Goal: Information Seeking & Learning: Learn about a topic

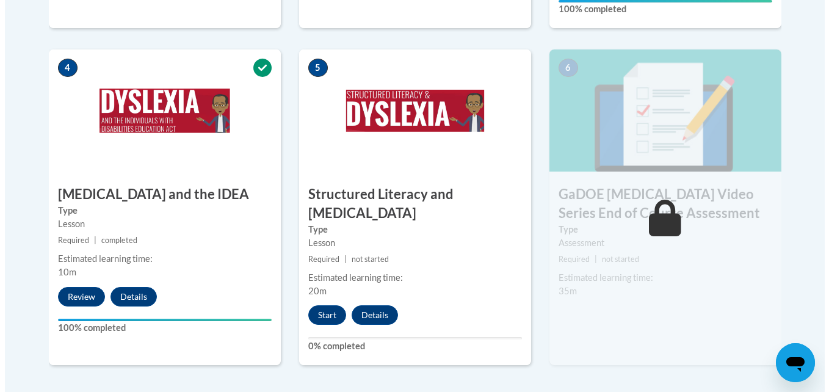
scroll to position [718, 0]
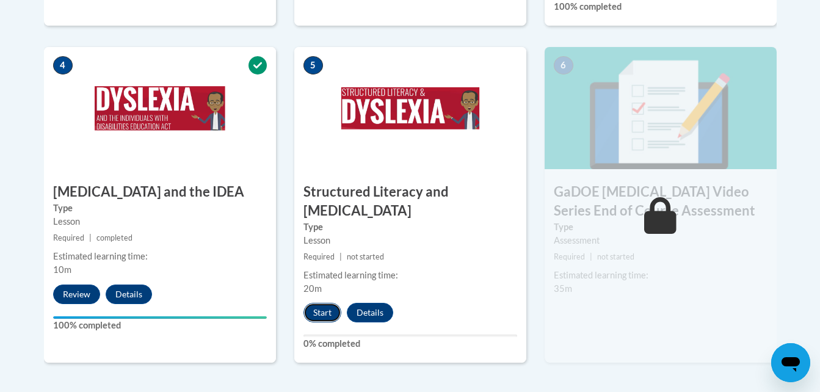
click at [319, 303] on button "Start" at bounding box center [322, 313] width 38 height 20
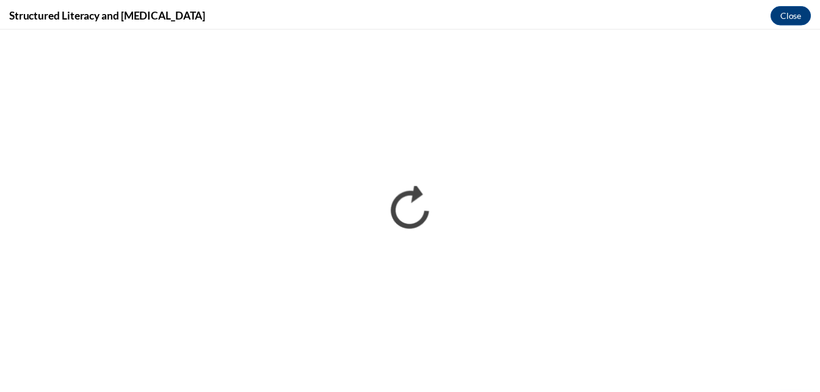
scroll to position [0, 0]
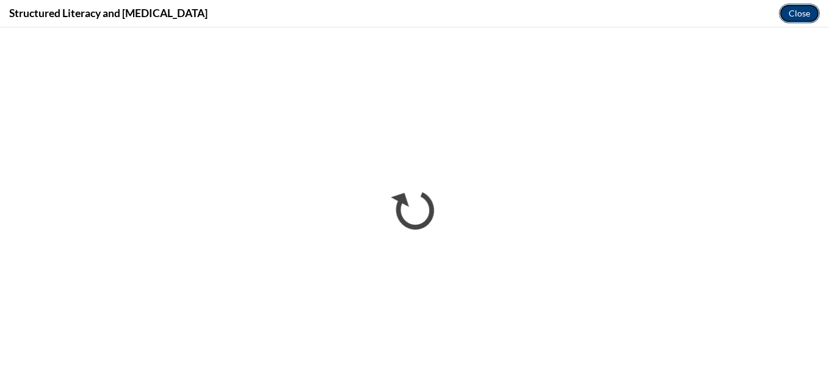
click at [806, 12] on button "Close" at bounding box center [799, 14] width 41 height 20
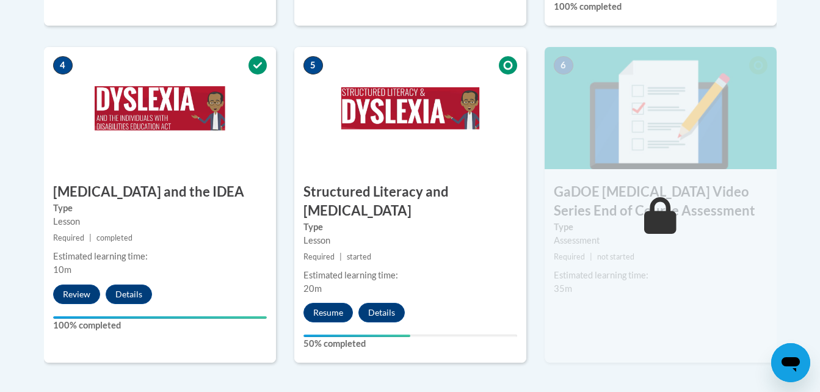
click at [583, 234] on div "Assessment" at bounding box center [661, 240] width 214 height 13
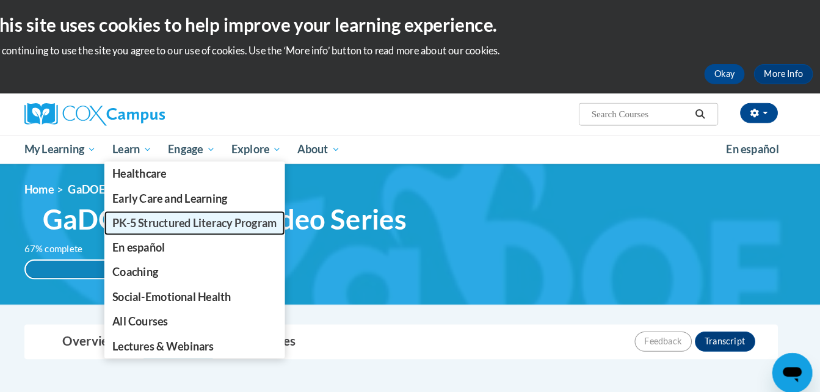
click at [165, 214] on span "PK-5 Structured Literacy Program" at bounding box center [209, 217] width 160 height 13
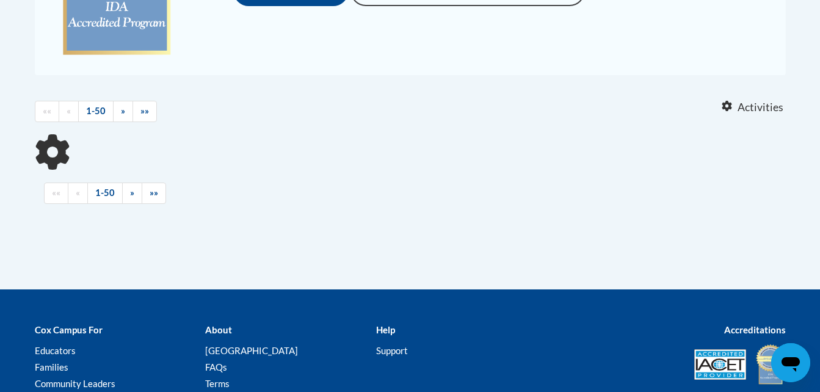
scroll to position [448, 0]
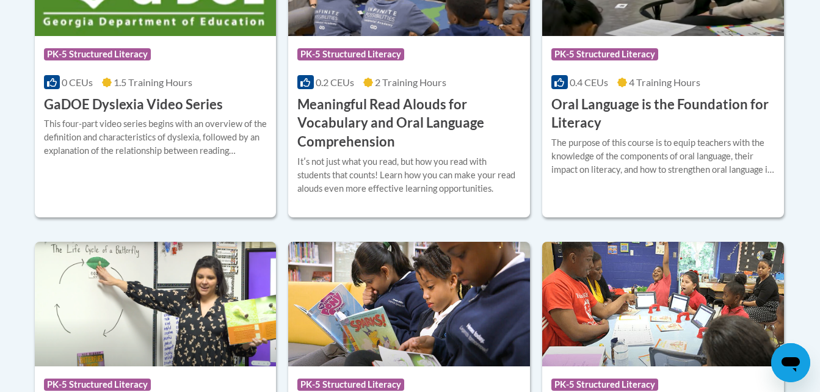
scroll to position [947, 0]
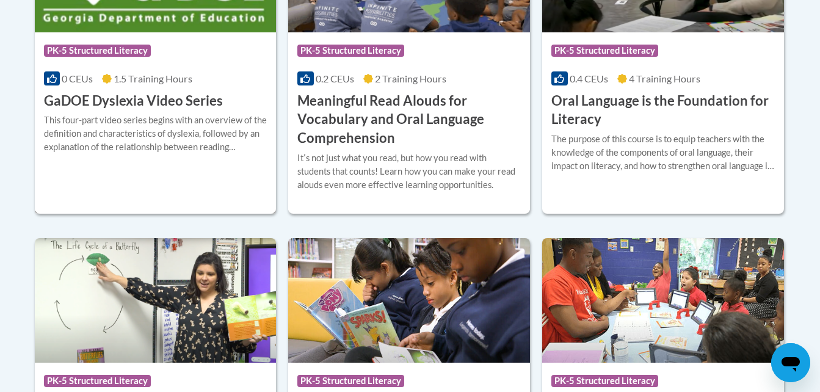
click at [123, 106] on h3 "GaDOE Dyslexia Video Series" at bounding box center [133, 101] width 179 height 19
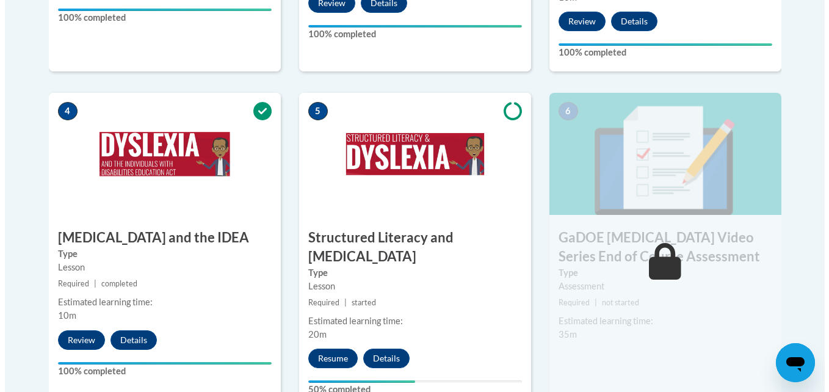
scroll to position [682, 0]
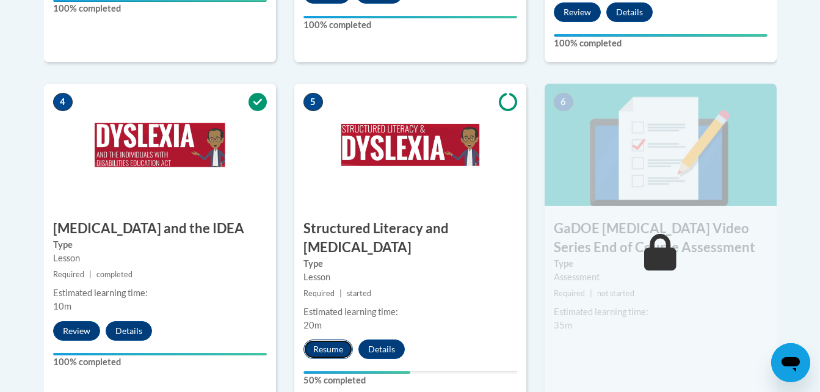
click at [321, 339] on button "Resume" at bounding box center [327, 349] width 49 height 20
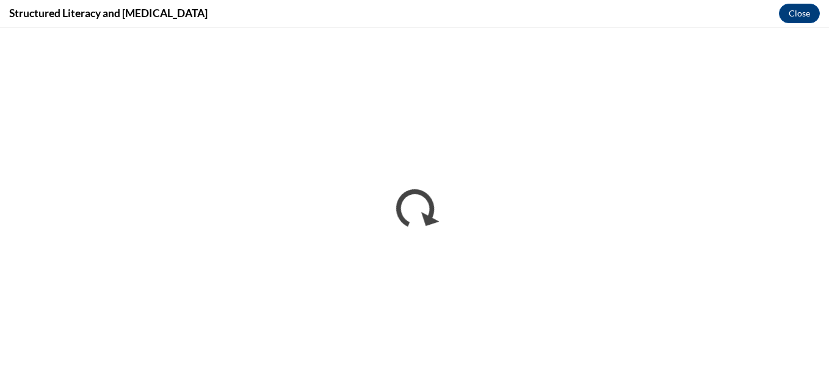
scroll to position [0, 0]
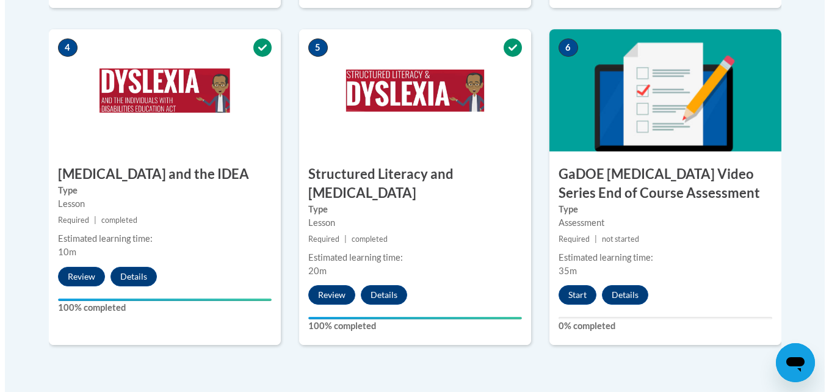
scroll to position [738, 0]
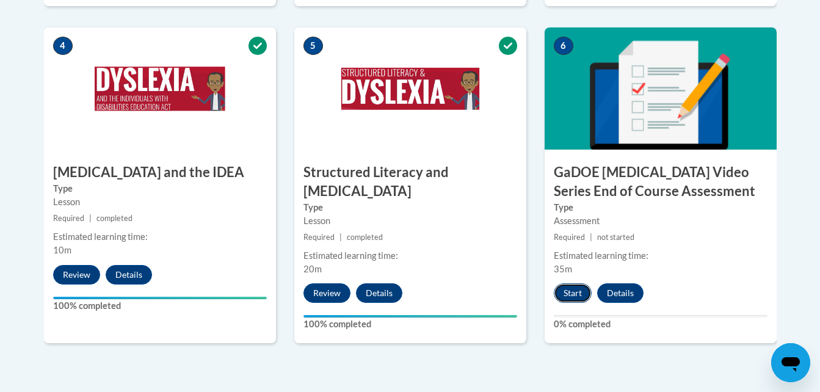
click at [578, 283] on button "Start" at bounding box center [573, 293] width 38 height 20
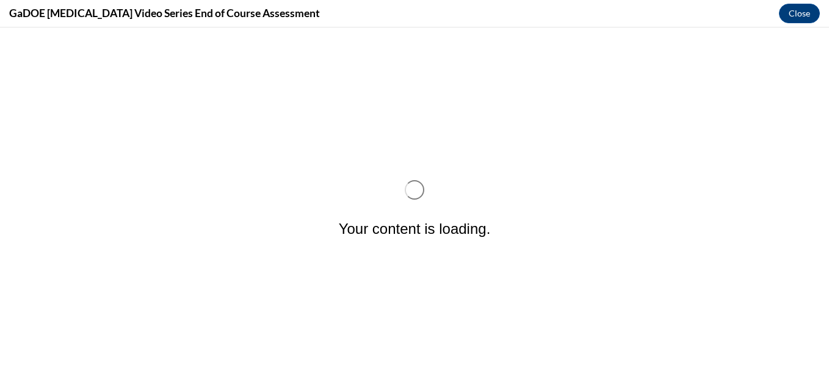
scroll to position [0, 0]
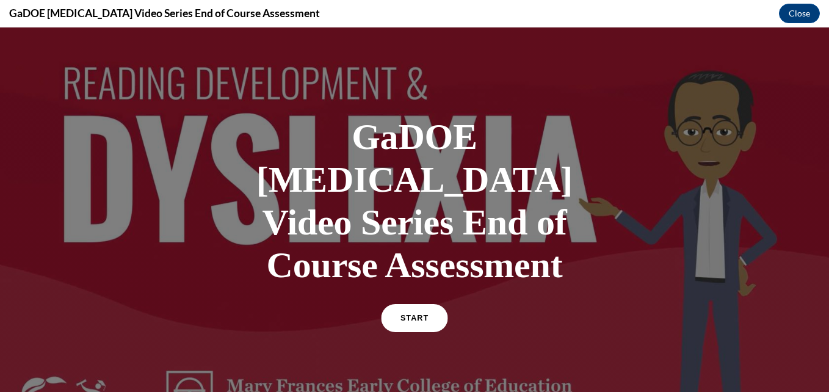
click at [418, 314] on span "START" at bounding box center [414, 318] width 28 height 9
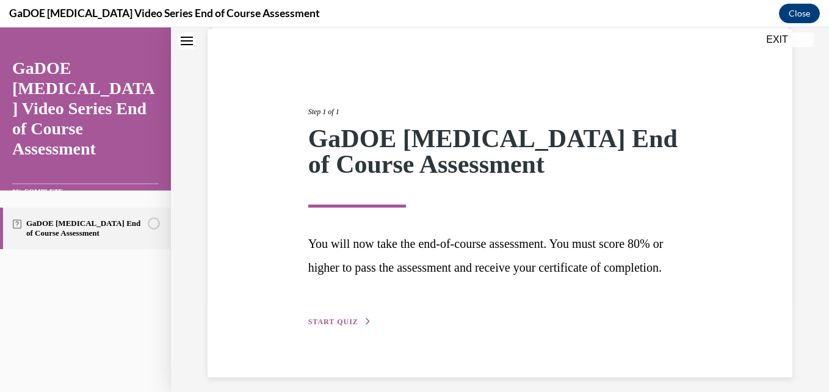
scroll to position [125, 0]
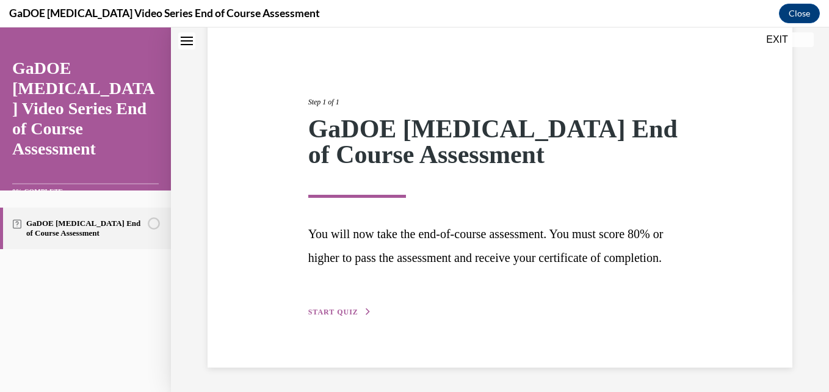
click at [325, 310] on span "START QUIZ" at bounding box center [333, 312] width 50 height 9
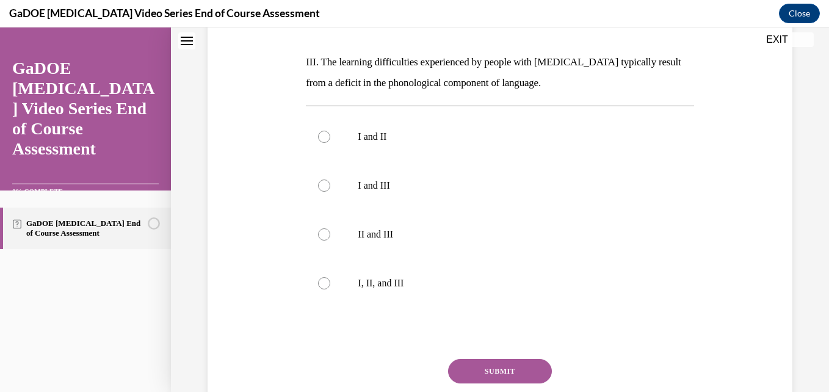
scroll to position [335, 0]
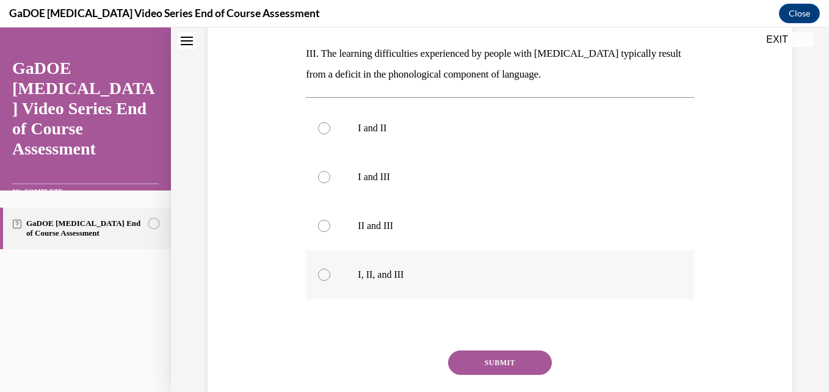
click at [363, 276] on p "I, II, and III" at bounding box center [510, 275] width 305 height 12
click at [330, 276] on input "I, II, and III" at bounding box center [324, 275] width 12 height 12
radio input "true"
click at [510, 360] on button "SUBMIT" at bounding box center [500, 362] width 104 height 24
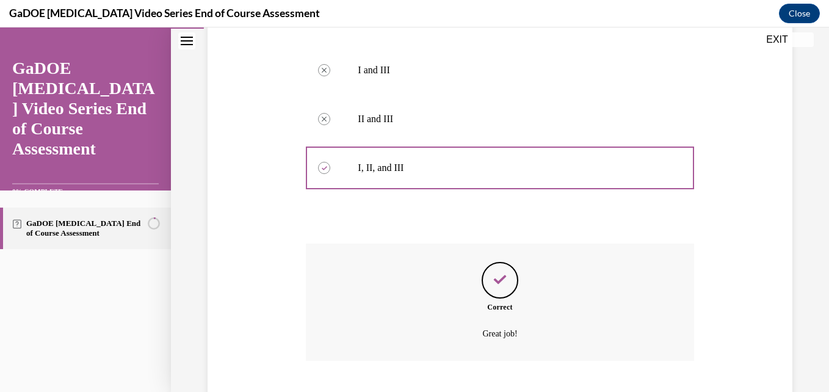
scroll to position [516, 0]
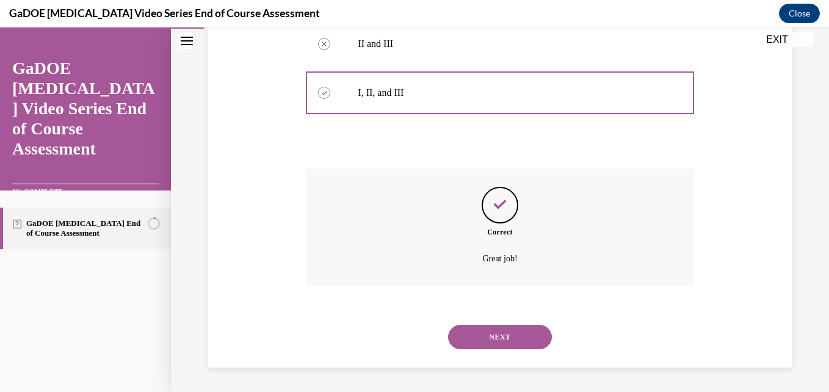
click at [497, 338] on button "NEXT" at bounding box center [500, 337] width 104 height 24
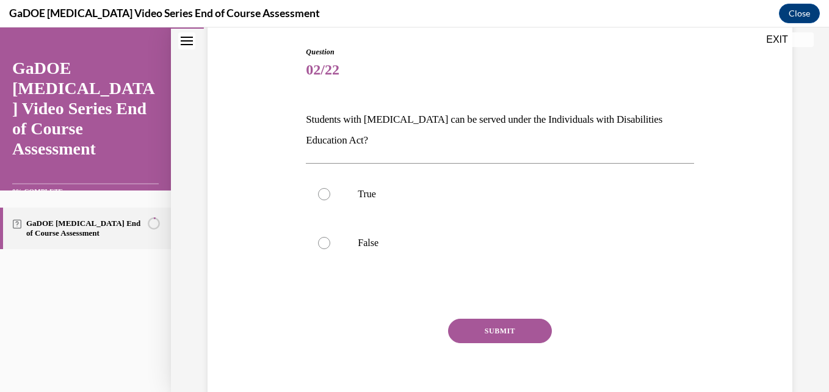
scroll to position [126, 0]
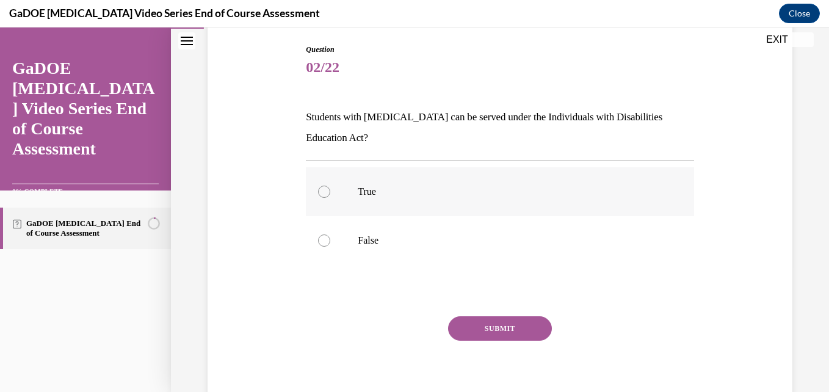
click at [534, 199] on label "True" at bounding box center [500, 191] width 388 height 49
click at [330, 198] on input "True" at bounding box center [324, 192] width 12 height 12
radio input "true"
click at [514, 332] on button "SUBMIT" at bounding box center [500, 328] width 104 height 24
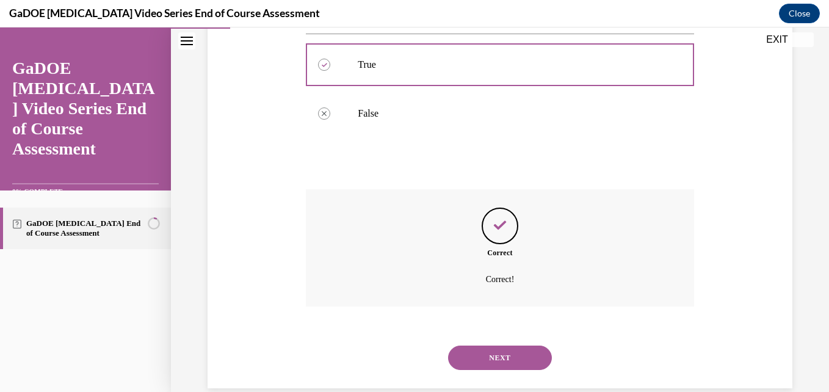
scroll to position [273, 0]
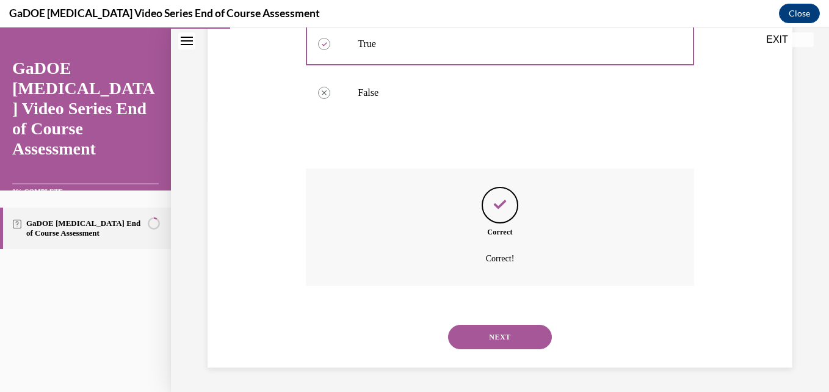
click at [474, 336] on button "NEXT" at bounding box center [500, 337] width 104 height 24
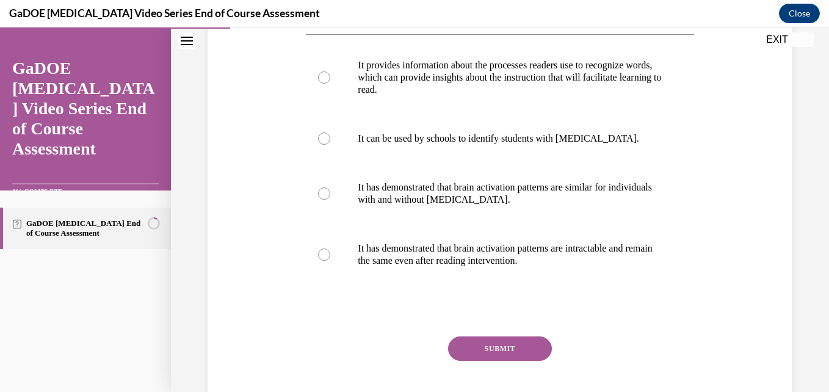
scroll to position [237, 0]
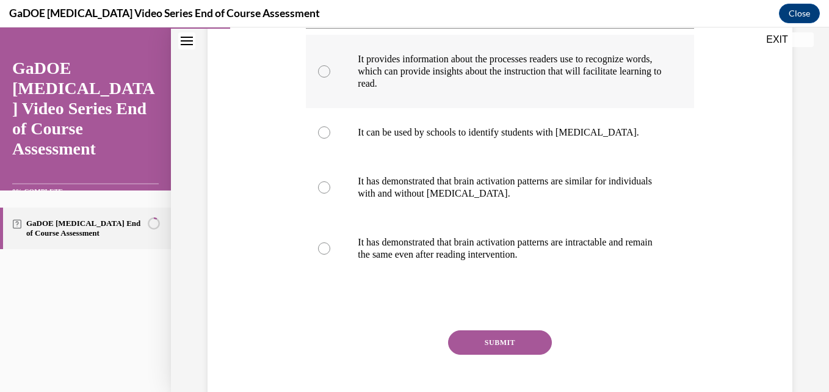
click at [586, 82] on p "It provides information about the processes readers use to recognize words, whi…" at bounding box center [510, 71] width 305 height 37
click at [330, 78] on input "It provides information about the processes readers use to recognize words, whi…" at bounding box center [324, 71] width 12 height 12
radio input "true"
click at [507, 332] on button "SUBMIT" at bounding box center [500, 342] width 104 height 24
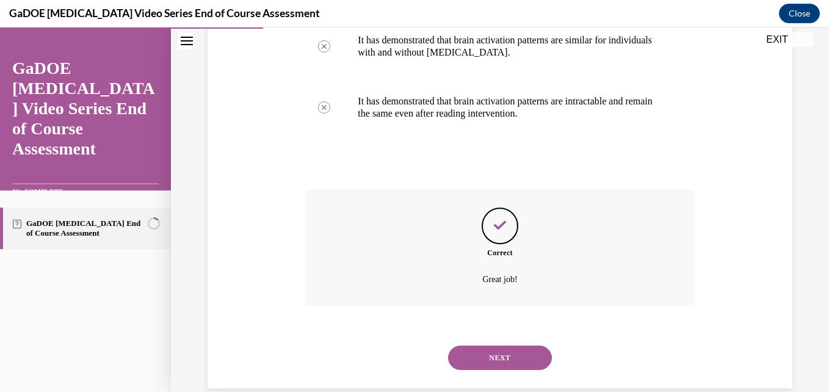
scroll to position [399, 0]
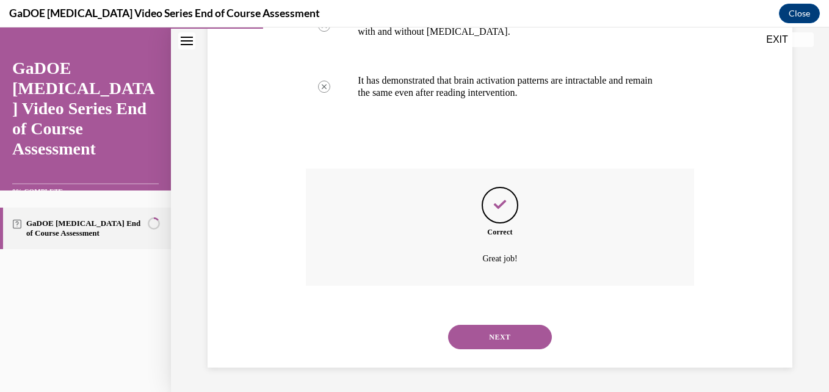
click at [510, 336] on button "NEXT" at bounding box center [500, 337] width 104 height 24
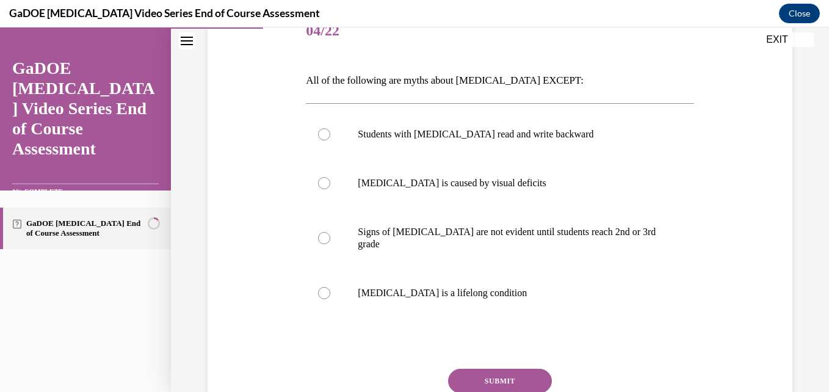
scroll to position [164, 0]
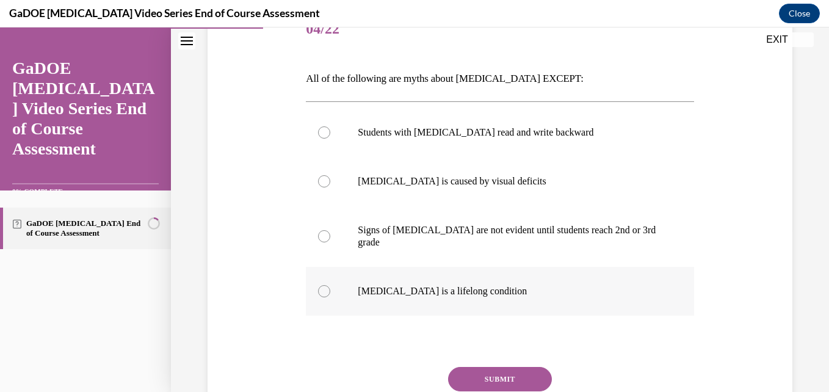
click at [505, 285] on p "Dyslexia is a lifelong condition" at bounding box center [510, 291] width 305 height 12
click at [330, 285] on input "Dyslexia is a lifelong condition" at bounding box center [324, 291] width 12 height 12
radio input "true"
click at [508, 367] on button "SUBMIT" at bounding box center [500, 379] width 104 height 24
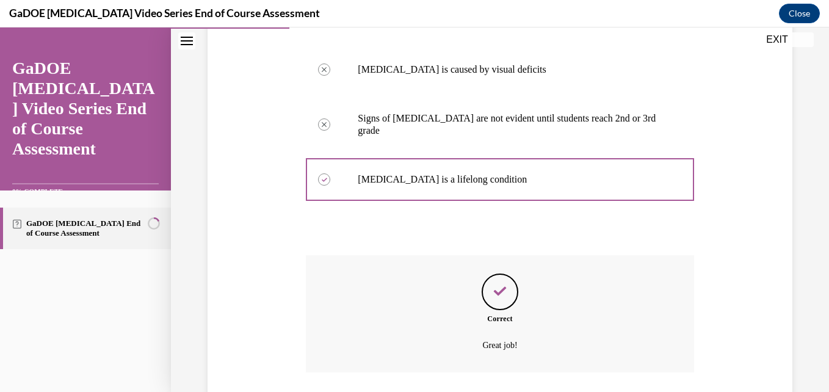
scroll to position [350, 0]
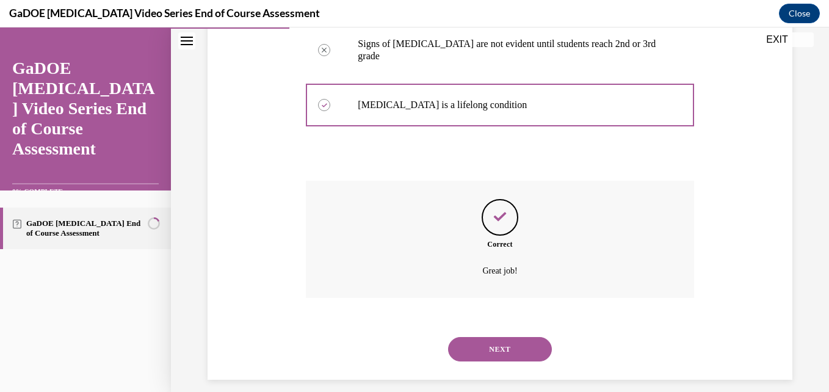
click at [505, 341] on button "NEXT" at bounding box center [500, 349] width 104 height 24
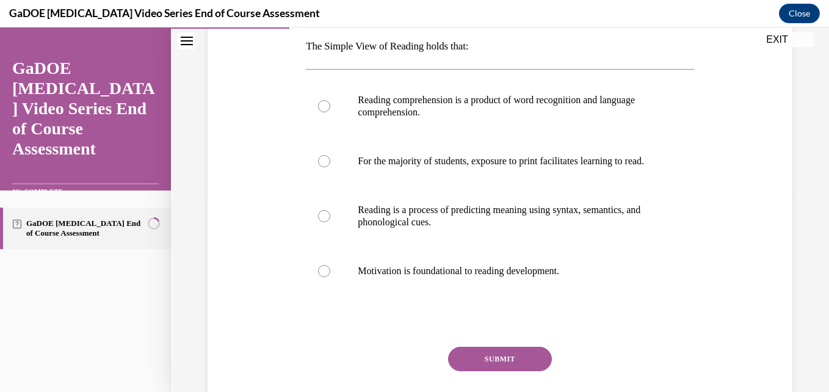
scroll to position [200, 0]
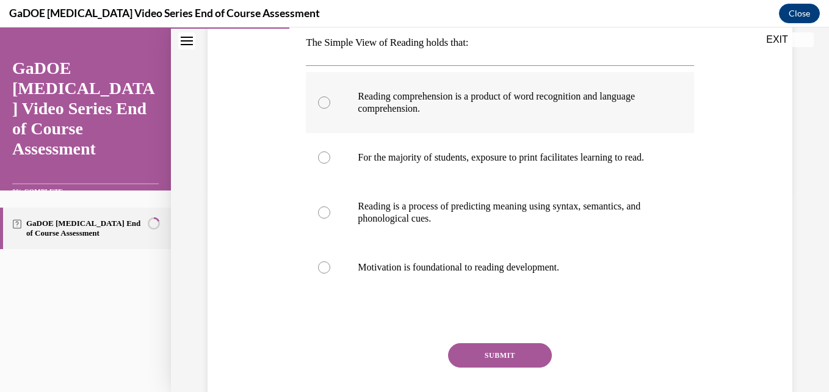
click at [614, 118] on label "Reading comprehension is a product of word recognition and language comprehensi…" at bounding box center [500, 102] width 388 height 61
click at [330, 109] on input "Reading comprehension is a product of word recognition and language comprehensi…" at bounding box center [324, 102] width 12 height 12
radio input "true"
click at [504, 367] on button "SUBMIT" at bounding box center [500, 355] width 104 height 24
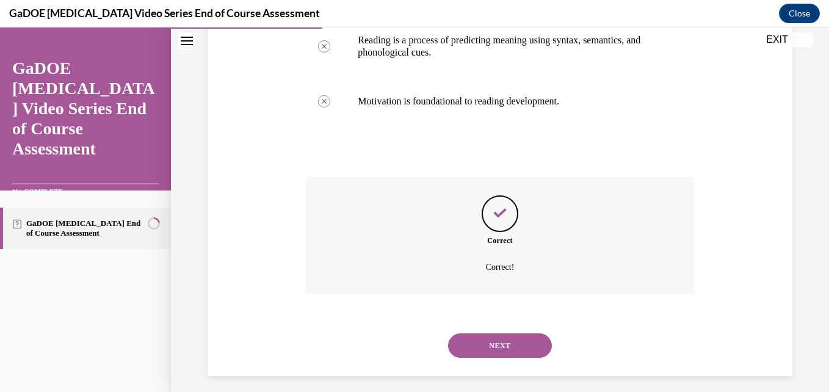
scroll to position [387, 0]
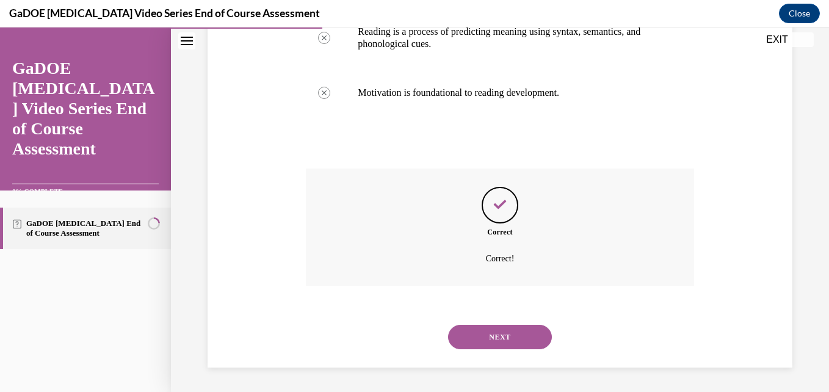
click at [515, 340] on button "NEXT" at bounding box center [500, 337] width 104 height 24
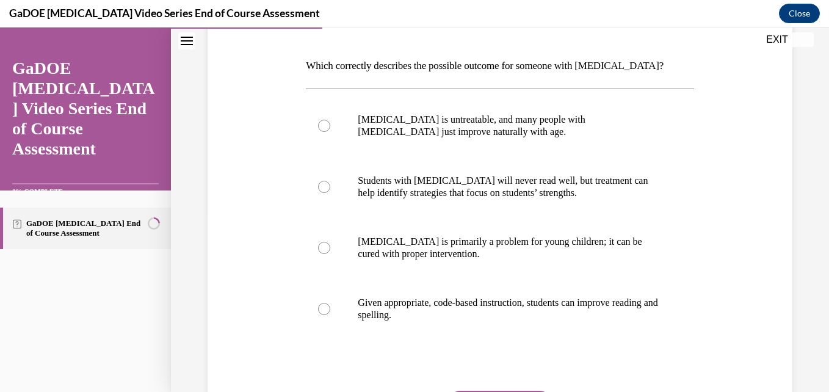
scroll to position [181, 0]
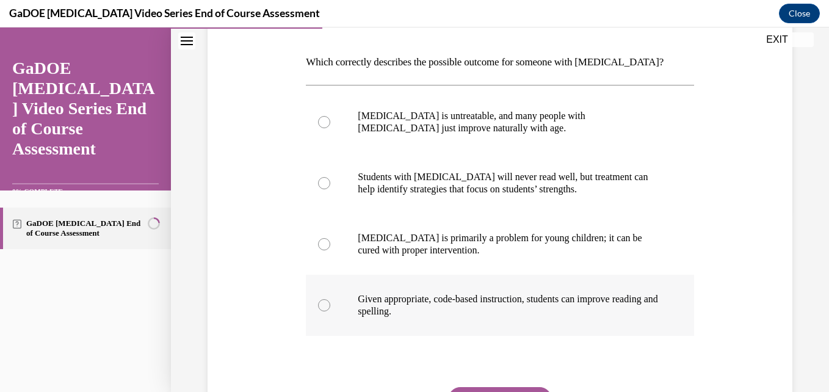
click at [594, 303] on p "Given appropriate, code-based instruction, students can improve reading and spe…" at bounding box center [510, 305] width 305 height 24
click at [330, 303] on input "Given appropriate, code-based instruction, students can improve reading and spe…" at bounding box center [324, 305] width 12 height 12
radio input "true"
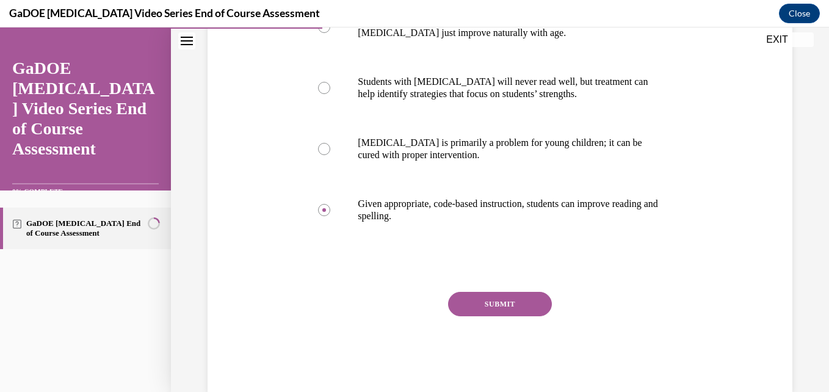
click at [469, 306] on button "SUBMIT" at bounding box center [500, 304] width 104 height 24
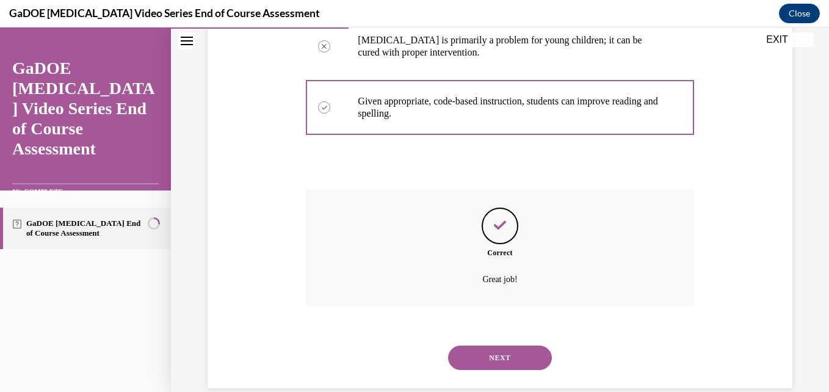
scroll to position [399, 0]
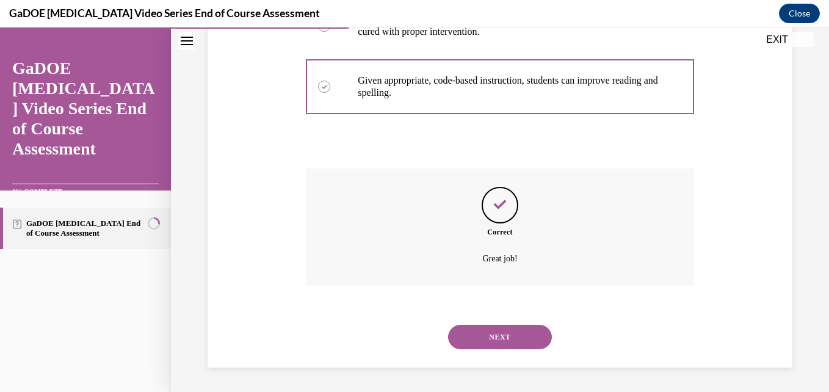
click at [502, 339] on button "NEXT" at bounding box center [500, 337] width 104 height 24
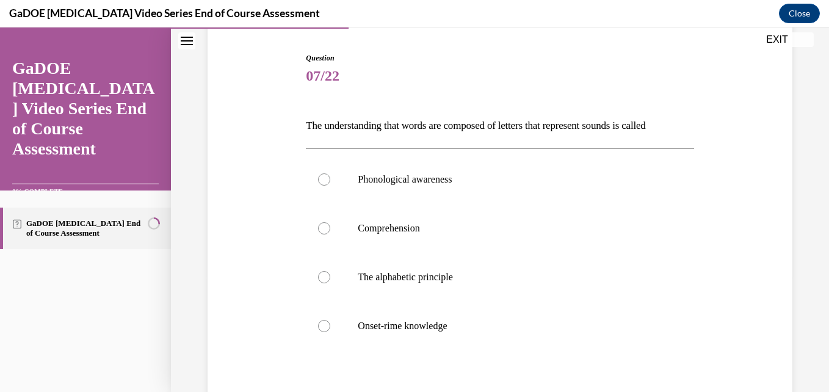
scroll to position [126, 0]
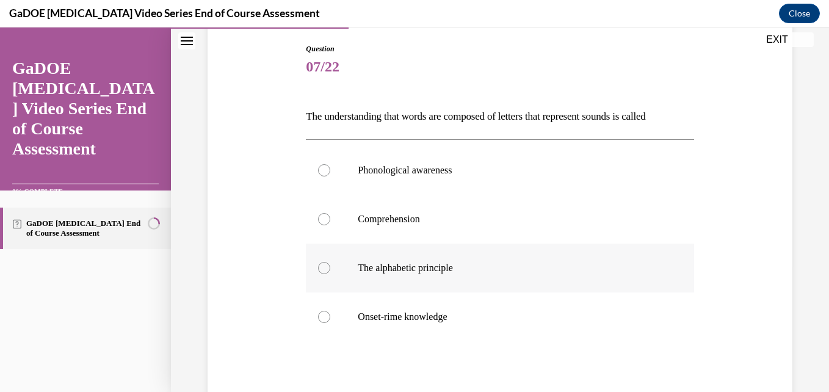
click at [487, 255] on label "The alphabetic principle" at bounding box center [500, 268] width 388 height 49
click at [330, 262] on input "The alphabetic principle" at bounding box center [324, 268] width 12 height 12
radio input "true"
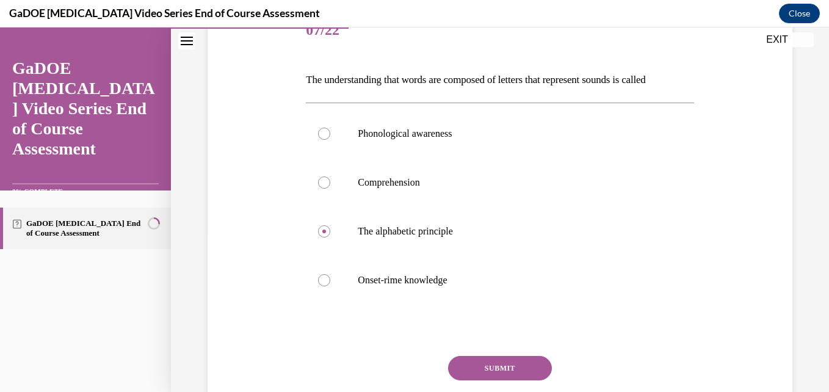
scroll to position [183, 0]
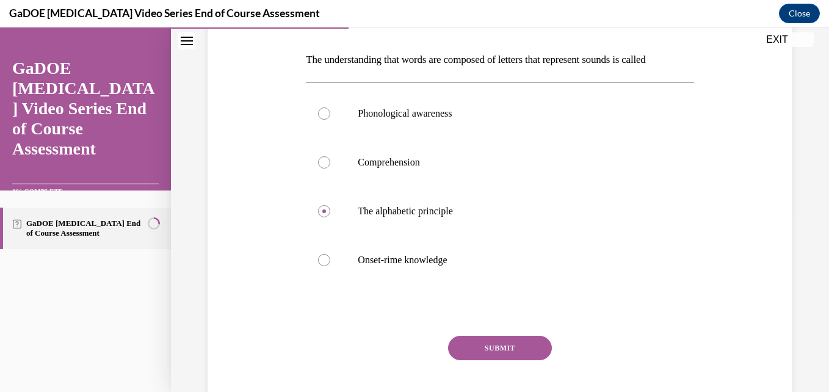
click at [506, 347] on button "SUBMIT" at bounding box center [500, 348] width 104 height 24
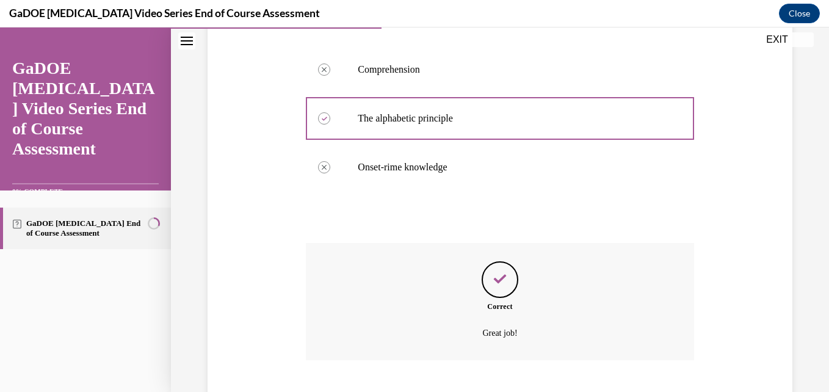
scroll to position [350, 0]
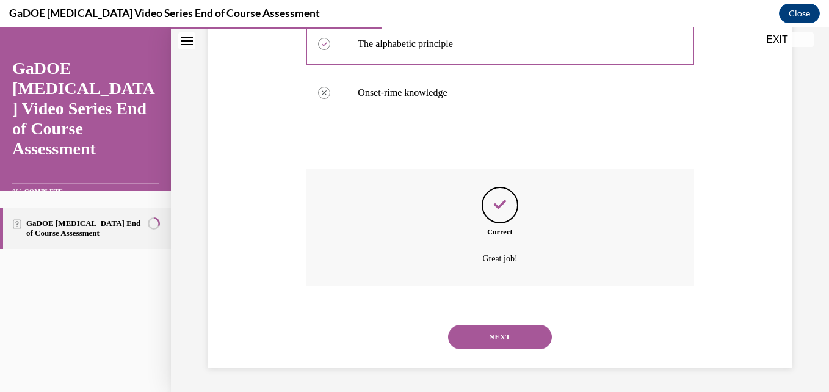
click at [513, 342] on button "NEXT" at bounding box center [500, 337] width 104 height 24
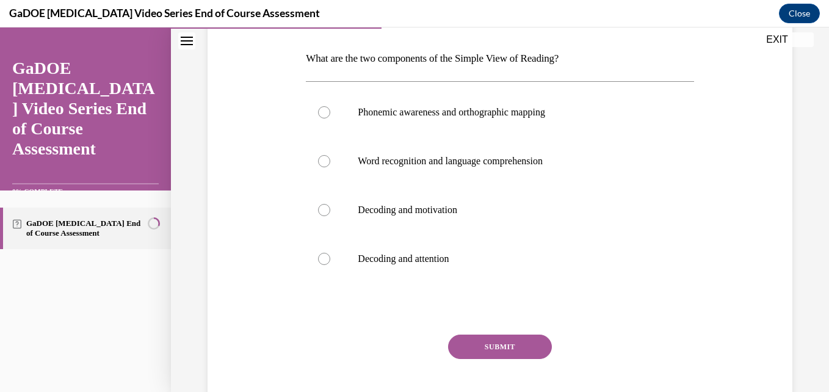
scroll to position [186, 0]
click at [613, 123] on label "Phonemic awareness and orthographic mapping" at bounding box center [500, 111] width 388 height 49
click at [330, 117] on input "Phonemic awareness and orthographic mapping" at bounding box center [324, 111] width 12 height 12
radio input "true"
click at [491, 349] on button "SUBMIT" at bounding box center [500, 345] width 104 height 24
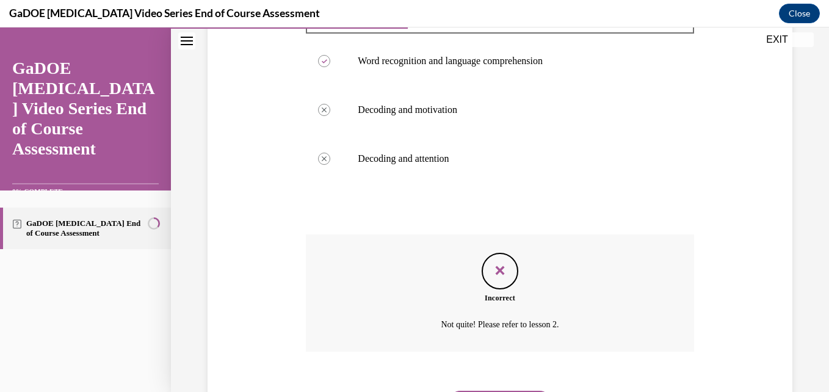
scroll to position [305, 0]
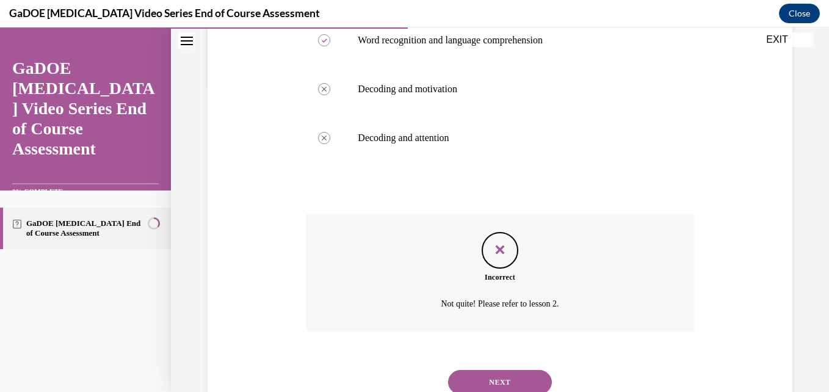
click at [504, 307] on p "Not quite! Please refer to lesson 2." at bounding box center [500, 304] width 302 height 15
click at [498, 376] on button "NEXT" at bounding box center [500, 382] width 104 height 24
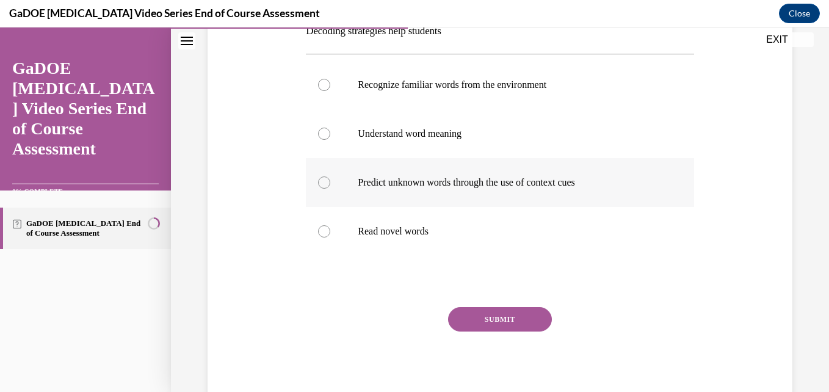
scroll to position [213, 0]
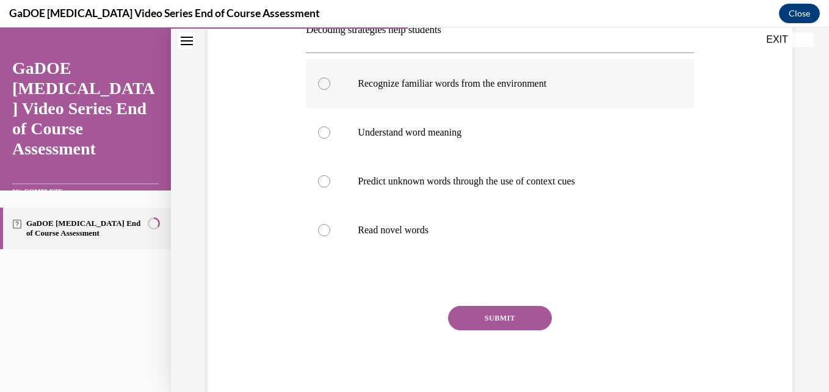
click at [570, 87] on p "Recognize familiar words from the environment" at bounding box center [510, 84] width 305 height 12
click at [330, 87] on input "Recognize familiar words from the environment" at bounding box center [324, 84] width 12 height 12
radio input "true"
click at [498, 314] on button "SUBMIT" at bounding box center [500, 318] width 104 height 24
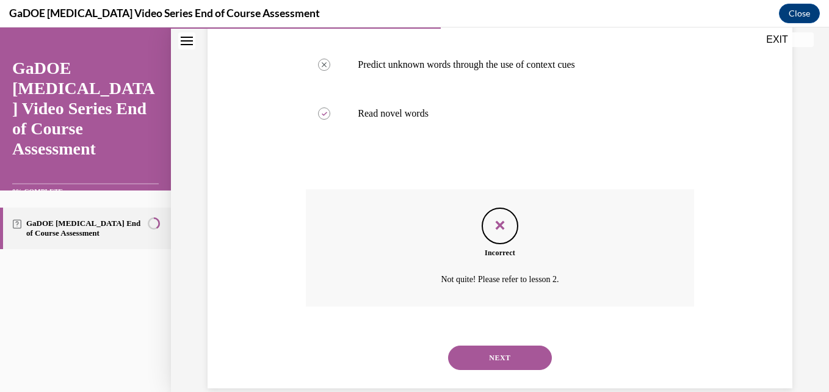
scroll to position [350, 0]
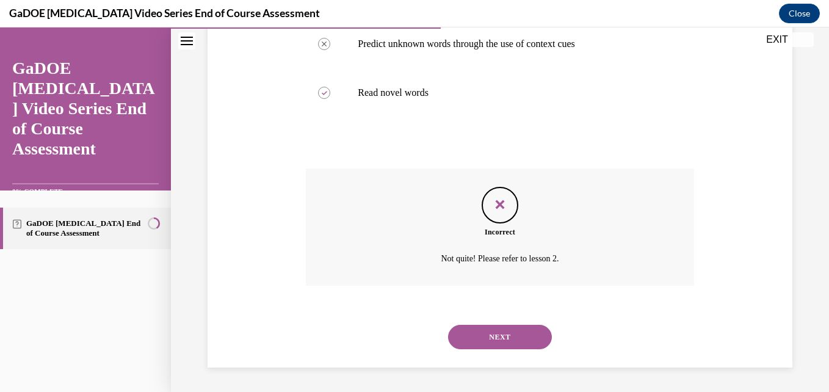
click at [496, 337] on button "NEXT" at bounding box center [500, 337] width 104 height 24
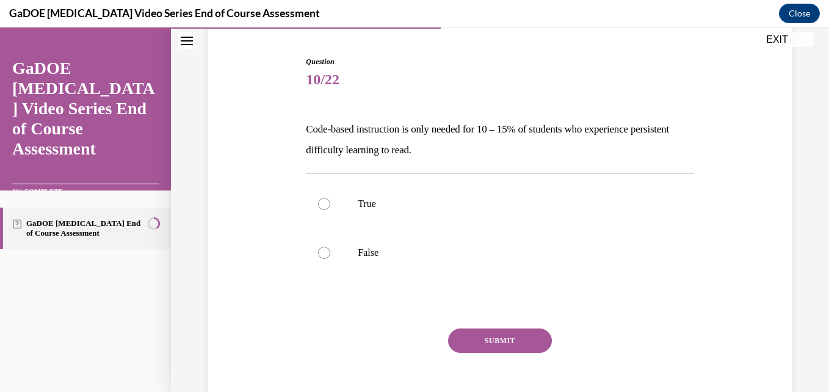
scroll to position [112, 0]
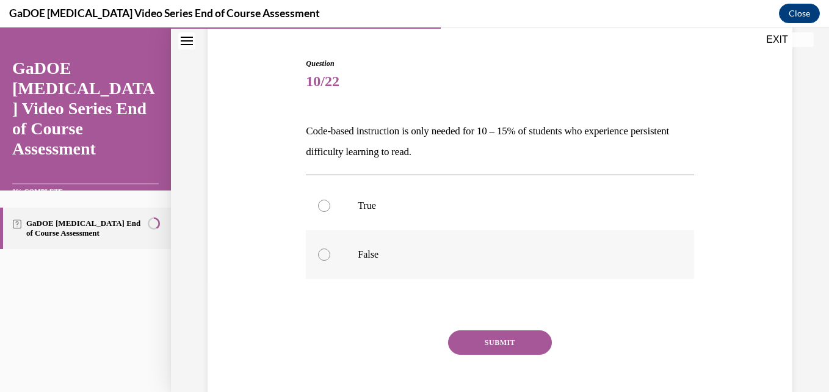
click at [485, 264] on label "False" at bounding box center [500, 254] width 388 height 49
click at [330, 261] on input "False" at bounding box center [324, 254] width 12 height 12
radio input "true"
click at [510, 338] on button "SUBMIT" at bounding box center [500, 342] width 104 height 24
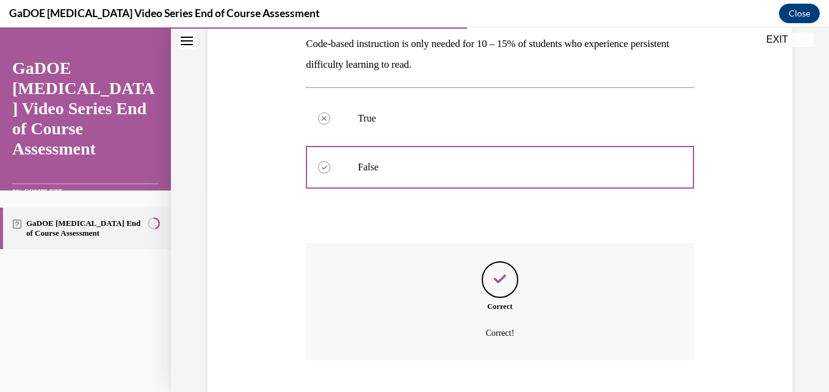
scroll to position [273, 0]
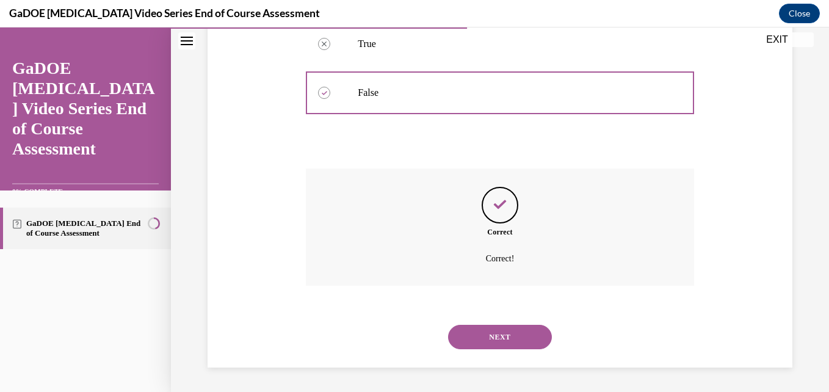
click at [508, 335] on button "NEXT" at bounding box center [500, 337] width 104 height 24
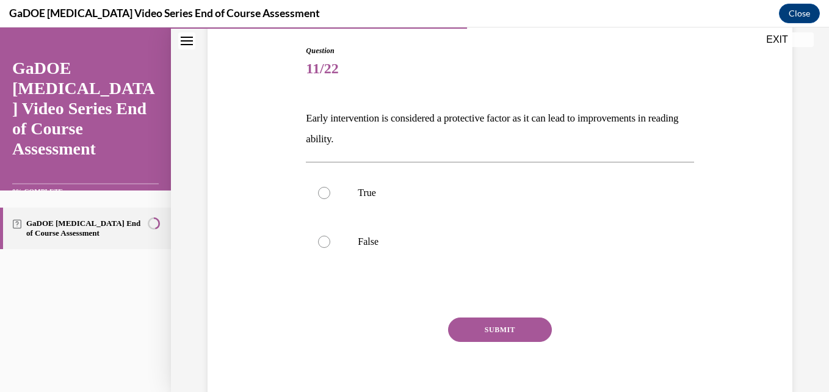
scroll to position [126, 0]
click at [562, 192] on p "True" at bounding box center [510, 192] width 305 height 12
click at [330, 192] on input "True" at bounding box center [324, 192] width 12 height 12
radio input "true"
click at [505, 325] on button "SUBMIT" at bounding box center [500, 328] width 104 height 24
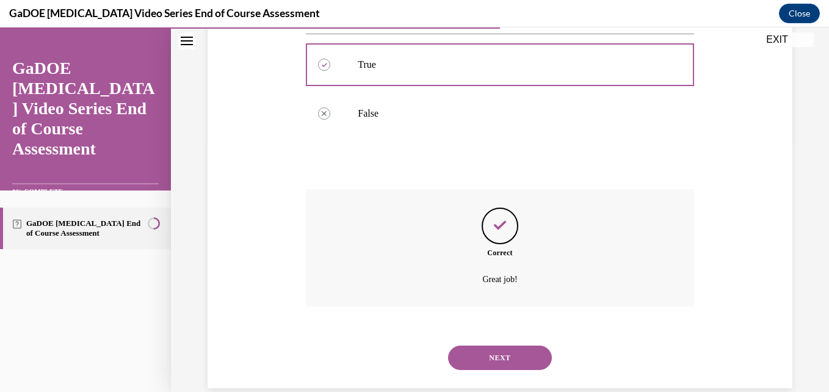
scroll to position [273, 0]
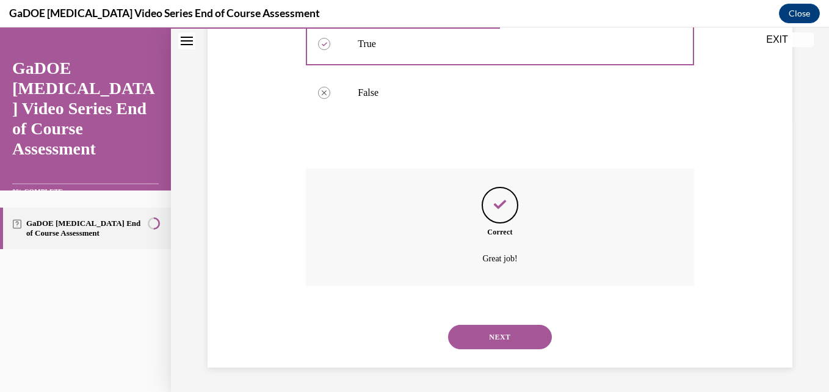
click at [505, 325] on button "NEXT" at bounding box center [500, 337] width 104 height 24
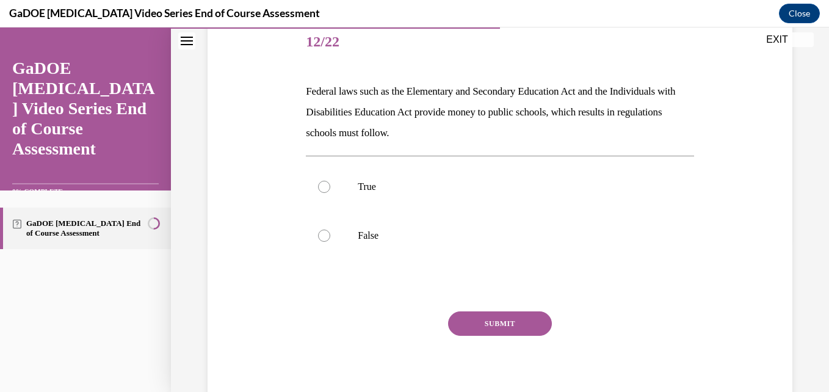
scroll to position [153, 0]
click at [598, 194] on label "True" at bounding box center [500, 185] width 388 height 49
click at [330, 192] on input "True" at bounding box center [324, 185] width 12 height 12
radio input "true"
click at [532, 324] on button "SUBMIT" at bounding box center [500, 322] width 104 height 24
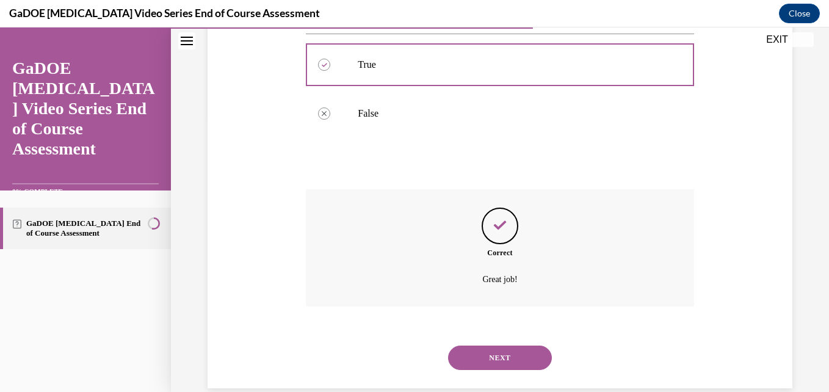
scroll to position [294, 0]
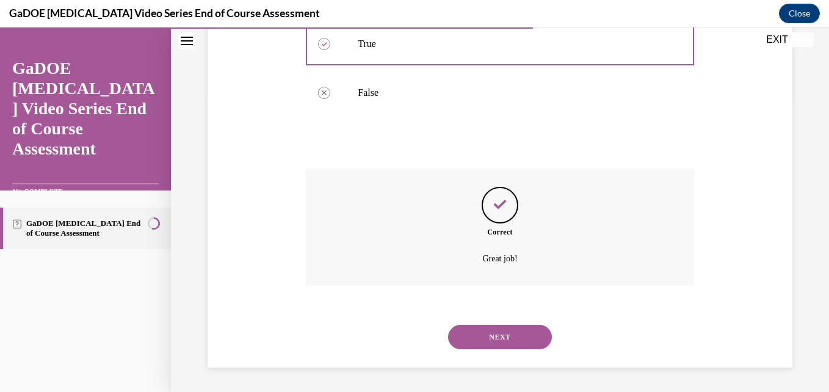
click at [523, 339] on button "NEXT" at bounding box center [500, 337] width 104 height 24
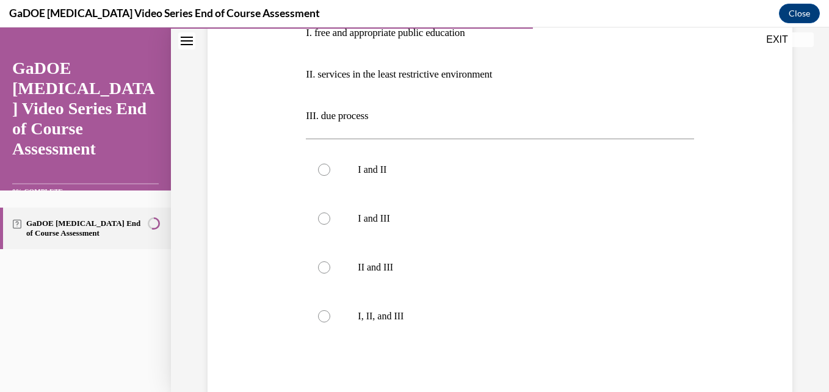
scroll to position [256, 0]
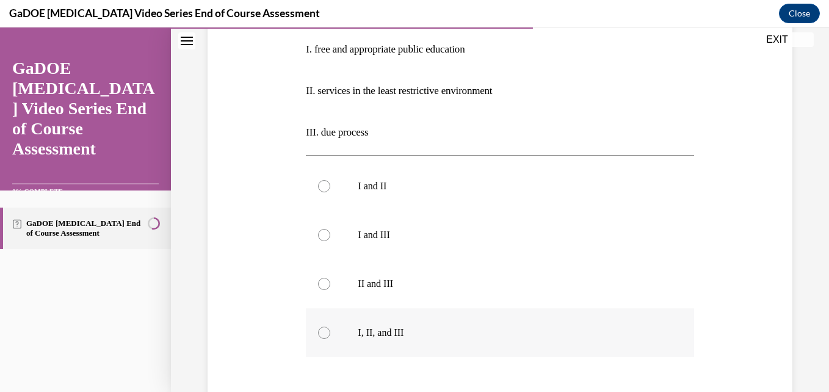
click at [474, 341] on label "I, II, and III" at bounding box center [500, 332] width 388 height 49
click at [330, 339] on input "I, II, and III" at bounding box center [324, 333] width 12 height 12
radio input "true"
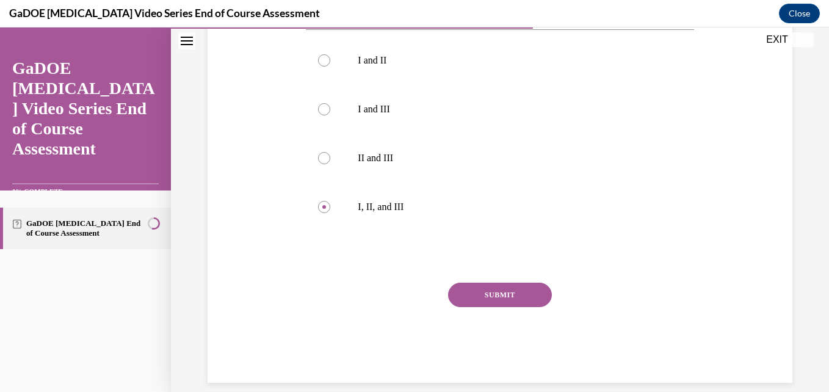
click at [530, 295] on button "SUBMIT" at bounding box center [500, 295] width 104 height 24
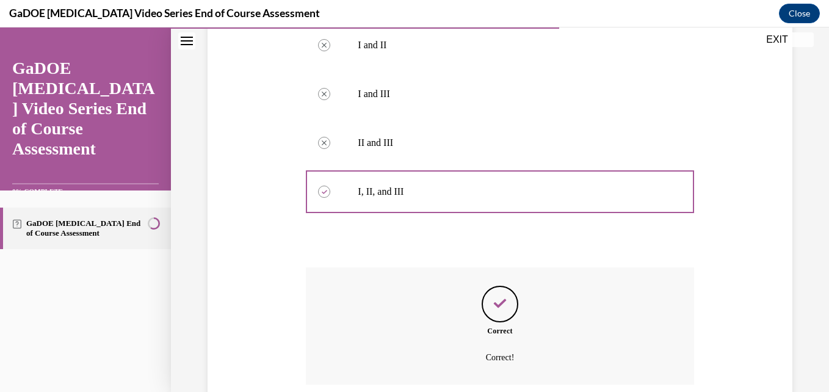
scroll to position [496, 0]
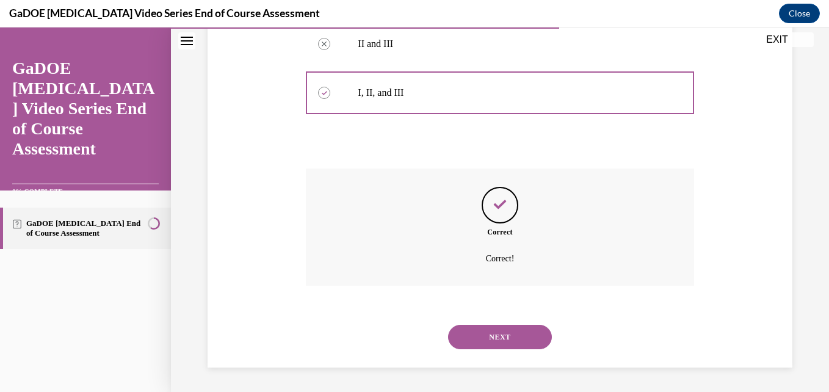
click at [516, 338] on button "NEXT" at bounding box center [500, 337] width 104 height 24
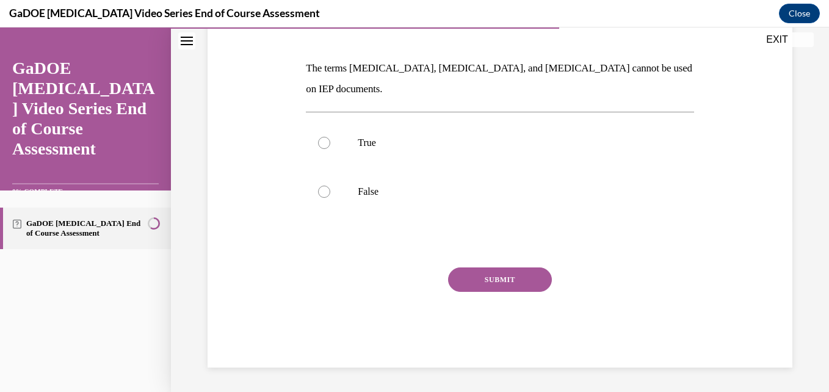
scroll to position [136, 0]
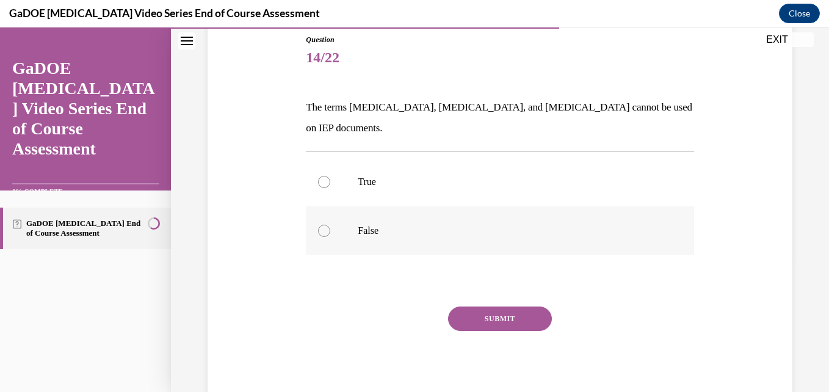
click at [459, 225] on p "False" at bounding box center [510, 231] width 305 height 12
click at [330, 225] on input "False" at bounding box center [324, 231] width 12 height 12
radio input "true"
click at [508, 306] on button "SUBMIT" at bounding box center [500, 318] width 104 height 24
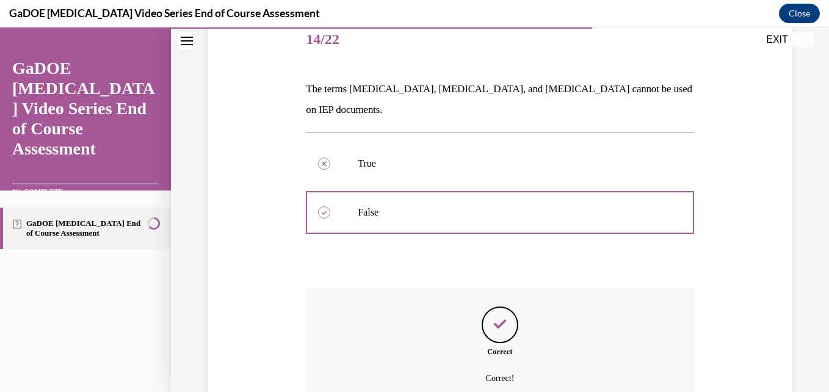
scroll to position [253, 0]
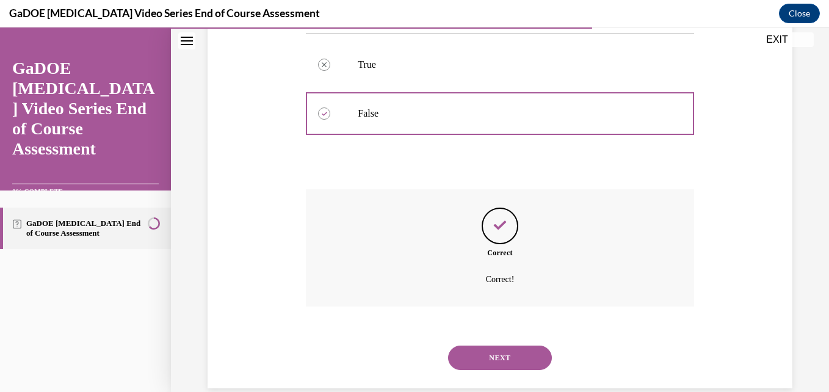
click at [514, 345] on button "NEXT" at bounding box center [500, 357] width 104 height 24
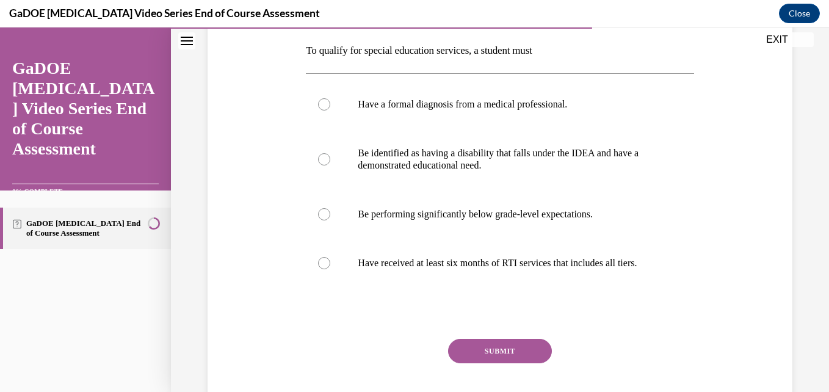
scroll to position [194, 0]
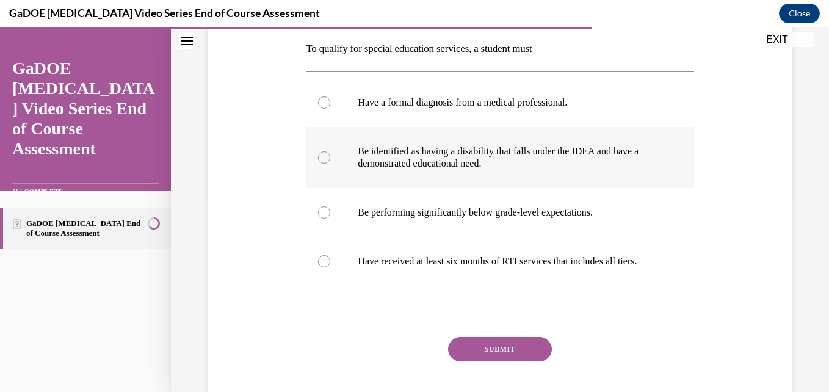
click at [654, 170] on label "Be identified as having a disability that falls under the IDEA and have a demon…" at bounding box center [500, 157] width 388 height 61
click at [330, 164] on input "Be identified as having a disability that falls under the IDEA and have a demon…" at bounding box center [324, 157] width 12 height 12
radio input "true"
click at [491, 361] on button "SUBMIT" at bounding box center [500, 349] width 104 height 24
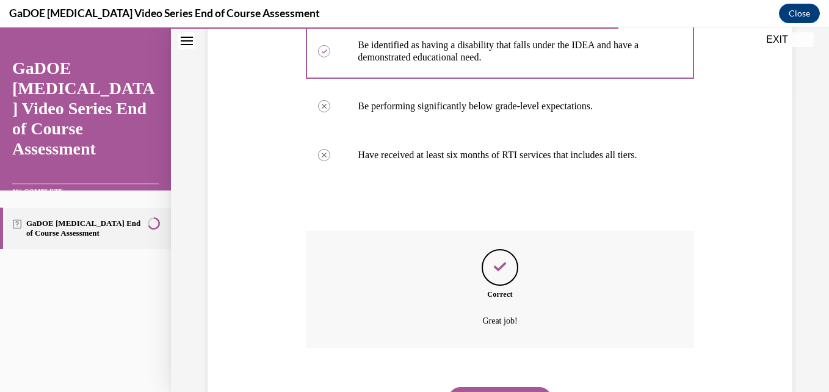
scroll to position [375, 0]
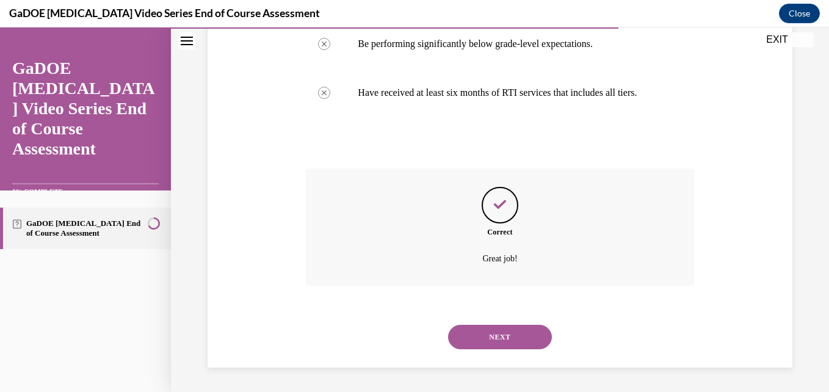
click at [515, 336] on button "NEXT" at bounding box center [500, 337] width 104 height 24
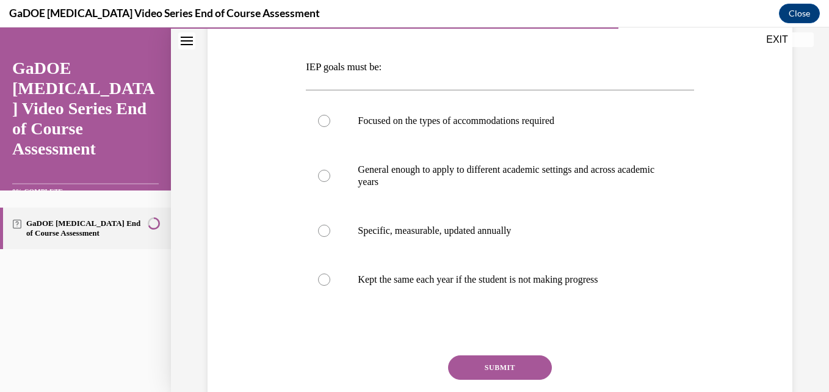
scroll to position [177, 0]
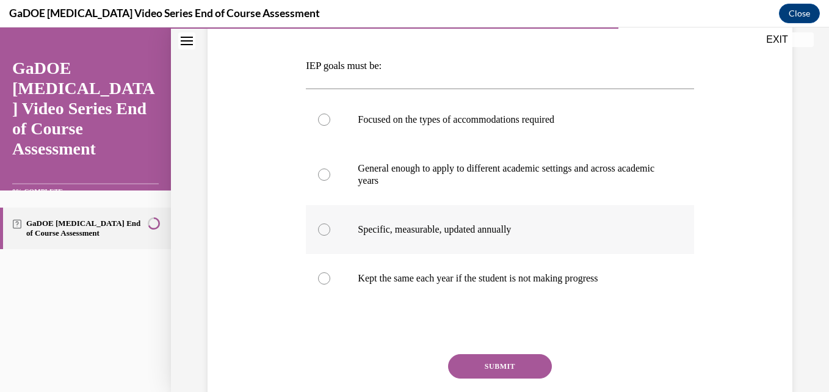
click at [543, 219] on label "Specific, measurable, updated annually" at bounding box center [500, 229] width 388 height 49
click at [330, 223] on input "Specific, measurable, updated annually" at bounding box center [324, 229] width 12 height 12
radio input "true"
click at [515, 364] on button "SUBMIT" at bounding box center [500, 366] width 104 height 24
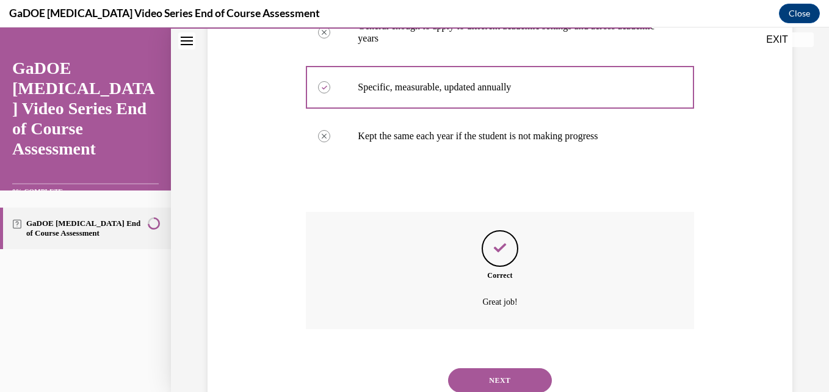
scroll to position [363, 0]
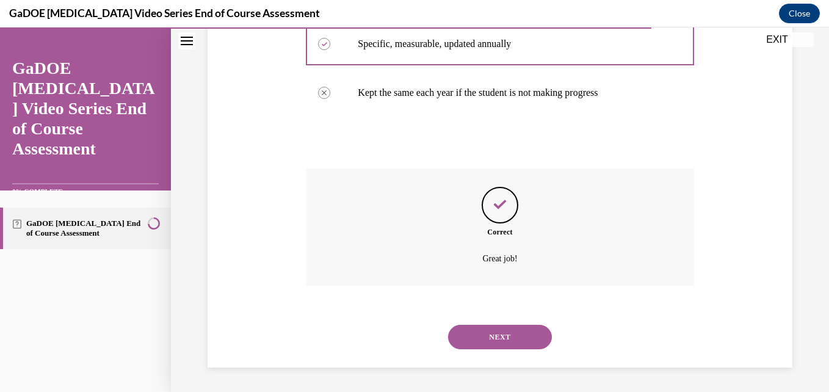
click at [508, 339] on button "NEXT" at bounding box center [500, 337] width 104 height 24
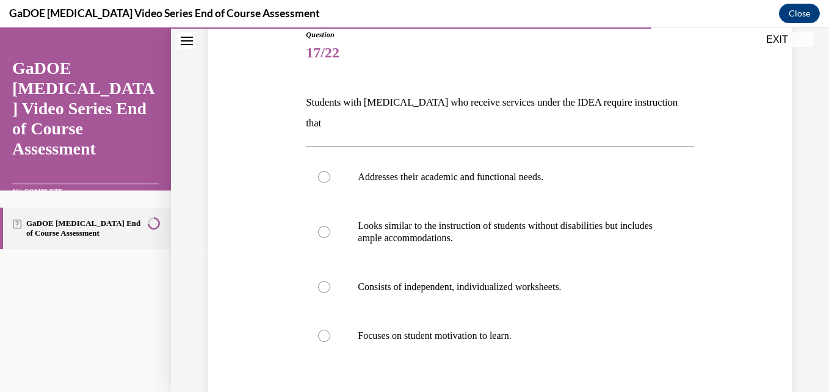
scroll to position [165, 0]
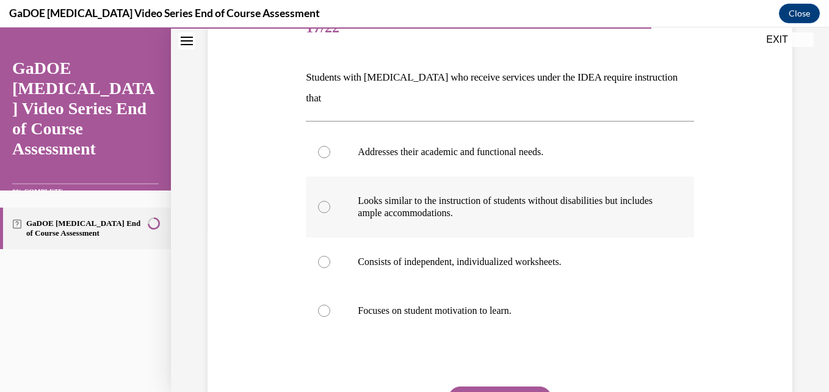
click at [464, 195] on p "Looks similar to the instruction of students without disabilities but includes …" at bounding box center [510, 207] width 305 height 24
click at [330, 201] on input "Looks similar to the instruction of students without disabilities but includes …" at bounding box center [324, 207] width 12 height 12
radio input "true"
click at [506, 386] on button "SUBMIT" at bounding box center [500, 398] width 104 height 24
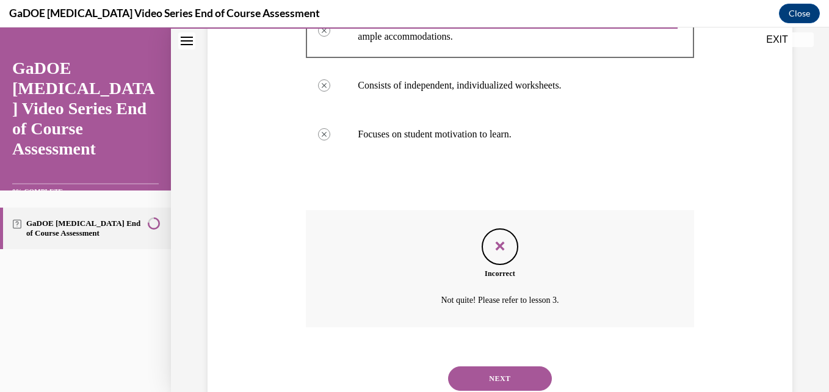
scroll to position [363, 0]
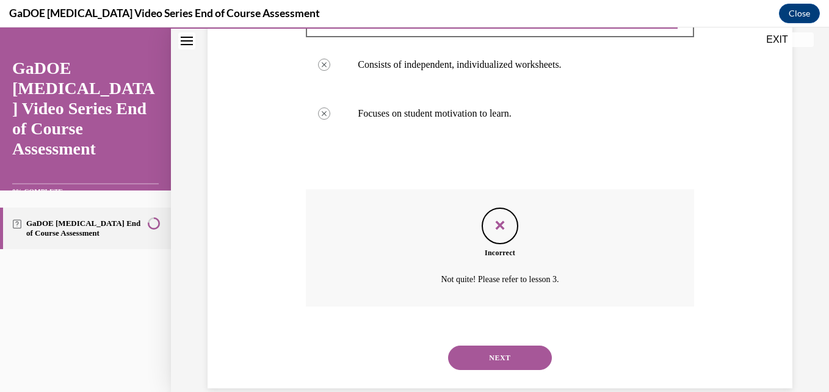
click at [502, 345] on button "NEXT" at bounding box center [500, 357] width 104 height 24
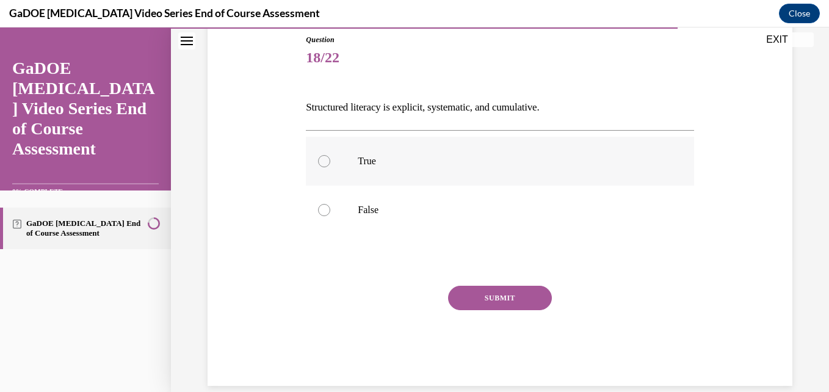
click at [506, 155] on p "True" at bounding box center [510, 161] width 305 height 12
click at [330, 155] on input "True" at bounding box center [324, 161] width 12 height 12
radio input "true"
click at [517, 293] on button "SUBMIT" at bounding box center [500, 298] width 104 height 24
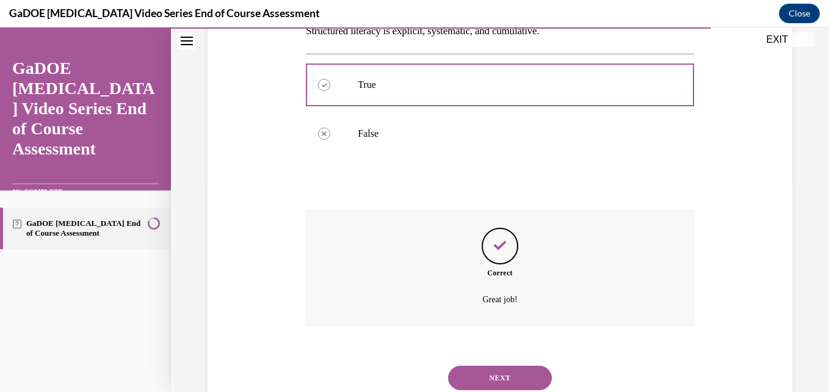
scroll to position [253, 0]
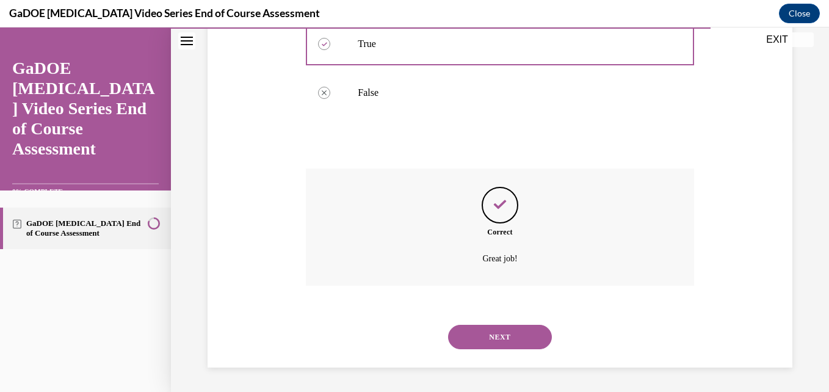
click at [481, 339] on button "NEXT" at bounding box center [500, 337] width 104 height 24
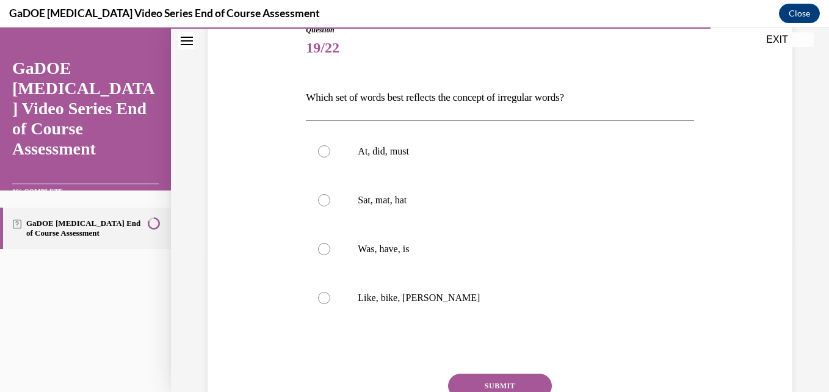
scroll to position [147, 0]
click at [530, 256] on label "Was, have, is" at bounding box center [500, 247] width 388 height 49
click at [330, 254] on input "Was, have, is" at bounding box center [324, 248] width 12 height 12
radio input "true"
click at [494, 376] on button "SUBMIT" at bounding box center [500, 384] width 104 height 24
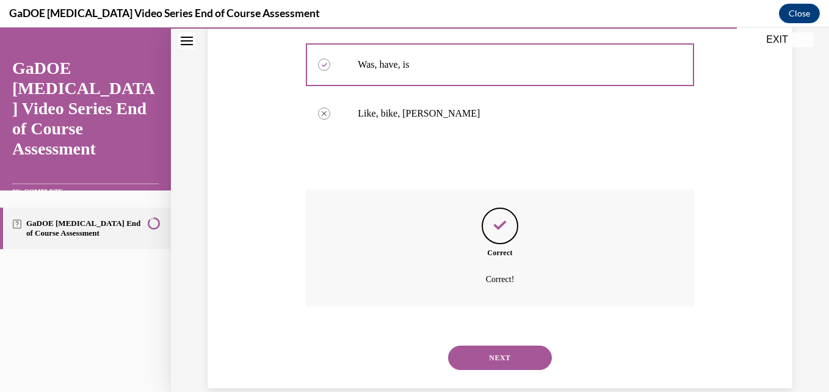
scroll to position [350, 0]
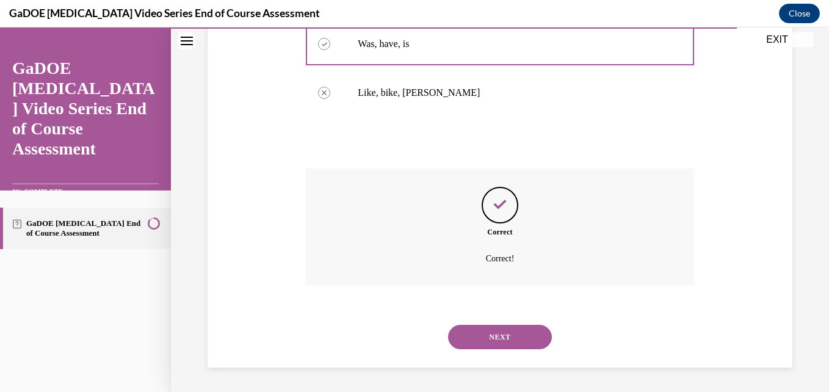
click at [518, 338] on button "NEXT" at bounding box center [500, 337] width 104 height 24
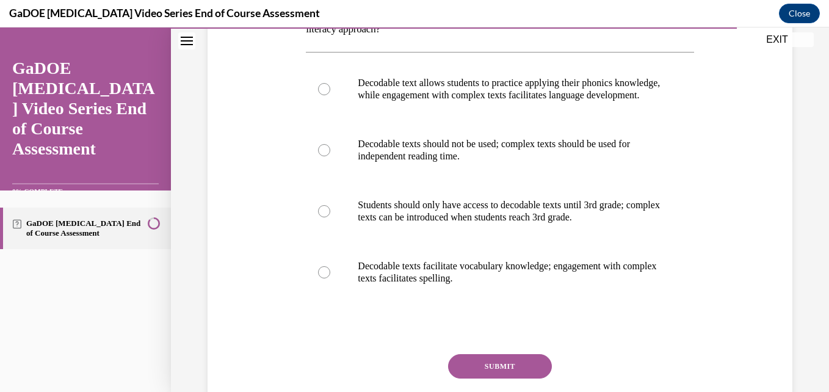
scroll to position [236, 0]
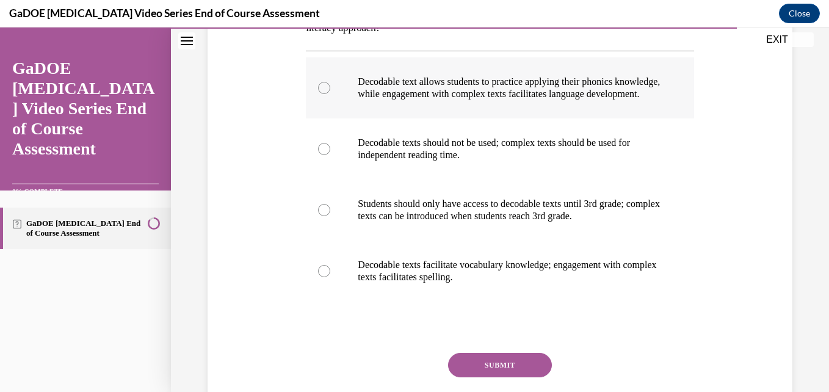
click at [634, 100] on p "Decodable text allows students to practice applying their phonics knowledge, wh…" at bounding box center [510, 88] width 305 height 24
click at [330, 94] on input "Decodable text allows students to practice applying their phonics knowledge, wh…" at bounding box center [324, 88] width 12 height 12
radio input "true"
click at [506, 377] on button "SUBMIT" at bounding box center [500, 365] width 104 height 24
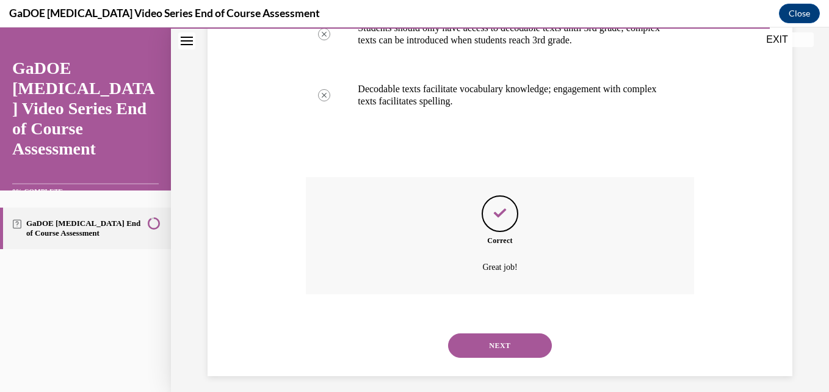
scroll to position [432, 0]
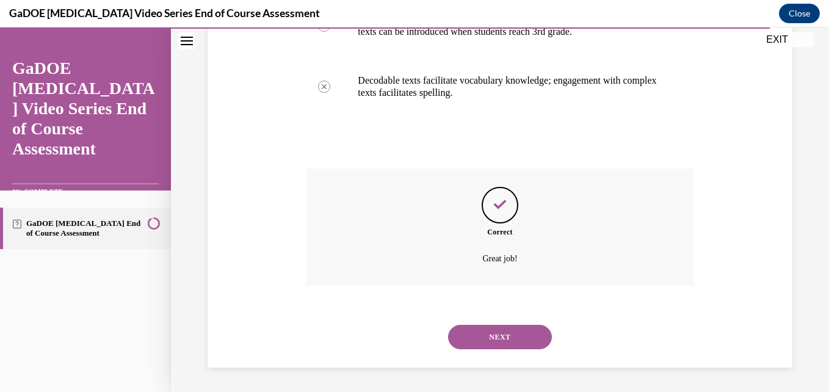
click at [493, 336] on button "NEXT" at bounding box center [500, 337] width 104 height 24
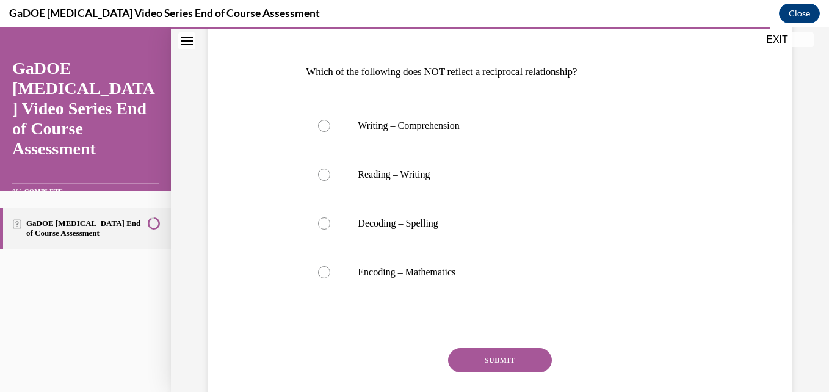
scroll to position [172, 0]
click at [545, 148] on label "Writing – Comprehension" at bounding box center [500, 124] width 388 height 49
click at [330, 131] on input "Writing – Comprehension" at bounding box center [324, 124] width 12 height 12
radio input "true"
click at [501, 292] on label "Encoding – Mathematics" at bounding box center [500, 271] width 388 height 49
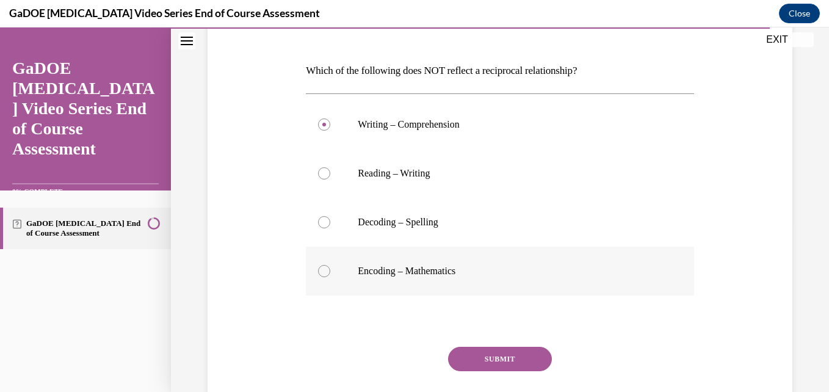
click at [330, 277] on input "Encoding – Mathematics" at bounding box center [324, 271] width 12 height 12
radio input "true"
click at [510, 356] on button "SUBMIT" at bounding box center [500, 359] width 104 height 24
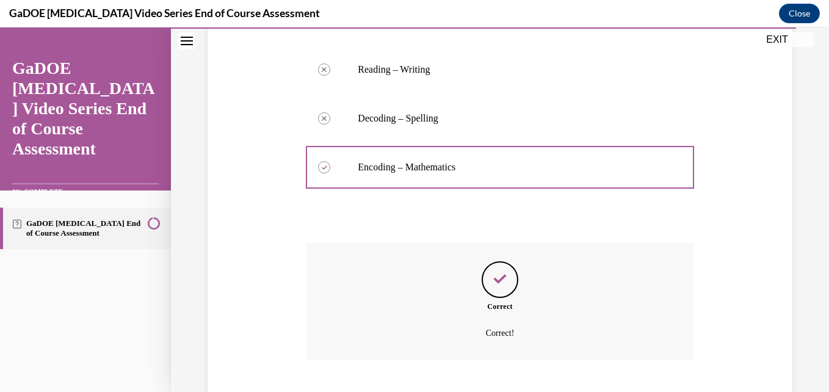
scroll to position [350, 0]
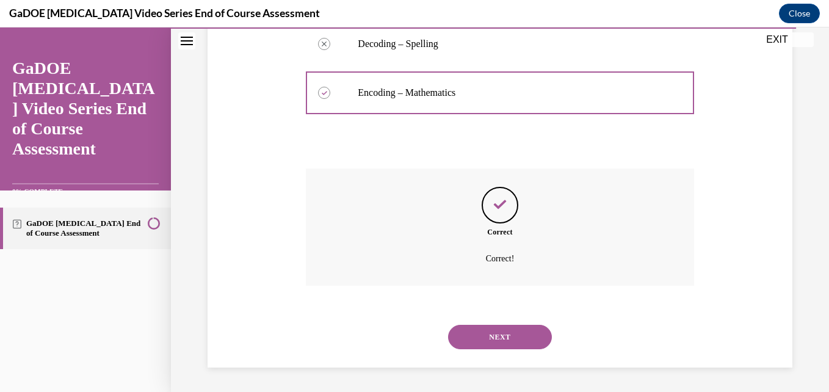
click at [512, 342] on button "NEXT" at bounding box center [500, 337] width 104 height 24
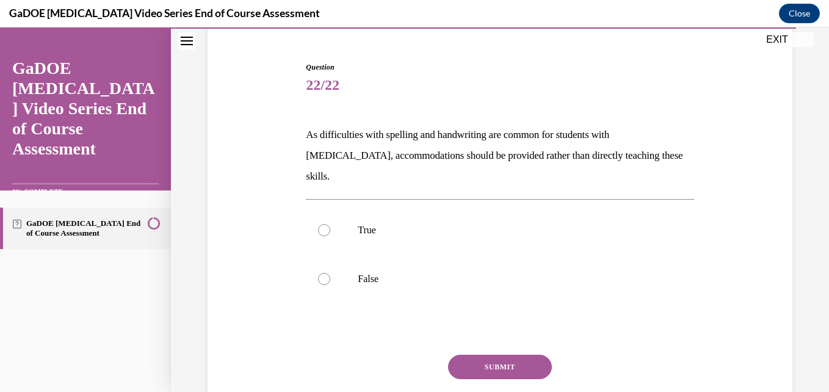
scroll to position [110, 0]
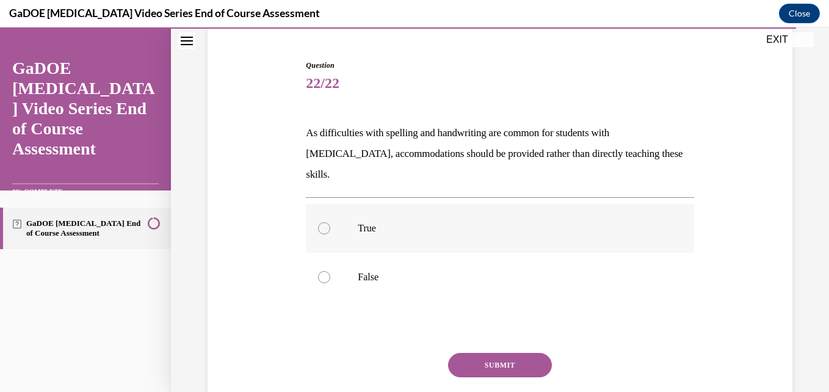
click at [558, 222] on p "True" at bounding box center [510, 228] width 305 height 12
click at [330, 222] on input "True" at bounding box center [324, 228] width 12 height 12
radio input "true"
click at [494, 353] on button "SUBMIT" at bounding box center [500, 365] width 104 height 24
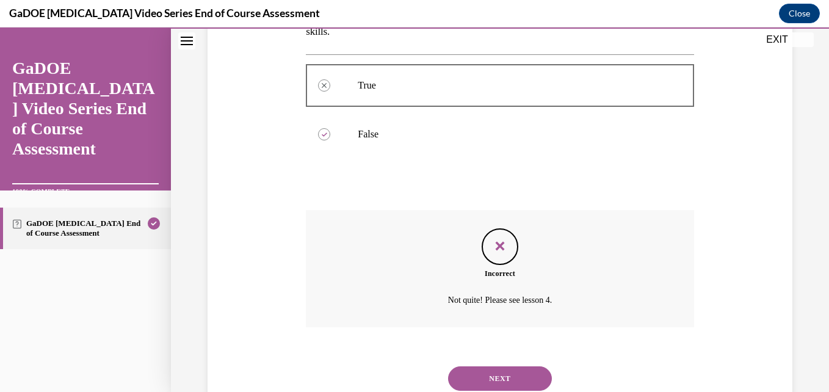
scroll to position [273, 0]
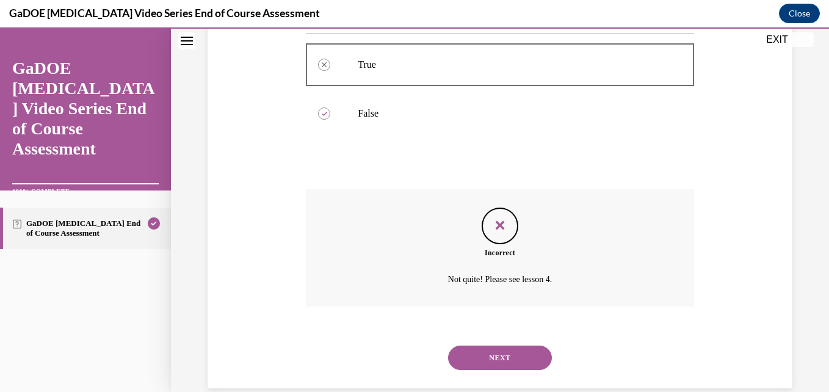
click at [501, 345] on button "NEXT" at bounding box center [500, 357] width 104 height 24
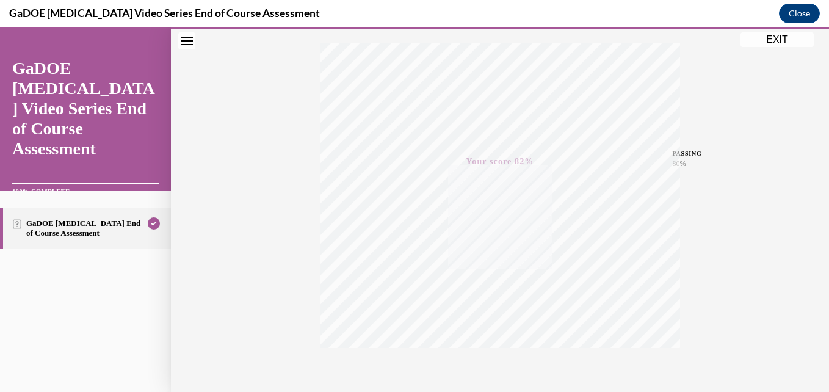
scroll to position [261, 0]
click at [493, 316] on icon "button" at bounding box center [500, 317] width 43 height 13
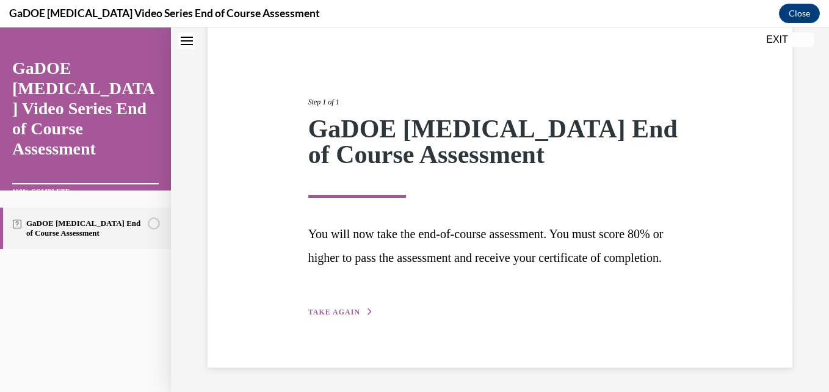
click at [331, 310] on span "TAKE AGAIN" at bounding box center [334, 312] width 52 height 9
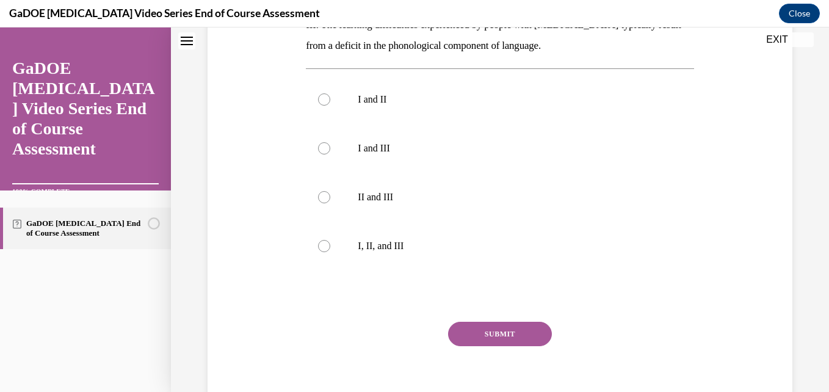
scroll to position [369, 0]
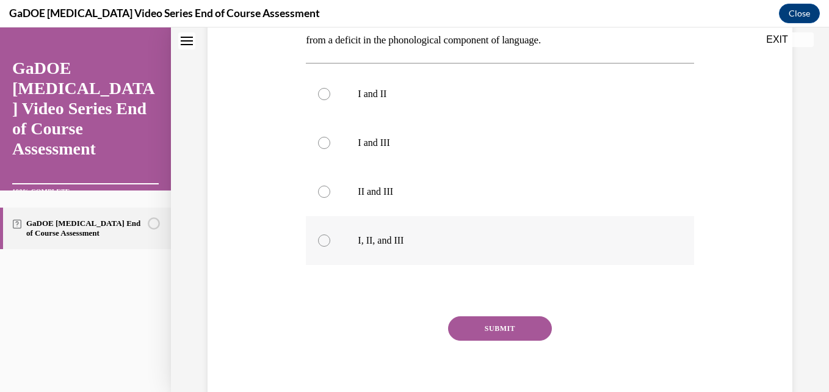
click at [377, 241] on p "I, II, and III" at bounding box center [510, 240] width 305 height 12
click at [330, 241] on input "I, II, and III" at bounding box center [324, 240] width 12 height 12
radio input "true"
click at [518, 335] on button "SUBMIT" at bounding box center [500, 328] width 104 height 24
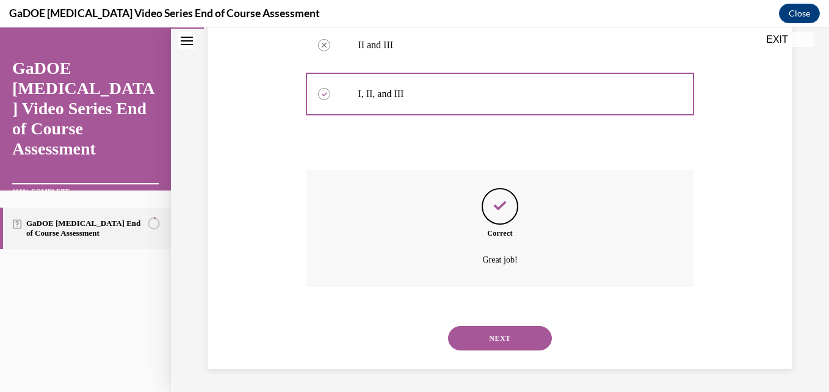
scroll to position [516, 0]
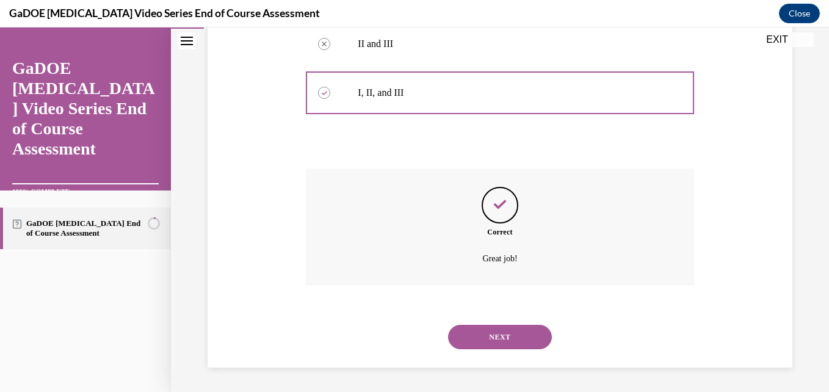
click at [520, 325] on button "NEXT" at bounding box center [500, 337] width 104 height 24
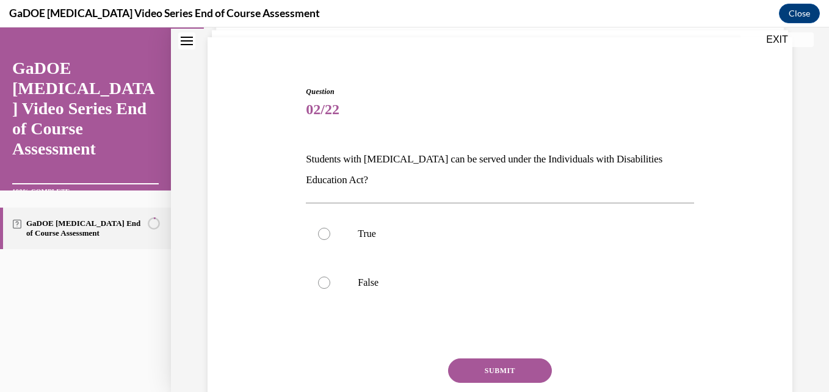
scroll to position [91, 0]
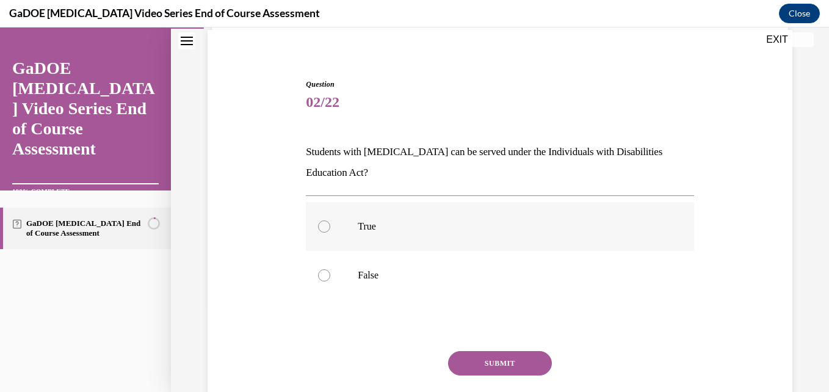
click at [421, 225] on p "True" at bounding box center [510, 226] width 305 height 12
click at [330, 225] on input "True" at bounding box center [324, 226] width 12 height 12
radio input "true"
click at [508, 356] on button "SUBMIT" at bounding box center [500, 363] width 104 height 24
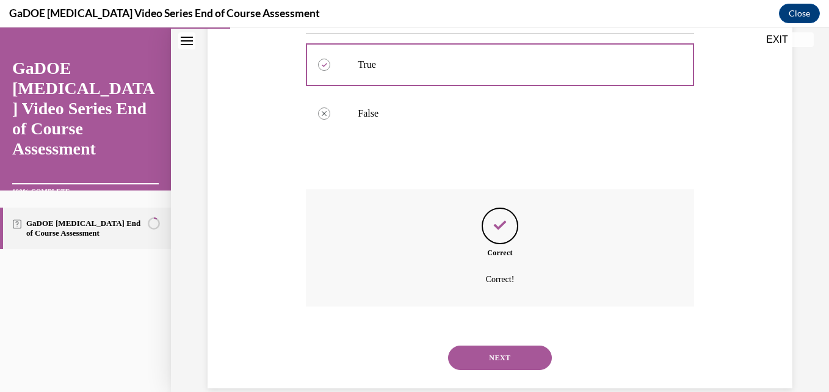
scroll to position [273, 0]
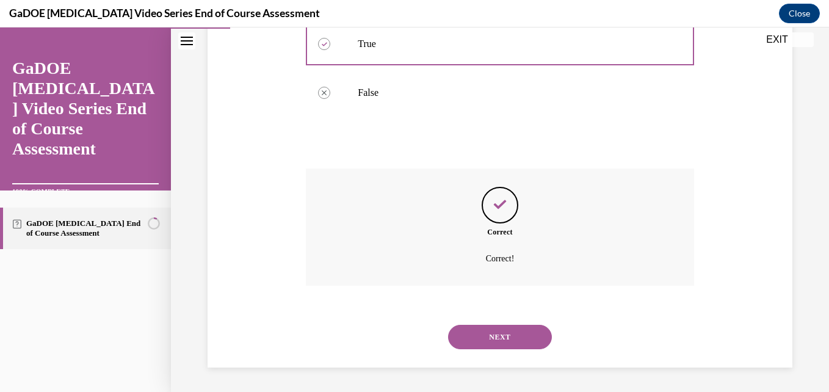
click at [508, 326] on button "NEXT" at bounding box center [500, 337] width 104 height 24
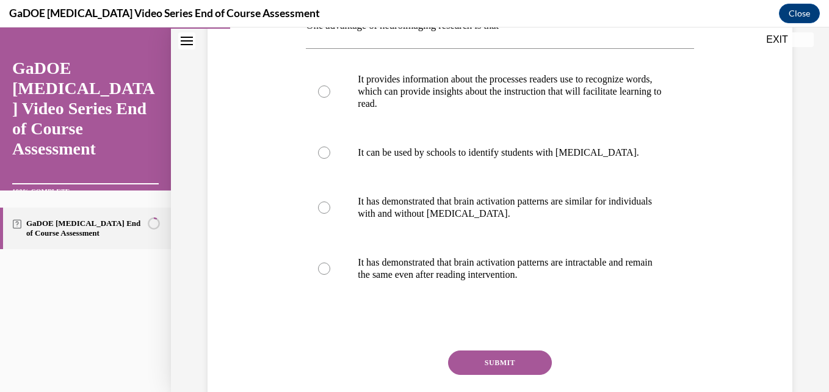
scroll to position [222, 0]
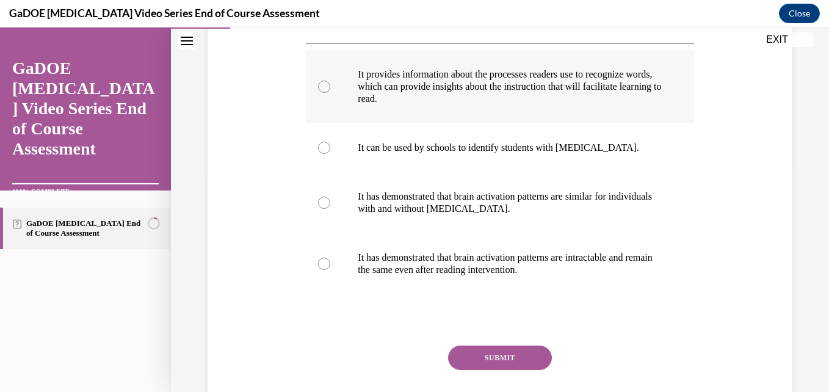
click at [588, 104] on p "It provides information about the processes readers use to recognize words, whi…" at bounding box center [510, 86] width 305 height 37
click at [330, 93] on input "It provides information about the processes readers use to recognize words, whi…" at bounding box center [324, 87] width 12 height 12
radio input "true"
click at [502, 351] on button "SUBMIT" at bounding box center [500, 357] width 104 height 24
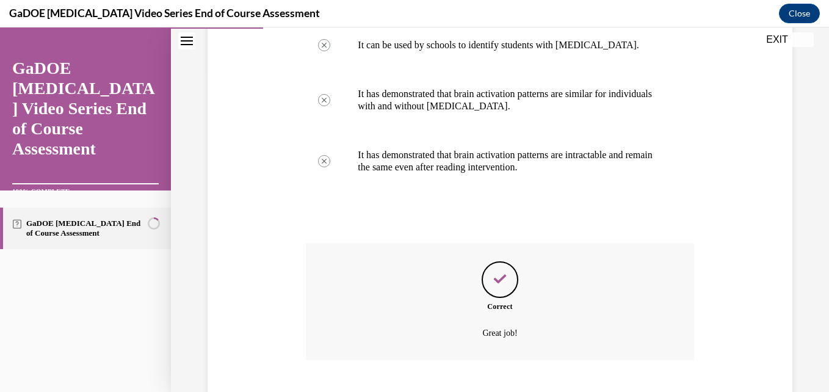
scroll to position [399, 0]
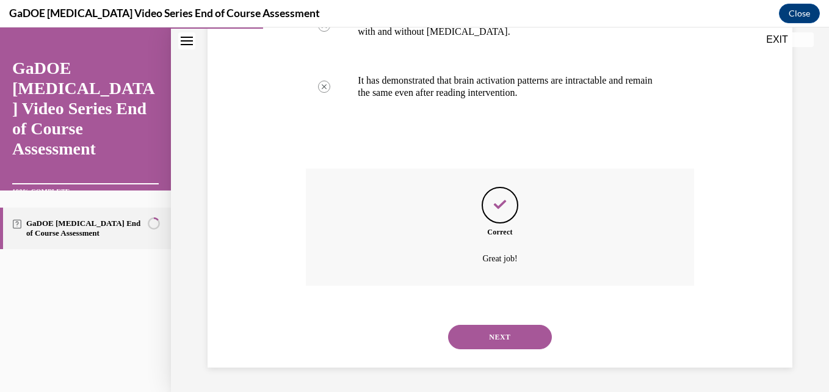
click at [500, 344] on button "NEXT" at bounding box center [500, 337] width 104 height 24
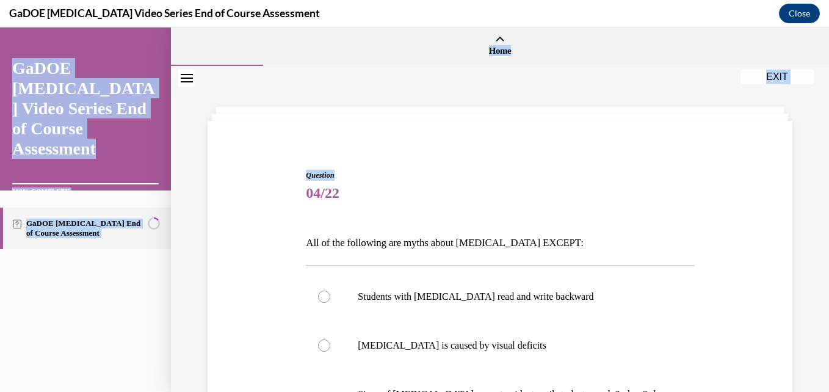
drag, startPoint x: 819, startPoint y: 143, endPoint x: 830, endPoint y: 201, distance: 59.5
click at [819, 201] on html "SKIP TO STEP Audio transcript EXIT GaDOE Dyslexia Video Series End of Course As…" at bounding box center [414, 209] width 829 height 364
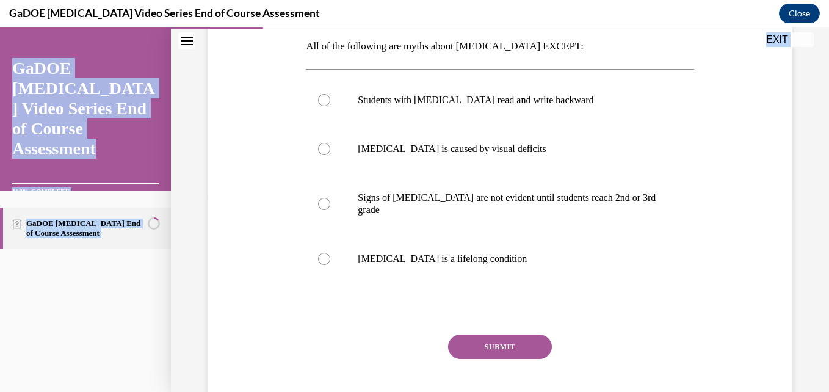
scroll to position [210, 0]
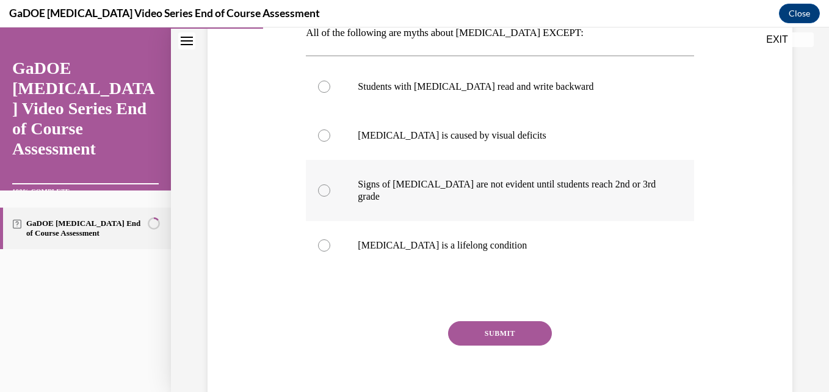
click at [530, 192] on label "Signs of dyslexia are not evident until students reach 2nd or 3rd grade" at bounding box center [500, 190] width 388 height 61
click at [330, 192] on input "Signs of dyslexia are not evident until students reach 2nd or 3rd grade" at bounding box center [324, 190] width 12 height 12
radio input "true"
click at [463, 221] on label "Dyslexia is a lifelong condition" at bounding box center [500, 245] width 388 height 49
click at [330, 239] on input "Dyslexia is a lifelong condition" at bounding box center [324, 245] width 12 height 12
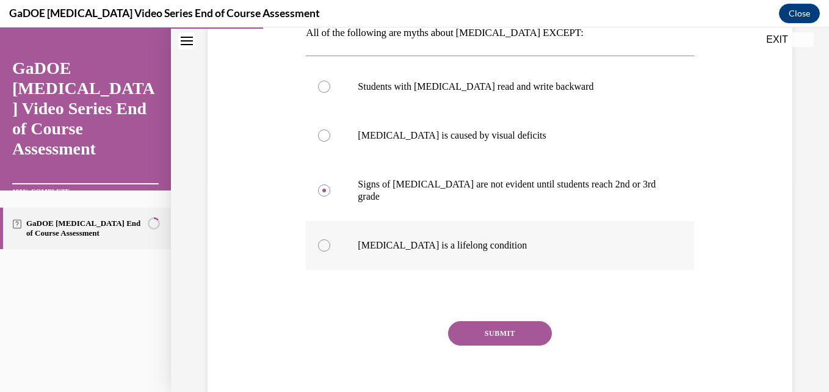
radio input "true"
click at [505, 321] on button "SUBMIT" at bounding box center [500, 333] width 104 height 24
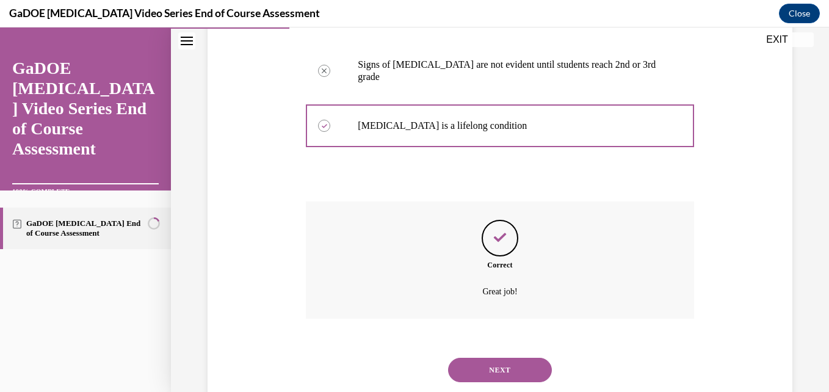
scroll to position [350, 0]
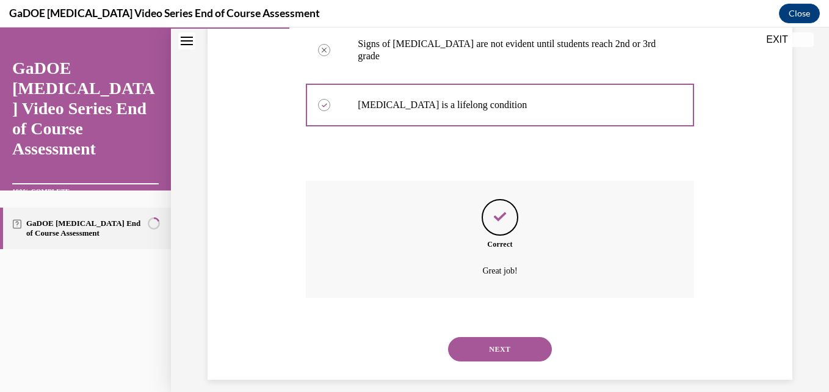
click at [507, 341] on button "NEXT" at bounding box center [500, 349] width 104 height 24
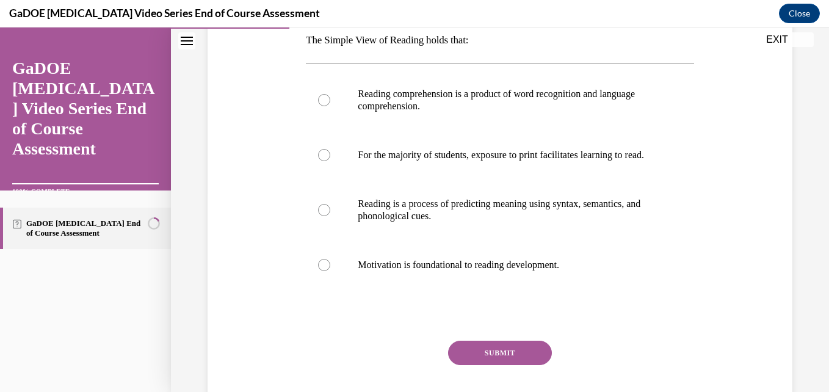
scroll to position [206, 0]
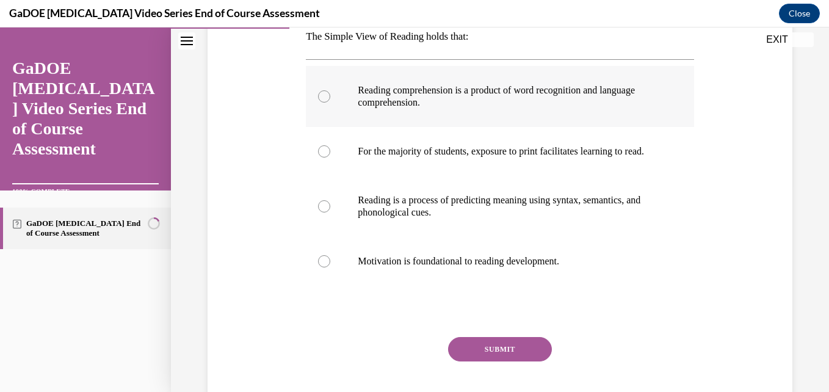
click at [554, 101] on p "Reading comprehension is a product of word recognition and language comprehensi…" at bounding box center [510, 96] width 305 height 24
click at [330, 101] on input "Reading comprehension is a product of word recognition and language comprehensi…" at bounding box center [324, 96] width 12 height 12
radio input "true"
click at [499, 358] on button "SUBMIT" at bounding box center [500, 349] width 104 height 24
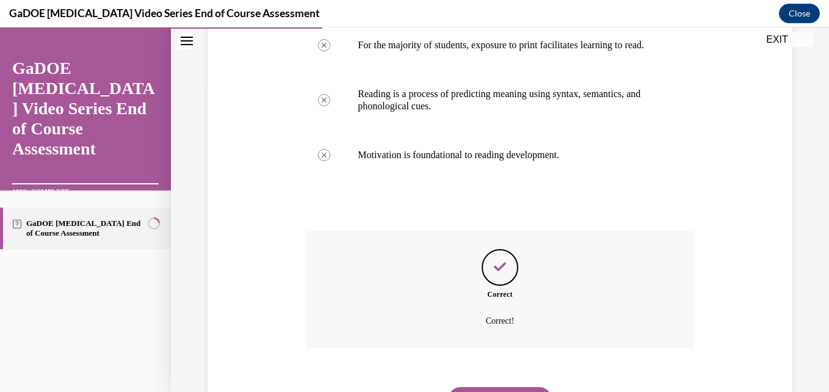
scroll to position [387, 0]
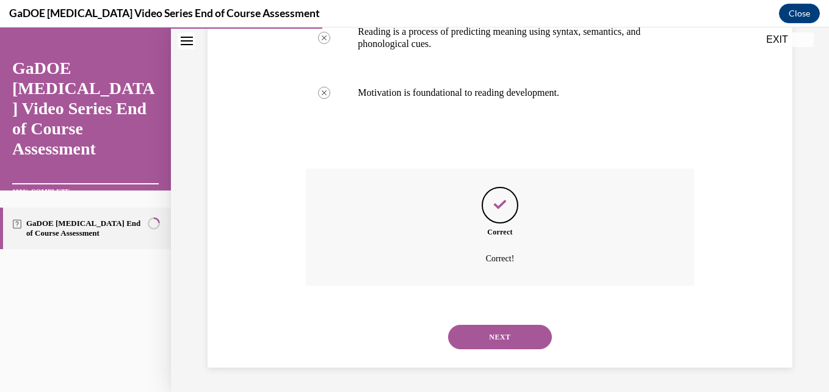
click at [494, 339] on button "NEXT" at bounding box center [500, 337] width 104 height 24
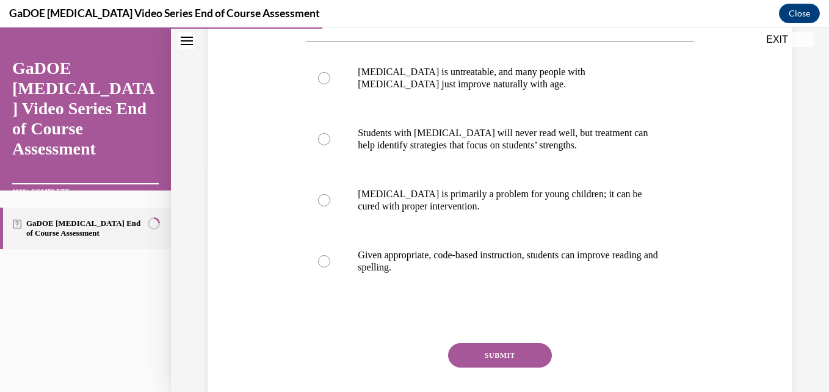
scroll to position [231, 0]
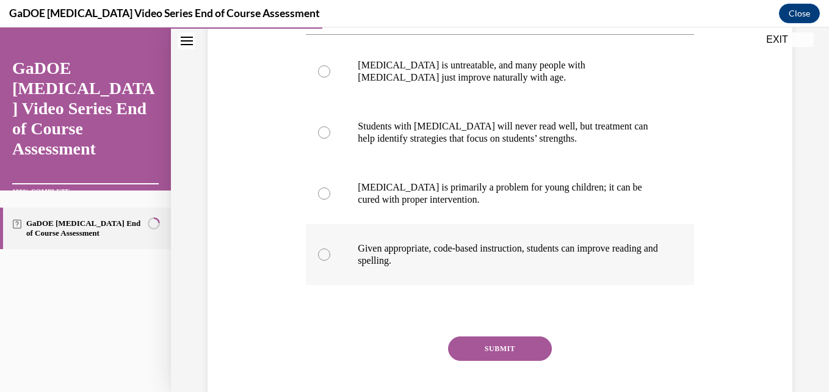
click at [516, 251] on p "Given appropriate, code-based instruction, students can improve reading and spe…" at bounding box center [510, 254] width 305 height 24
click at [330, 251] on input "Given appropriate, code-based instruction, students can improve reading and spe…" at bounding box center [324, 254] width 12 height 12
radio input "true"
click at [503, 342] on button "SUBMIT" at bounding box center [500, 348] width 104 height 24
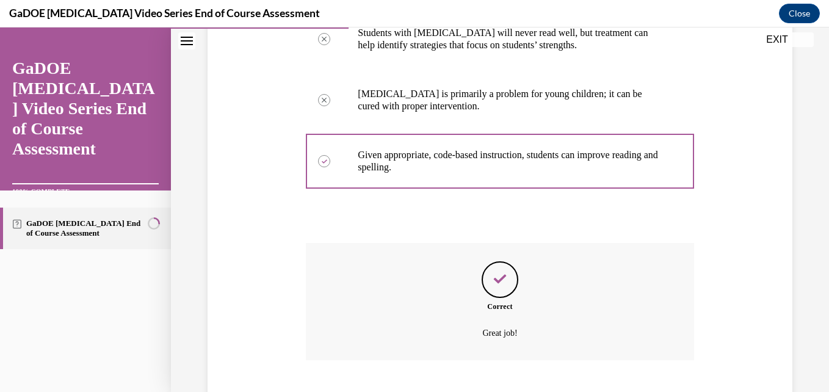
scroll to position [399, 0]
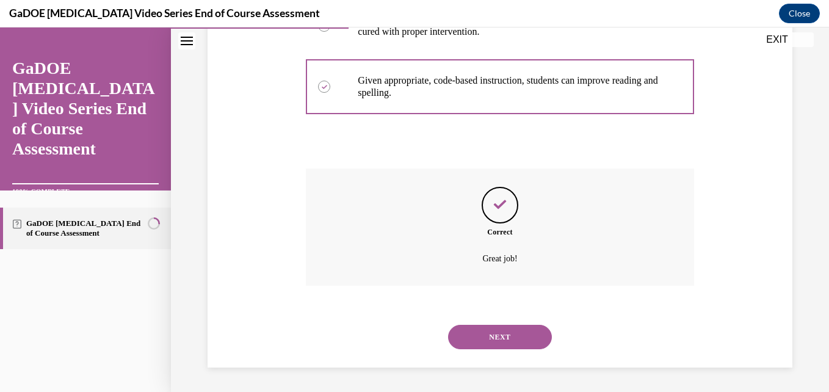
click at [513, 342] on button "NEXT" at bounding box center [500, 337] width 104 height 24
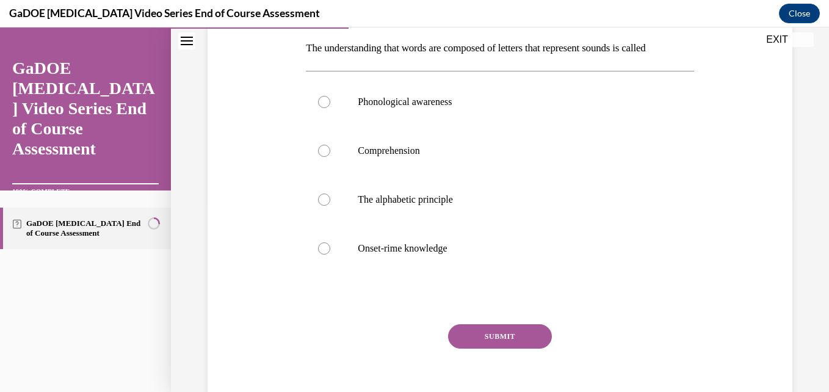
scroll to position [198, 0]
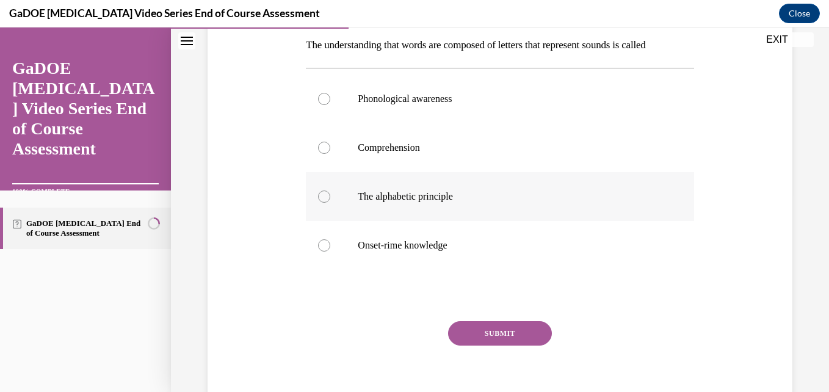
click at [490, 196] on p "The alphabetic principle" at bounding box center [510, 196] width 305 height 12
click at [330, 196] on input "The alphabetic principle" at bounding box center [324, 196] width 12 height 12
radio input "true"
click at [498, 336] on button "SUBMIT" at bounding box center [500, 333] width 104 height 24
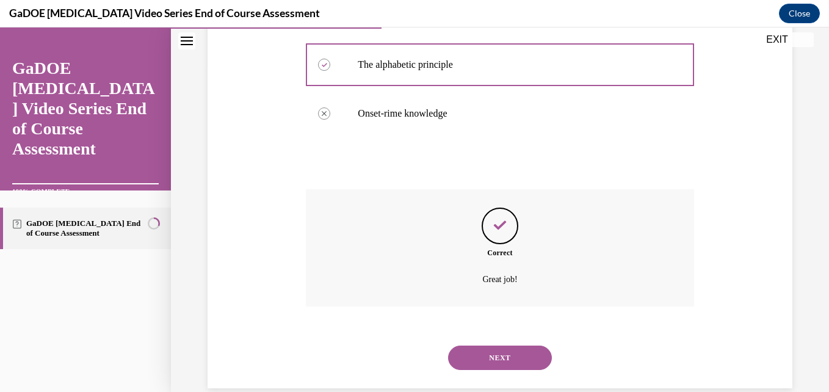
scroll to position [350, 0]
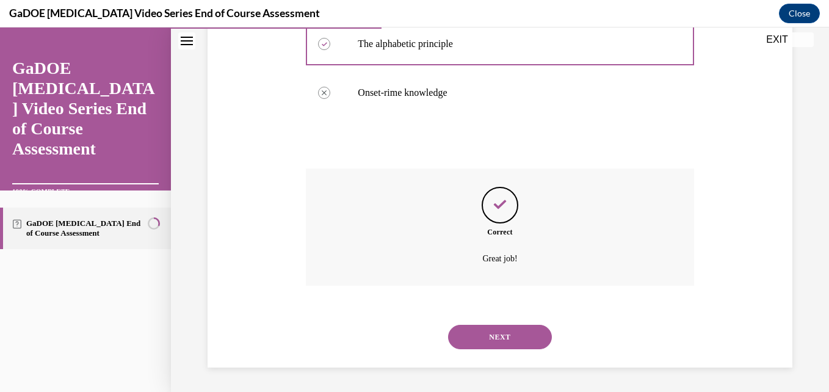
click at [495, 342] on button "NEXT" at bounding box center [500, 337] width 104 height 24
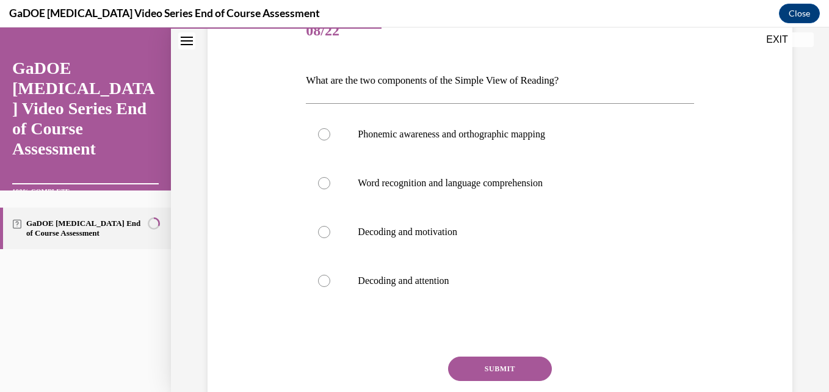
scroll to position [163, 0]
click at [578, 184] on p "Word recognition and language comprehension" at bounding box center [510, 182] width 305 height 12
click at [330, 184] on input "Word recognition and language comprehension" at bounding box center [324, 182] width 12 height 12
radio input "true"
click at [490, 360] on button "SUBMIT" at bounding box center [500, 368] width 104 height 24
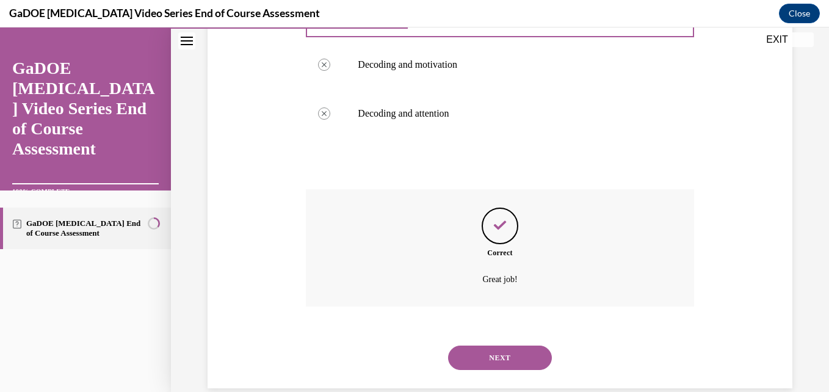
scroll to position [350, 0]
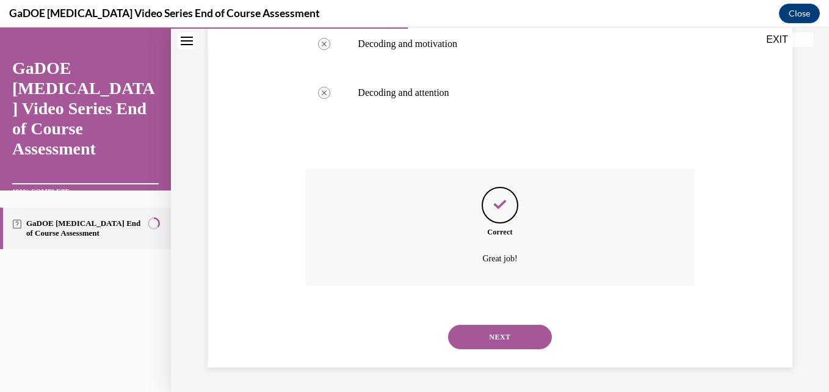
click at [493, 334] on button "NEXT" at bounding box center [500, 337] width 104 height 24
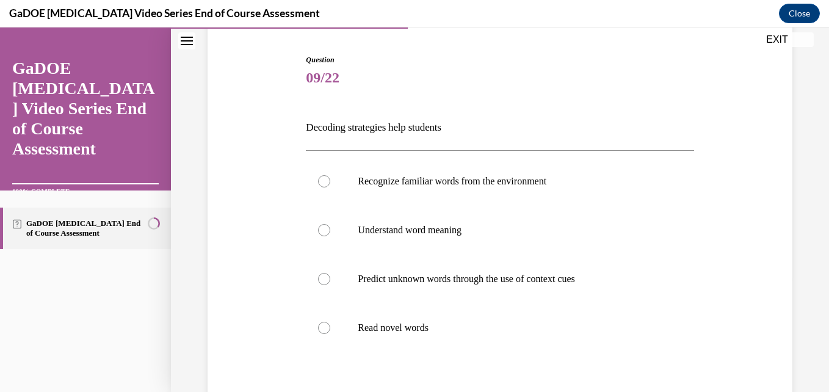
scroll to position [118, 0]
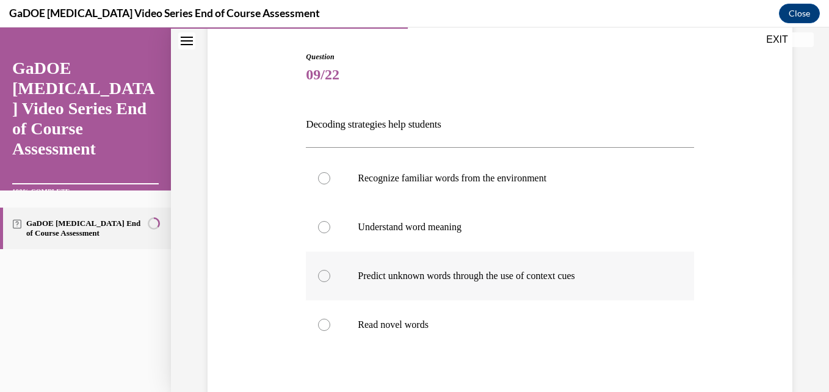
click at [483, 273] on p "Predict unknown words through the use of context cues" at bounding box center [510, 276] width 305 height 12
click at [330, 273] on input "Predict unknown words through the use of context cues" at bounding box center [324, 276] width 12 height 12
radio input "true"
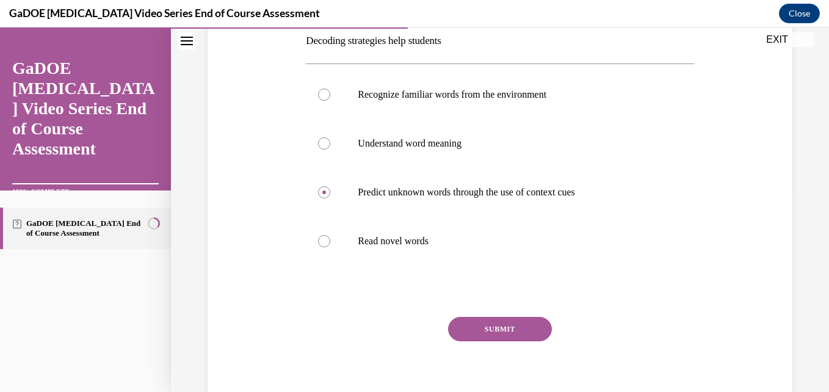
scroll to position [217, 0]
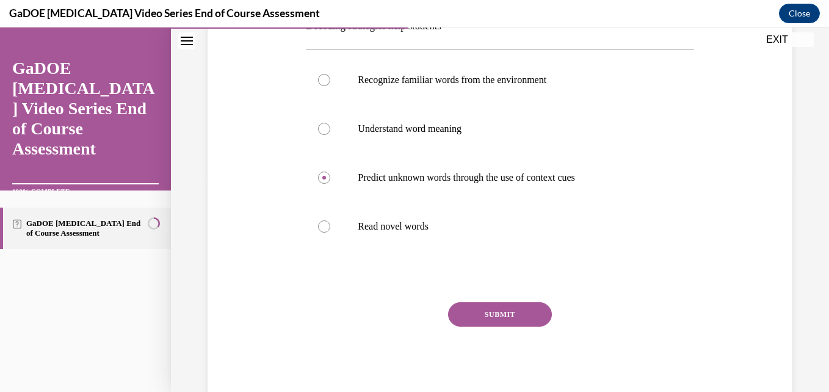
click at [450, 303] on button "SUBMIT" at bounding box center [500, 314] width 104 height 24
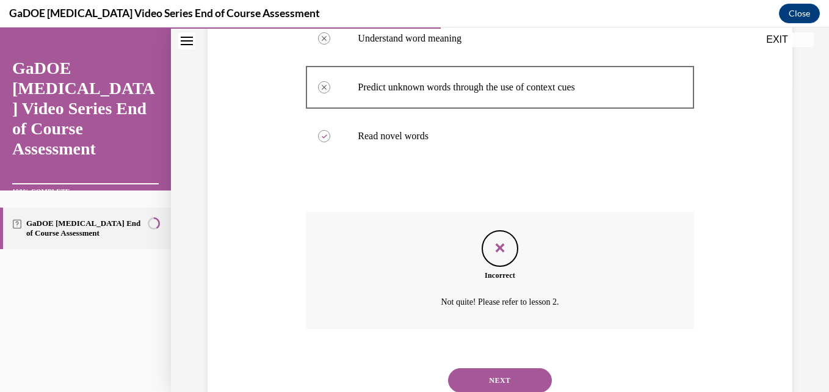
scroll to position [350, 0]
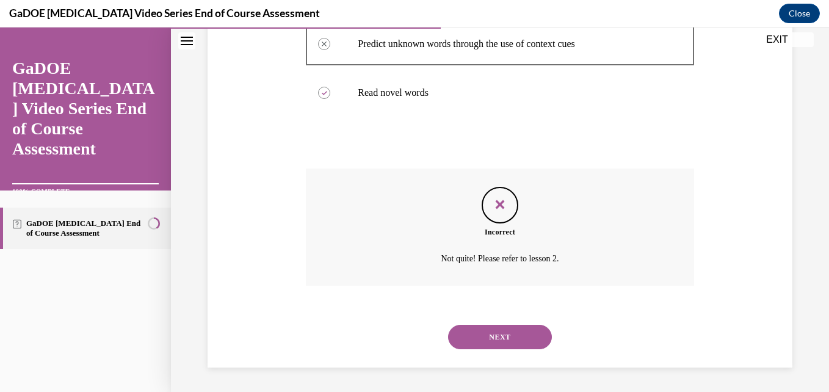
click at [505, 333] on button "NEXT" at bounding box center [500, 337] width 104 height 24
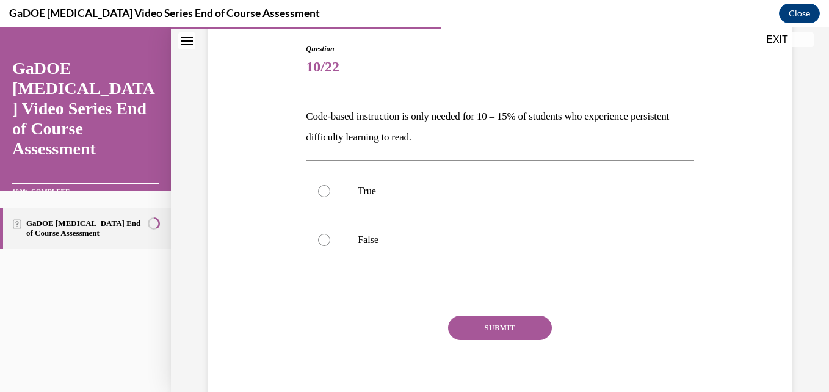
scroll to position [131, 0]
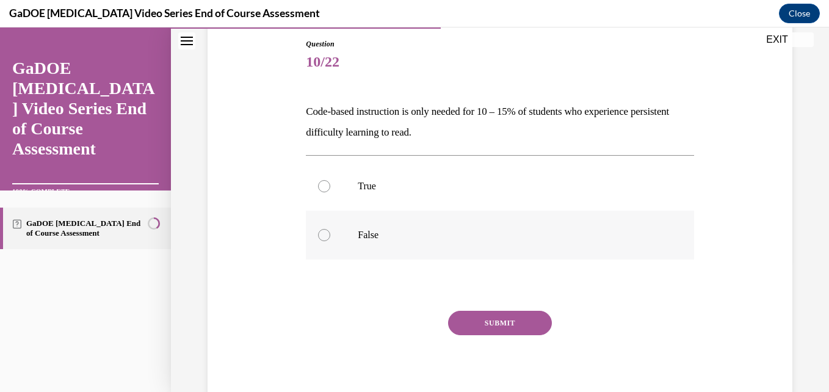
click at [322, 232] on div at bounding box center [324, 235] width 12 height 12
click at [322, 232] on input "False" at bounding box center [324, 235] width 12 height 12
radio input "true"
click at [496, 322] on button "SUBMIT" at bounding box center [500, 323] width 104 height 24
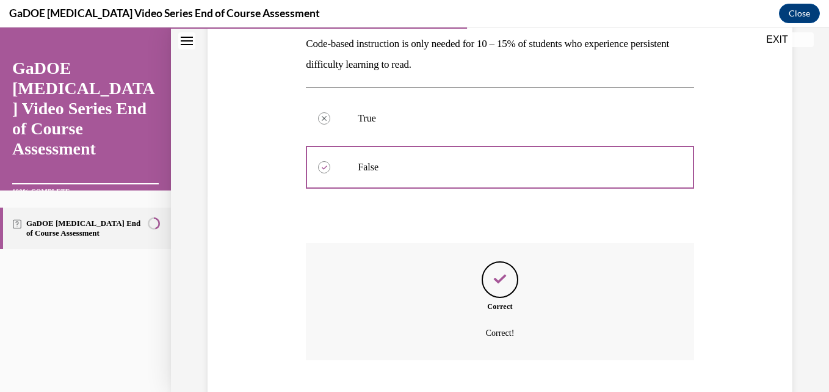
scroll to position [273, 0]
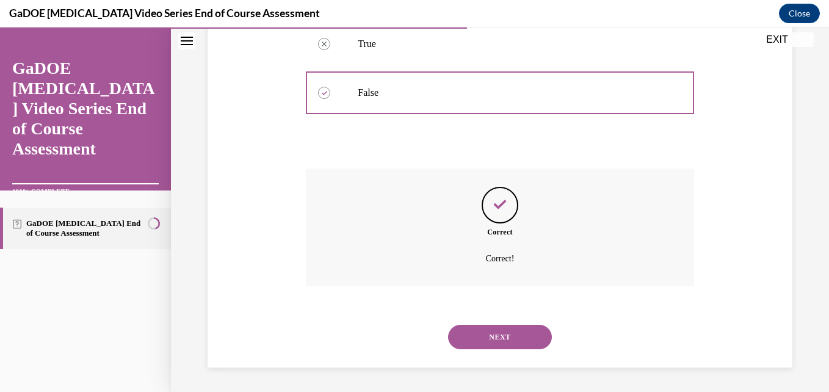
click at [506, 340] on button "NEXT" at bounding box center [500, 337] width 104 height 24
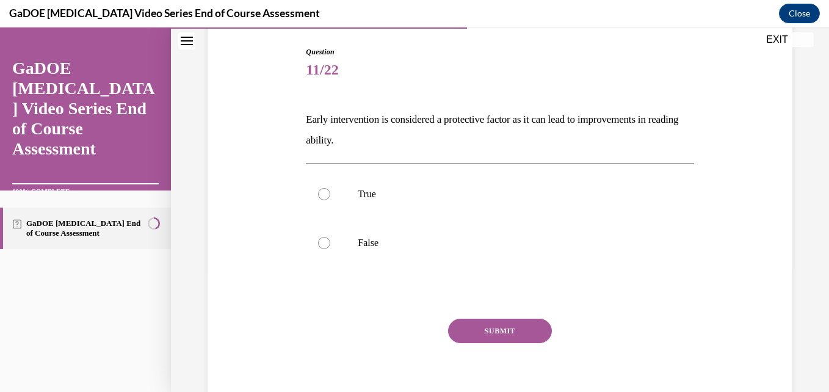
scroll to position [125, 0]
click at [414, 176] on label "True" at bounding box center [500, 192] width 388 height 49
click at [330, 187] on input "True" at bounding box center [324, 193] width 12 height 12
radio input "true"
click at [494, 328] on button "SUBMIT" at bounding box center [500, 329] width 104 height 24
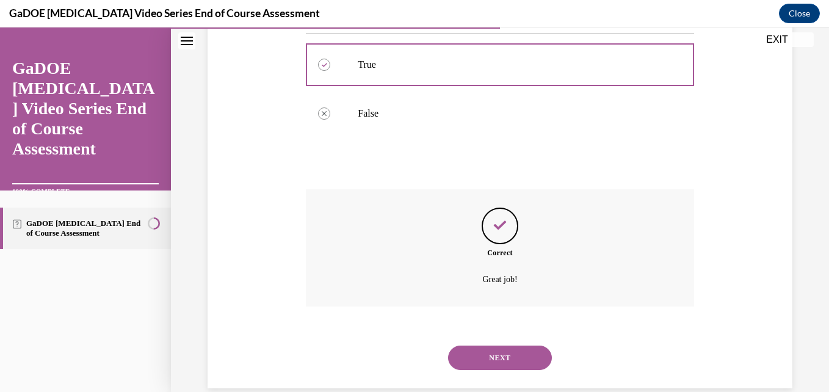
scroll to position [273, 0]
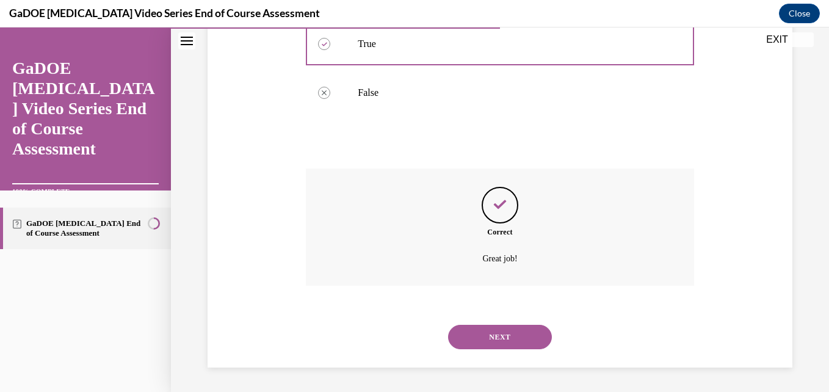
click at [487, 336] on button "NEXT" at bounding box center [500, 337] width 104 height 24
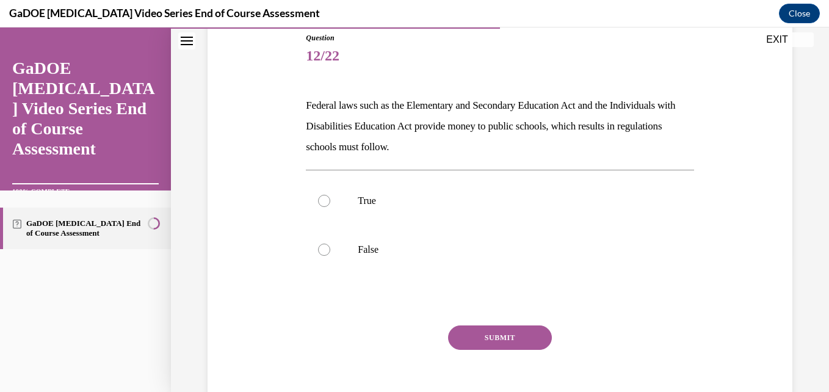
scroll to position [173, 0]
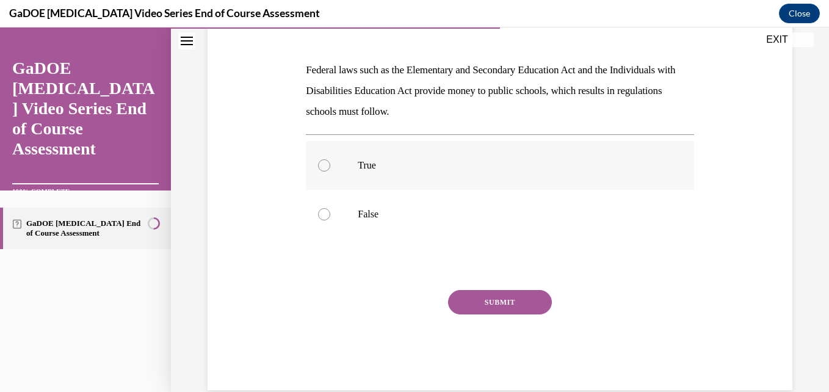
click at [454, 145] on label "True" at bounding box center [500, 165] width 388 height 49
click at [330, 159] on input "True" at bounding box center [324, 165] width 12 height 12
radio input "true"
click at [505, 306] on button "SUBMIT" at bounding box center [500, 302] width 104 height 24
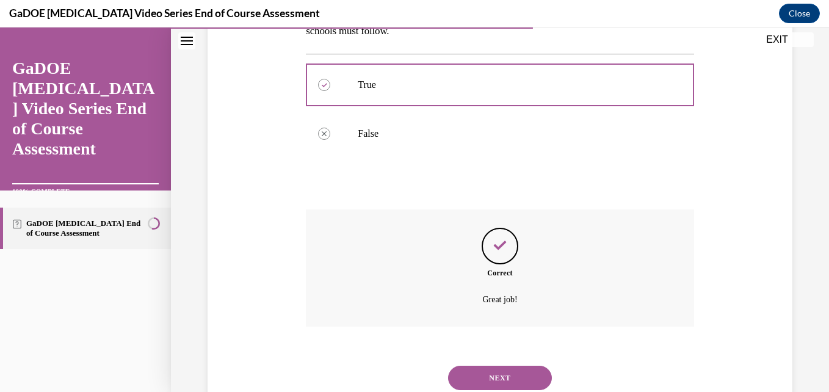
scroll to position [294, 0]
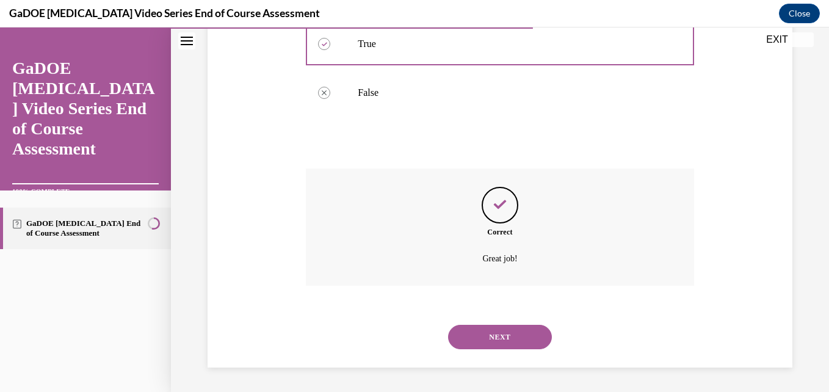
click at [497, 341] on button "NEXT" at bounding box center [500, 337] width 104 height 24
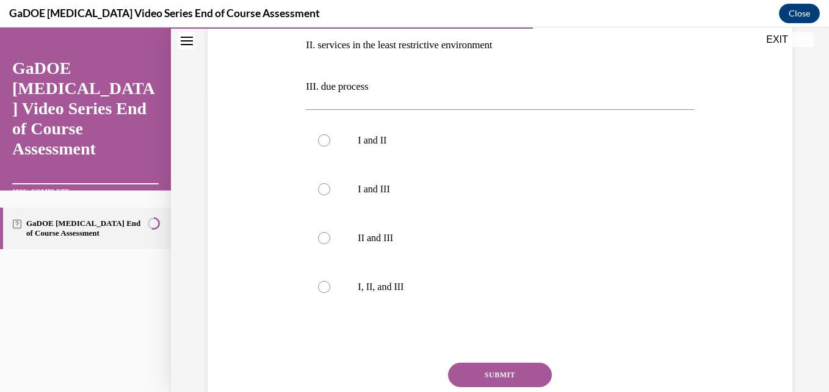
scroll to position [320, 0]
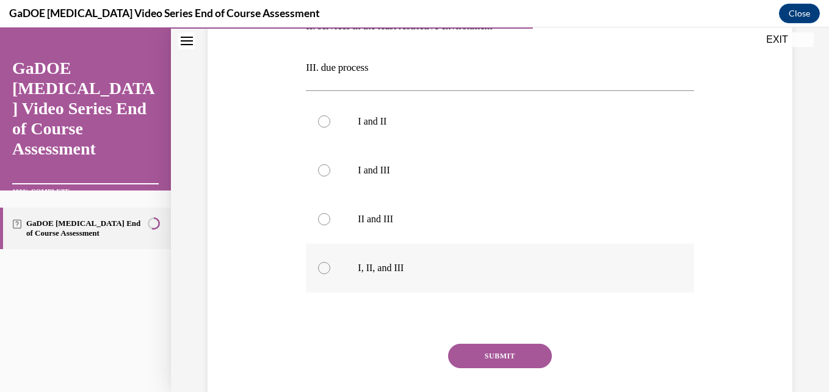
click at [501, 270] on p "I, II, and III" at bounding box center [510, 268] width 305 height 12
click at [330, 270] on input "I, II, and III" at bounding box center [324, 268] width 12 height 12
radio input "true"
click at [521, 356] on button "SUBMIT" at bounding box center [500, 356] width 104 height 24
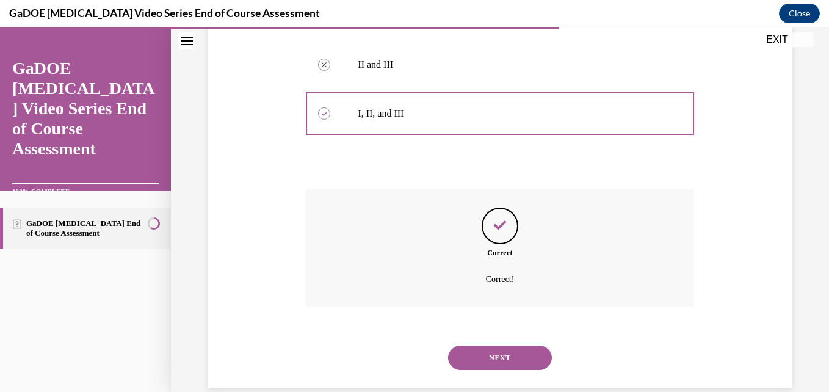
scroll to position [496, 0]
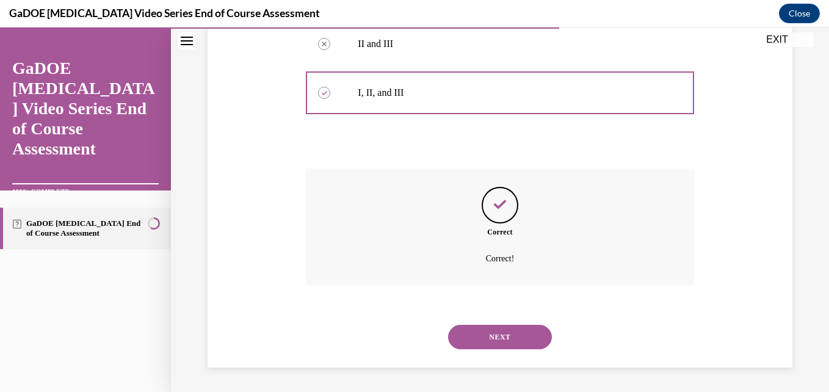
click at [490, 350] on div "NEXT" at bounding box center [500, 337] width 388 height 49
click at [488, 339] on button "NEXT" at bounding box center [500, 337] width 104 height 24
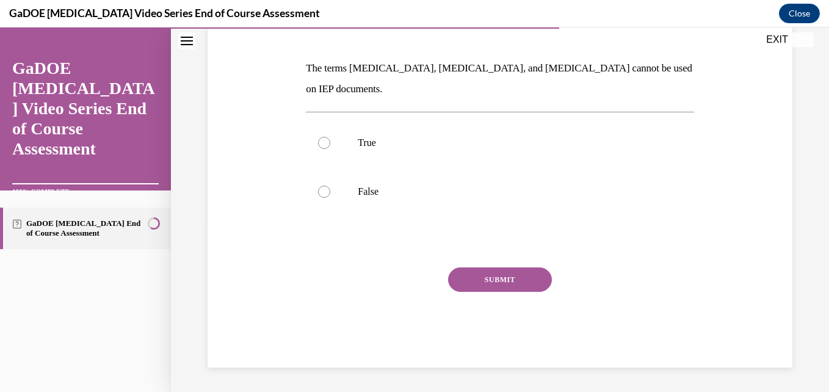
scroll to position [136, 0]
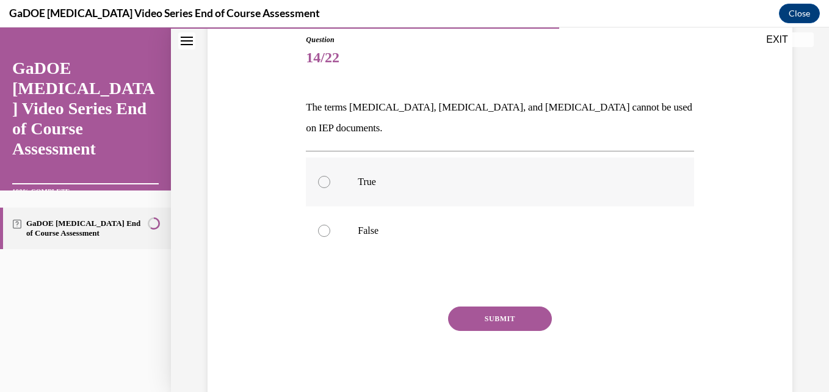
click at [479, 171] on label "True" at bounding box center [500, 181] width 388 height 49
click at [330, 176] on input "True" at bounding box center [324, 182] width 12 height 12
radio input "true"
click at [490, 206] on label "False" at bounding box center [500, 230] width 388 height 49
click at [330, 225] on input "False" at bounding box center [324, 231] width 12 height 12
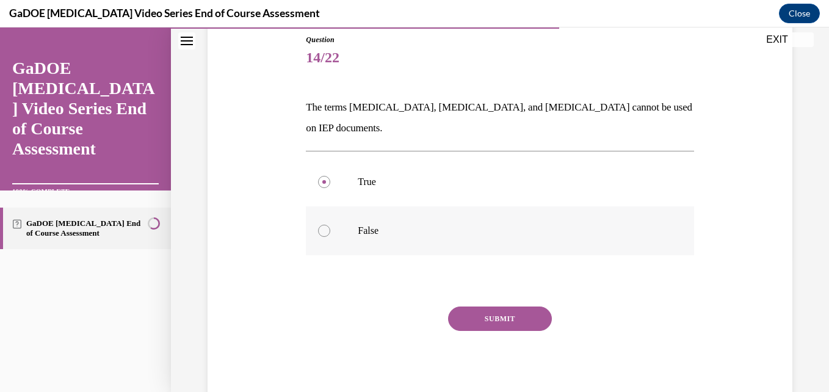
radio input "true"
click at [516, 306] on button "SUBMIT" at bounding box center [500, 318] width 104 height 24
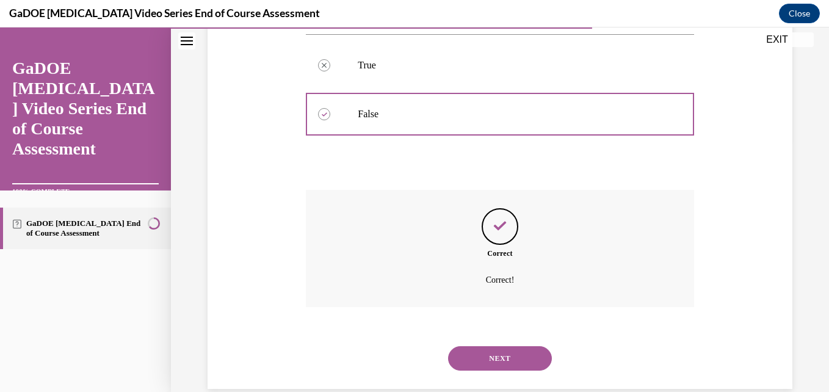
scroll to position [253, 0]
click at [475, 345] on button "NEXT" at bounding box center [500, 357] width 104 height 24
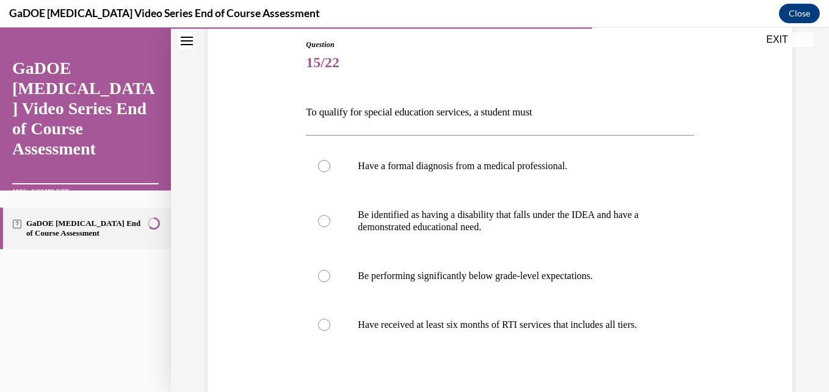
scroll to position [197, 0]
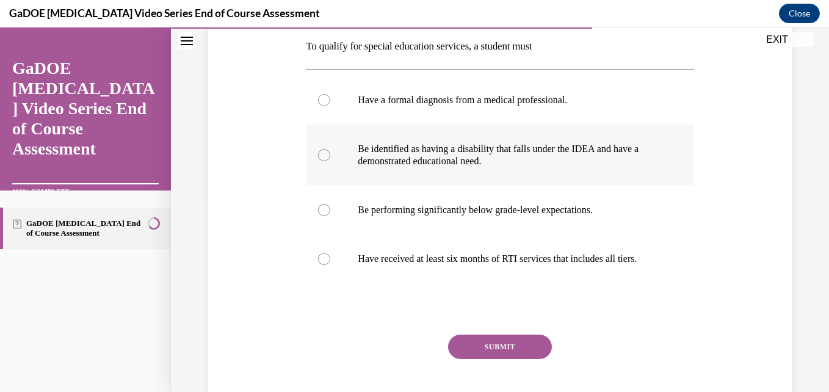
click at [562, 150] on p "Be identified as having a disability that falls under the IDEA and have a demon…" at bounding box center [510, 155] width 305 height 24
click at [330, 150] on input "Be identified as having a disability that falls under the IDEA and have a demon…" at bounding box center [324, 155] width 12 height 12
radio input "true"
click at [528, 348] on button "SUBMIT" at bounding box center [500, 347] width 104 height 24
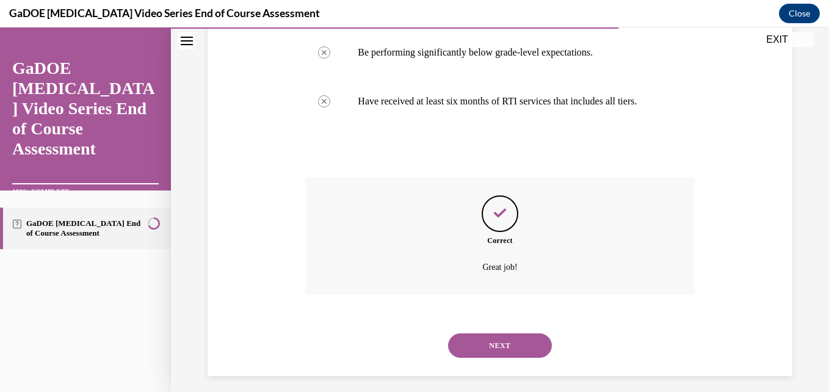
scroll to position [375, 0]
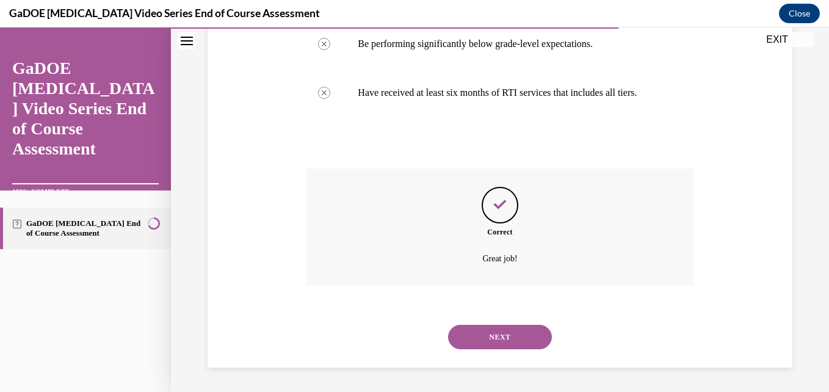
click at [497, 333] on button "NEXT" at bounding box center [500, 337] width 104 height 24
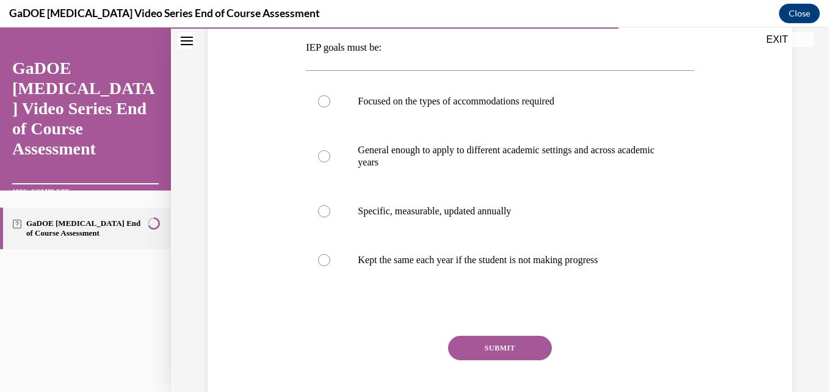
scroll to position [197, 0]
click at [540, 228] on label "Specific, measurable, updated annually" at bounding box center [500, 210] width 388 height 49
click at [330, 216] on input "Specific, measurable, updated annually" at bounding box center [324, 210] width 12 height 12
radio input "true"
click at [514, 344] on button "SUBMIT" at bounding box center [500, 347] width 104 height 24
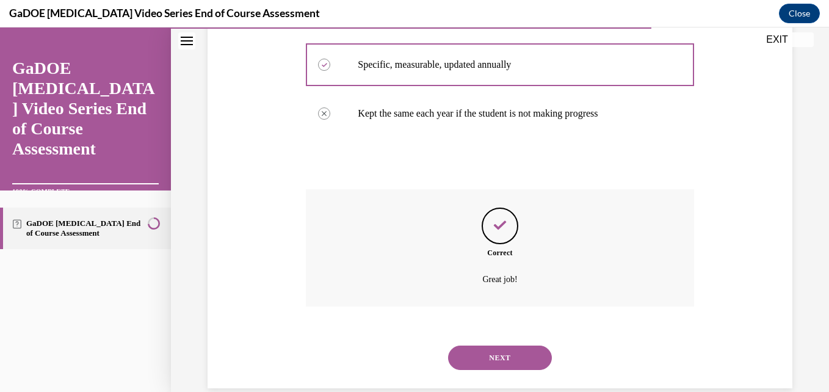
scroll to position [363, 0]
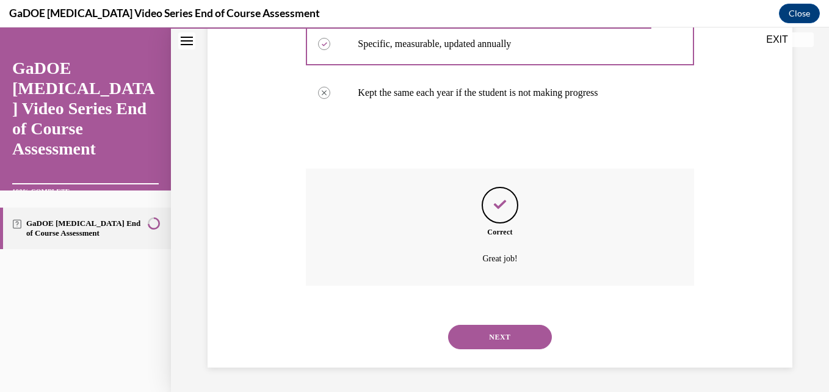
click at [490, 337] on button "NEXT" at bounding box center [500, 337] width 104 height 24
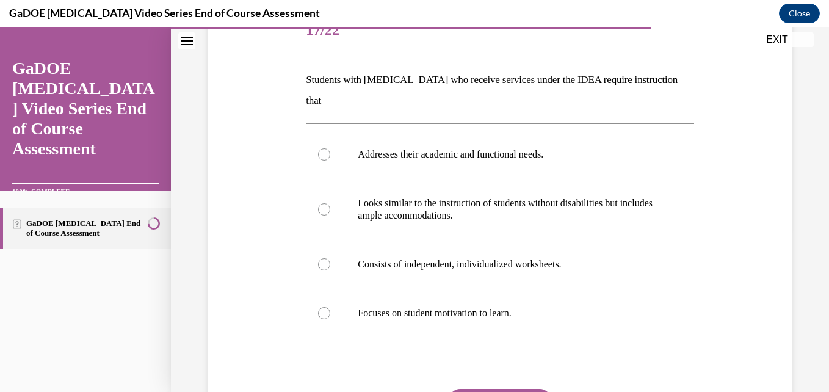
scroll to position [172, 0]
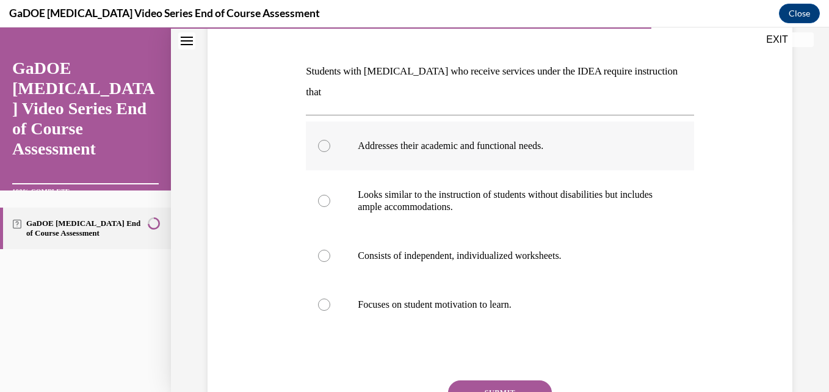
click at [518, 139] on label "Addresses their academic and functional needs." at bounding box center [500, 145] width 388 height 49
click at [330, 140] on input "Addresses their academic and functional needs." at bounding box center [324, 146] width 12 height 12
radio input "true"
click at [513, 380] on button "SUBMIT" at bounding box center [500, 392] width 104 height 24
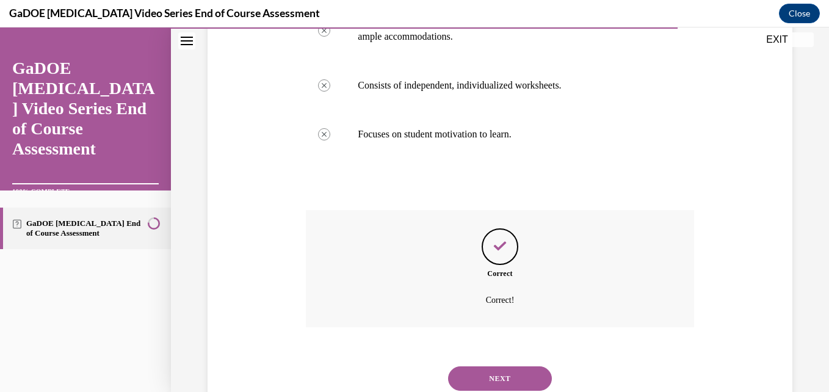
scroll to position [363, 0]
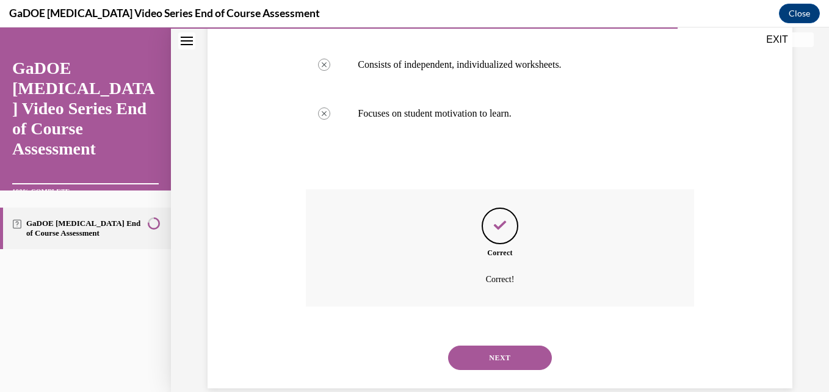
click at [505, 345] on button "NEXT" at bounding box center [500, 357] width 104 height 24
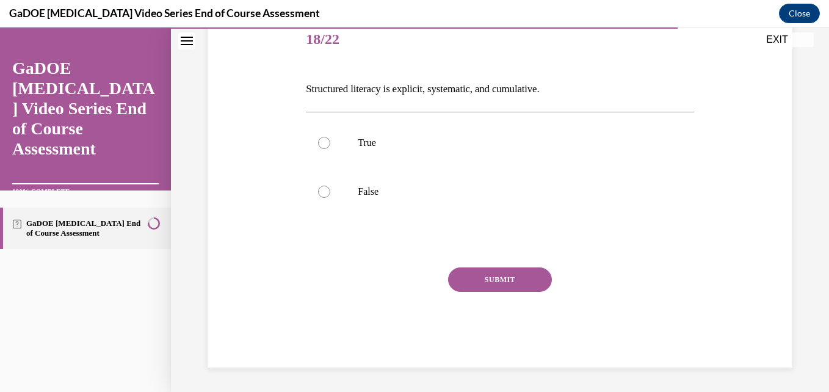
scroll to position [136, 0]
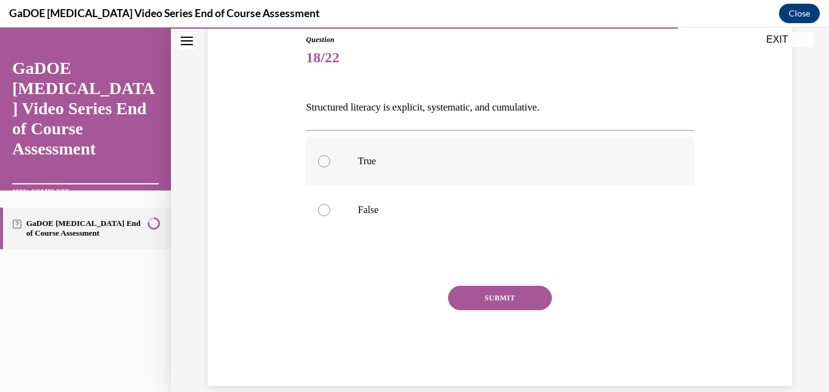
click at [504, 173] on label "True" at bounding box center [500, 161] width 388 height 49
click at [330, 167] on input "True" at bounding box center [324, 161] width 12 height 12
radio input "true"
click at [518, 291] on button "SUBMIT" at bounding box center [500, 298] width 104 height 24
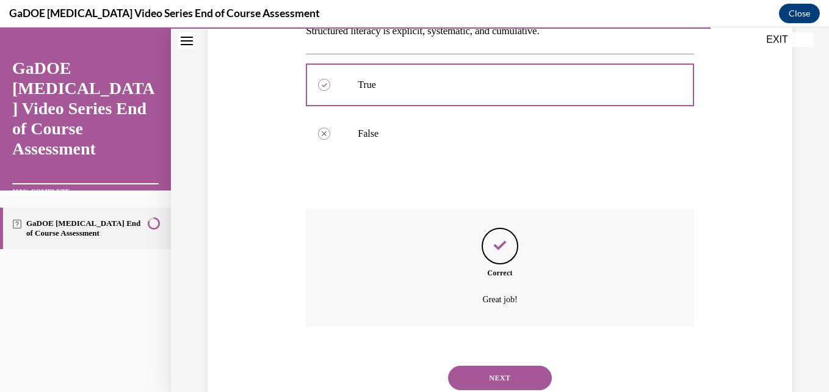
scroll to position [253, 0]
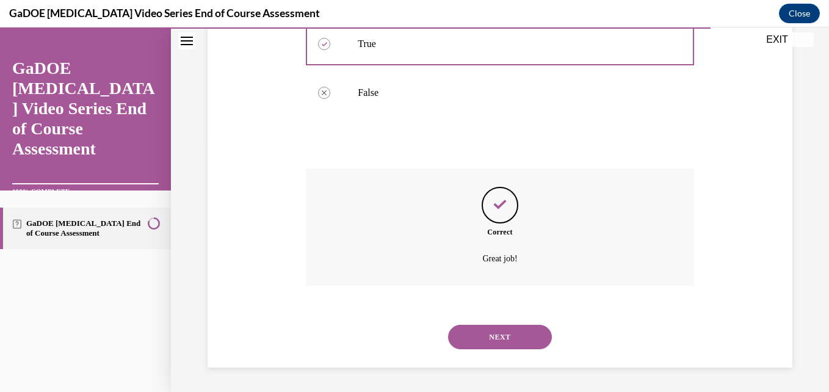
click at [507, 337] on button "NEXT" at bounding box center [500, 337] width 104 height 24
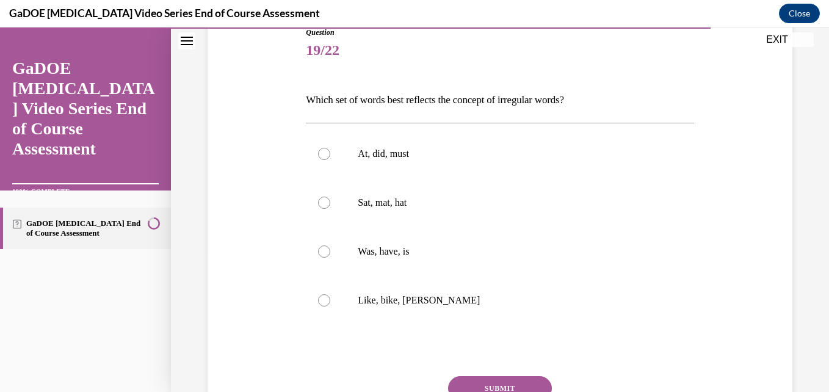
scroll to position [164, 0]
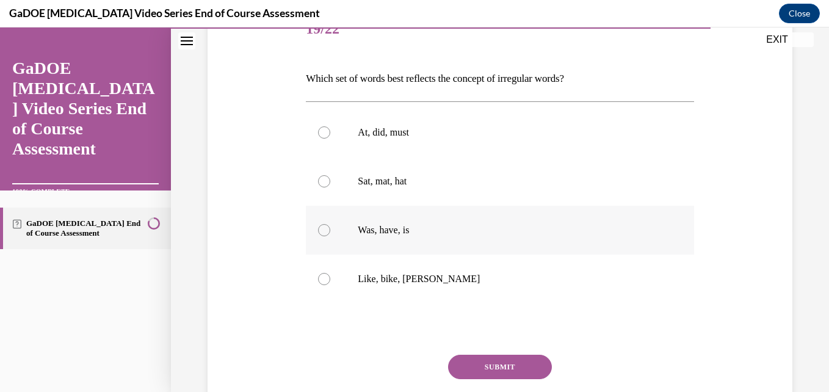
click at [478, 211] on label "Was, have, is" at bounding box center [500, 230] width 388 height 49
click at [330, 224] on input "Was, have, is" at bounding box center [324, 230] width 12 height 12
radio input "true"
click at [502, 363] on button "SUBMIT" at bounding box center [500, 367] width 104 height 24
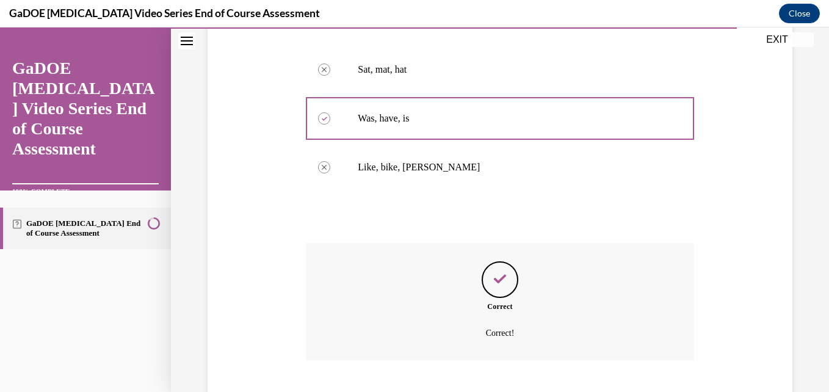
scroll to position [350, 0]
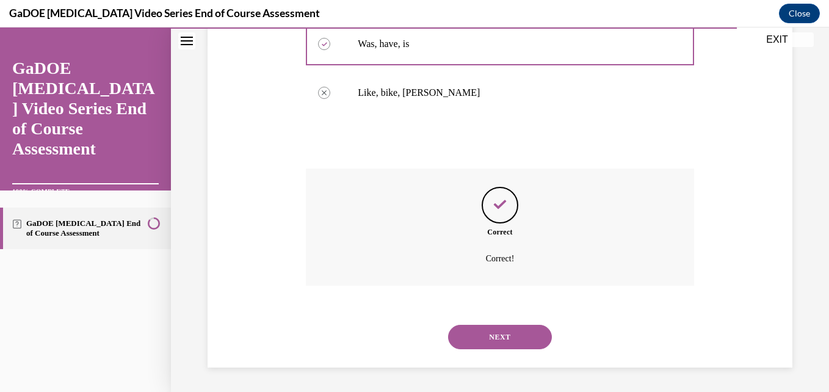
click at [515, 336] on button "NEXT" at bounding box center [500, 337] width 104 height 24
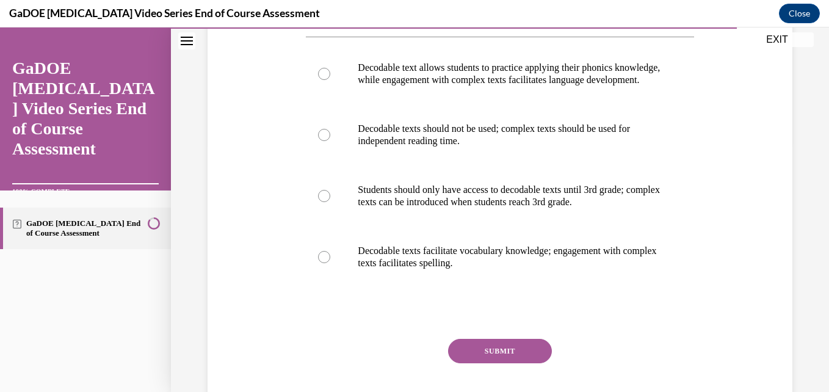
scroll to position [251, 0]
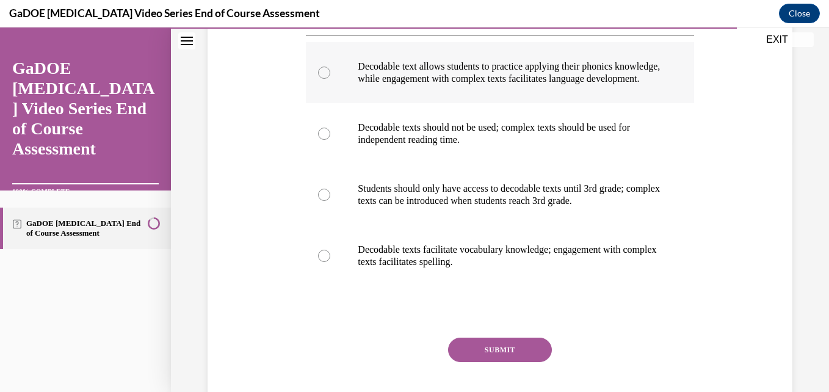
click at [562, 85] on p "Decodable text allows students to practice applying their phonics knowledge, wh…" at bounding box center [510, 72] width 305 height 24
click at [330, 79] on input "Decodable text allows students to practice applying their phonics knowledge, wh…" at bounding box center [324, 73] width 12 height 12
radio input "true"
click at [505, 356] on button "SUBMIT" at bounding box center [500, 350] width 104 height 24
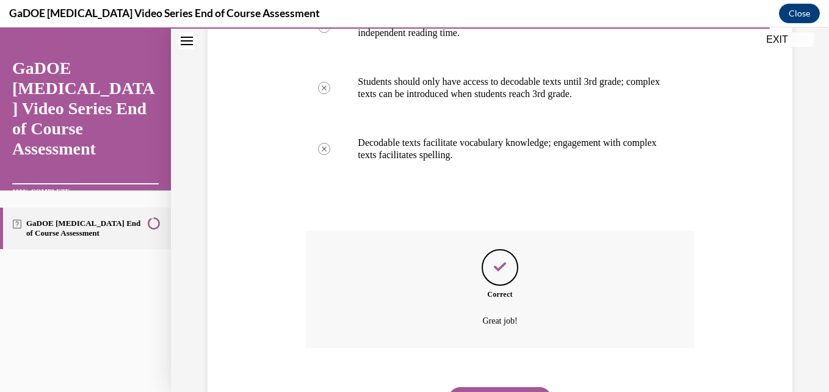
scroll to position [432, 0]
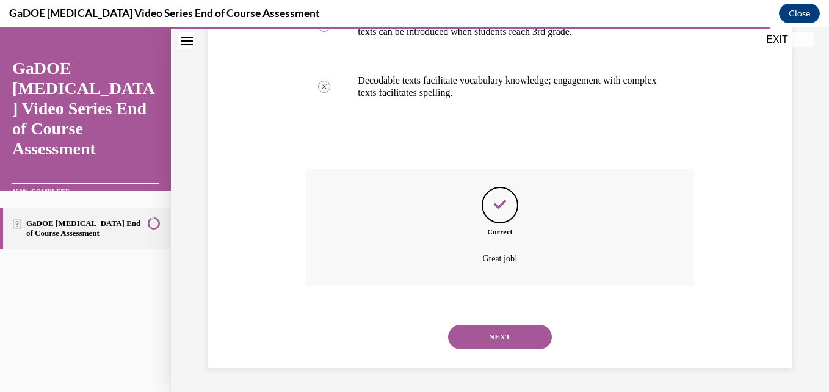
click at [498, 320] on div "NEXT" at bounding box center [500, 337] width 388 height 49
click at [502, 336] on button "NEXT" at bounding box center [500, 337] width 104 height 24
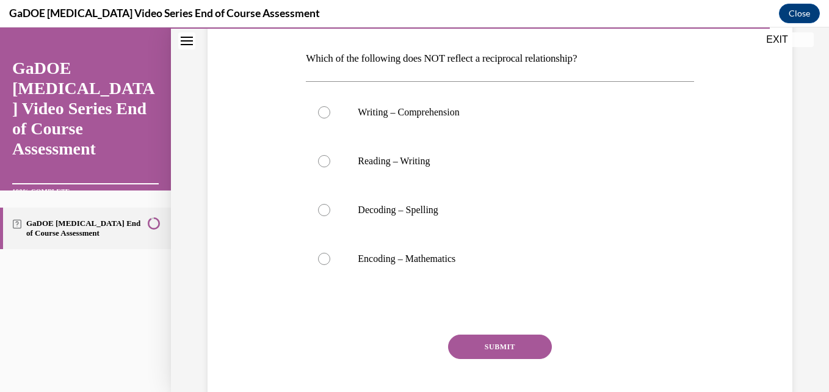
scroll to position [188, 0]
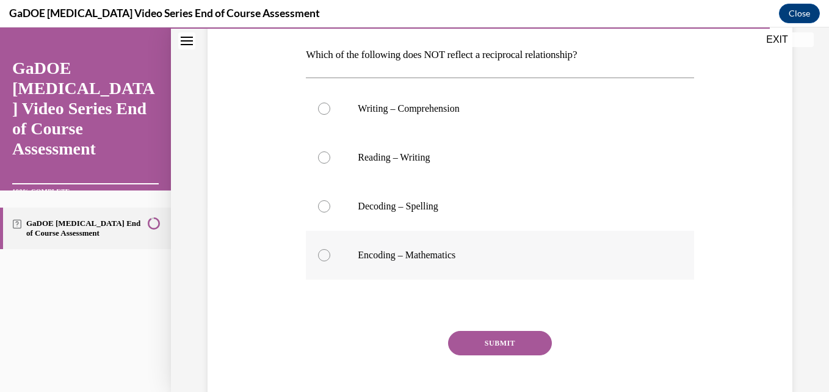
click at [511, 255] on p "Encoding – Mathematics" at bounding box center [510, 255] width 305 height 12
click at [330, 255] on input "Encoding – Mathematics" at bounding box center [324, 255] width 12 height 12
radio input "true"
click at [509, 345] on button "SUBMIT" at bounding box center [500, 343] width 104 height 24
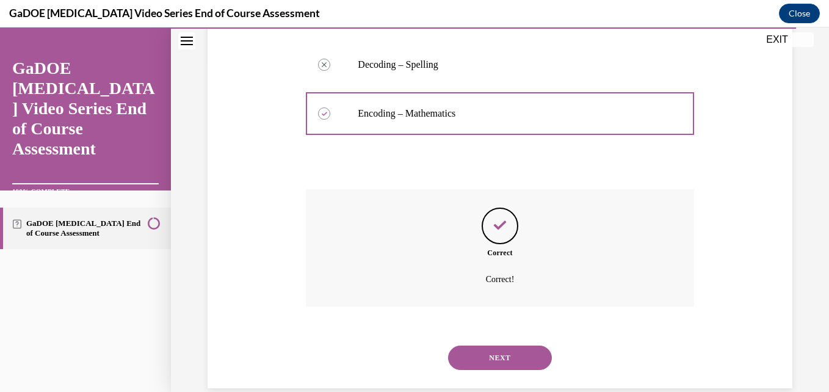
scroll to position [350, 0]
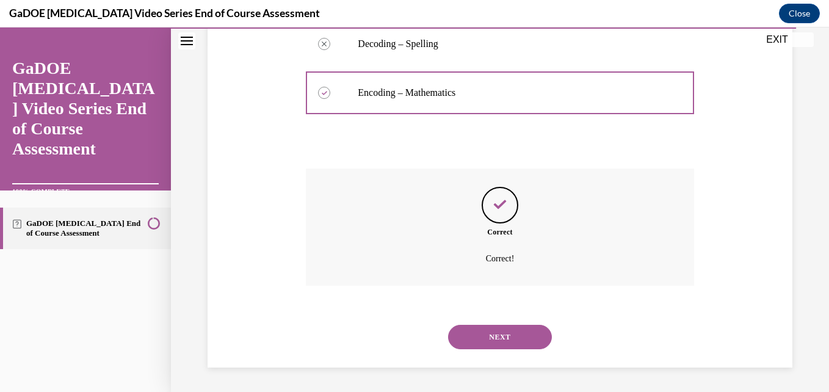
click at [504, 343] on button "NEXT" at bounding box center [500, 337] width 104 height 24
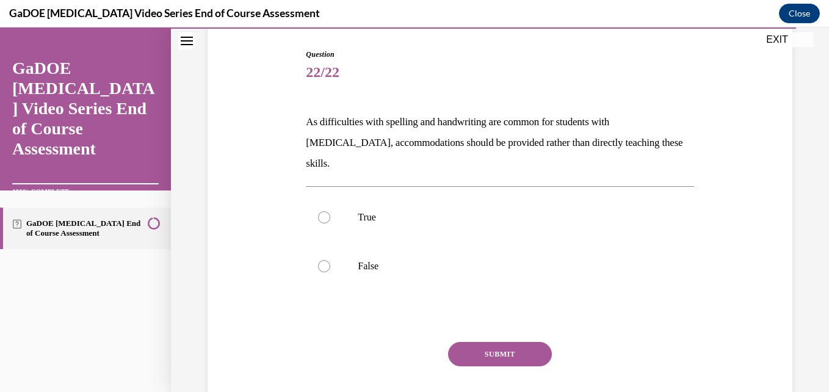
scroll to position [123, 0]
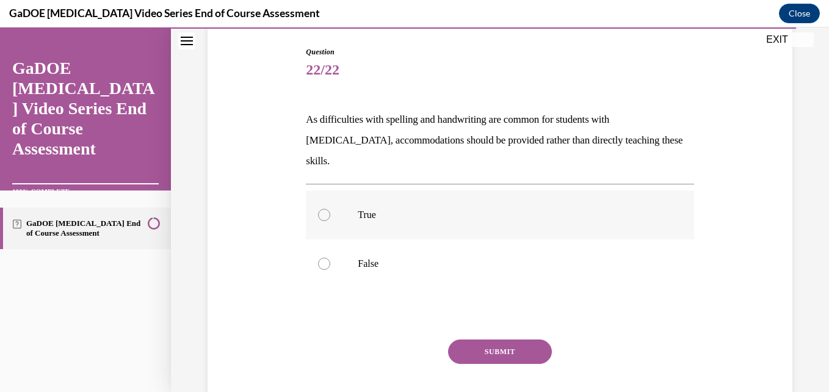
click at [483, 209] on p "True" at bounding box center [510, 215] width 305 height 12
click at [330, 209] on input "True" at bounding box center [324, 215] width 12 height 12
radio input "true"
click at [497, 339] on button "SUBMIT" at bounding box center [500, 351] width 104 height 24
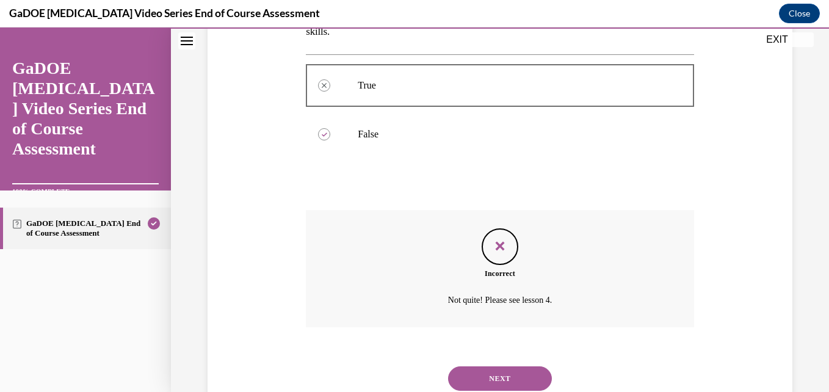
scroll to position [273, 0]
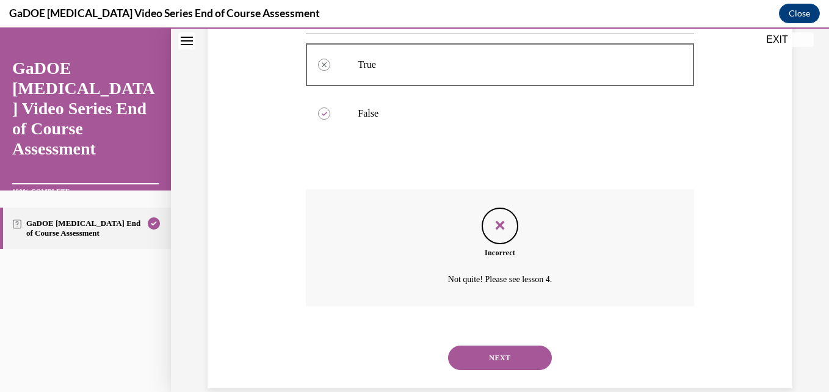
click at [505, 347] on button "NEXT" at bounding box center [500, 357] width 104 height 24
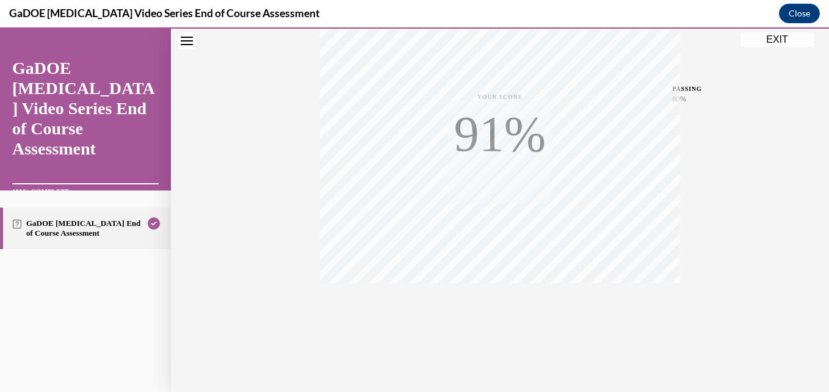
scroll to position [261, 0]
click at [490, 313] on icon "button" at bounding box center [500, 317] width 43 height 13
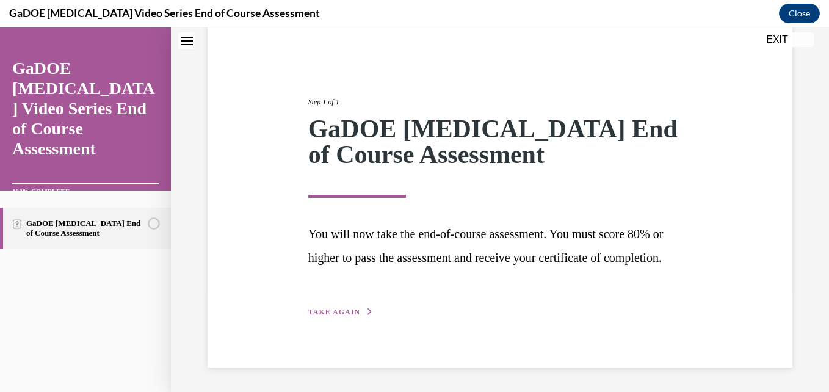
scroll to position [125, 0]
click at [345, 310] on span "TAKE AGAIN" at bounding box center [334, 312] width 52 height 9
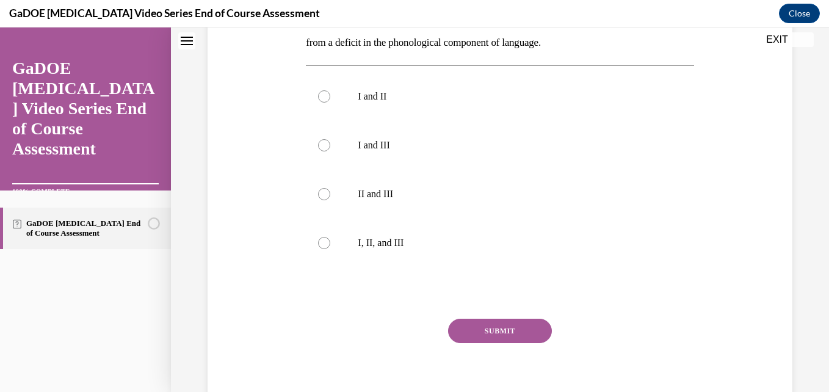
scroll to position [382, 0]
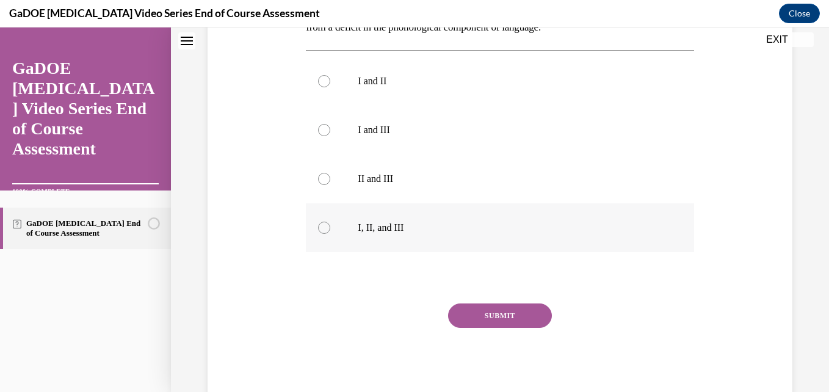
click at [432, 233] on p "I, II, and III" at bounding box center [510, 228] width 305 height 12
click at [330, 233] on input "I, II, and III" at bounding box center [324, 228] width 12 height 12
radio input "true"
click at [494, 313] on button "SUBMIT" at bounding box center [500, 315] width 104 height 24
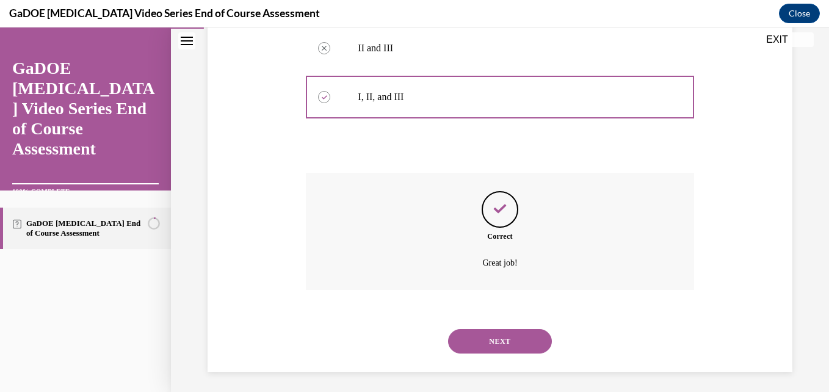
scroll to position [516, 0]
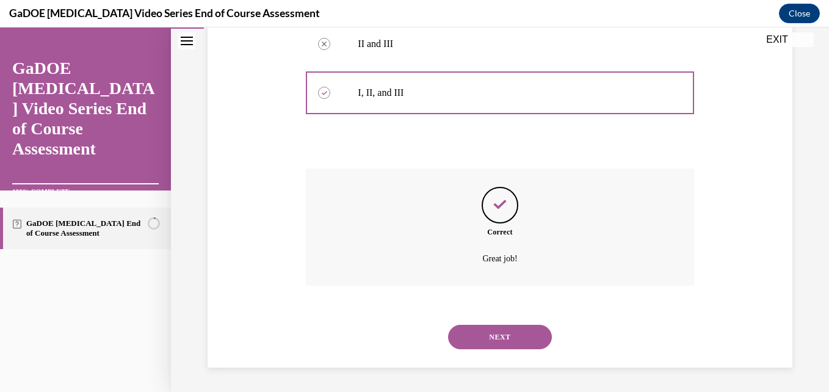
click at [524, 330] on button "NEXT" at bounding box center [500, 337] width 104 height 24
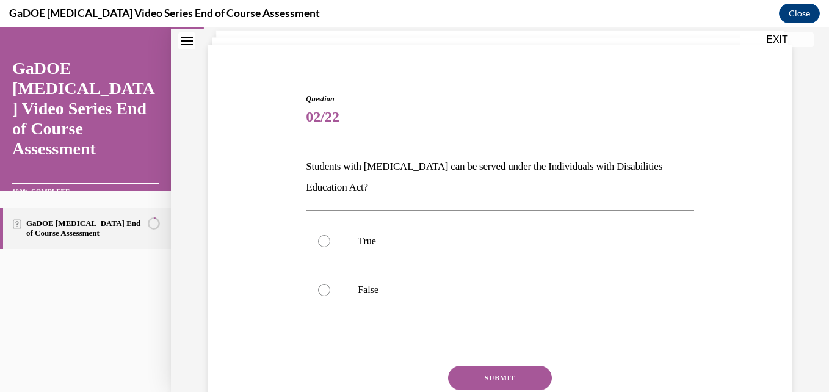
scroll to position [151, 0]
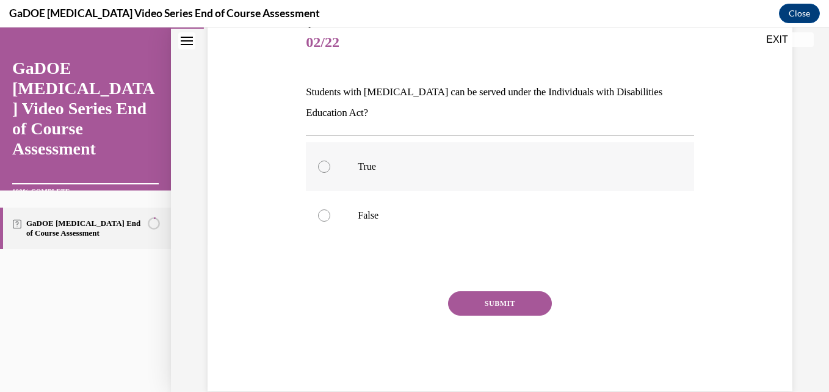
click at [432, 168] on p "True" at bounding box center [510, 167] width 305 height 12
click at [330, 168] on input "True" at bounding box center [324, 167] width 12 height 12
radio input "true"
click at [508, 294] on button "SUBMIT" at bounding box center [500, 303] width 104 height 24
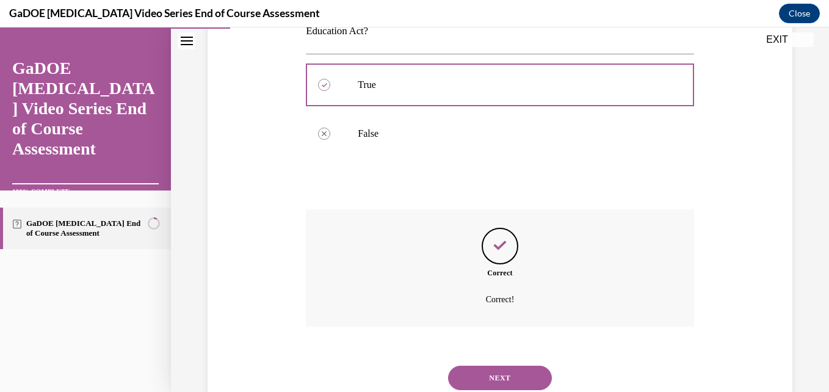
scroll to position [273, 0]
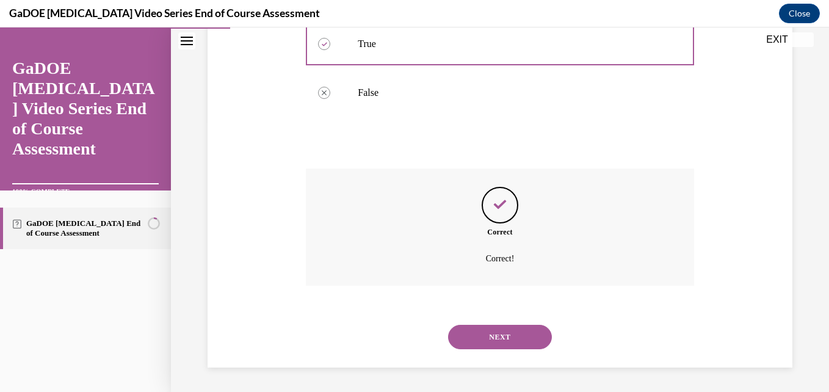
click at [509, 337] on button "NEXT" at bounding box center [500, 337] width 104 height 24
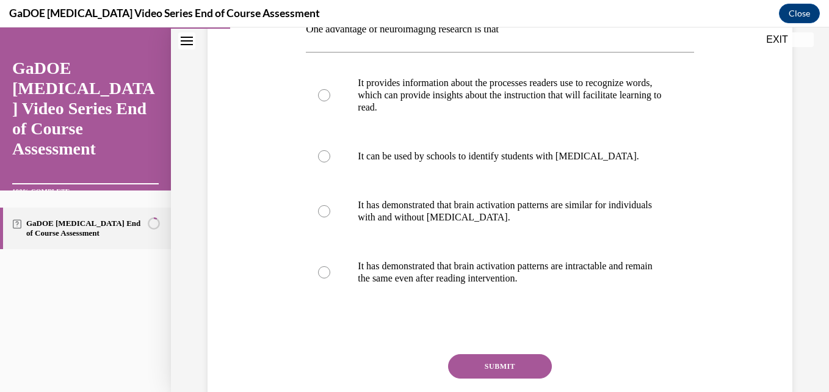
scroll to position [215, 0]
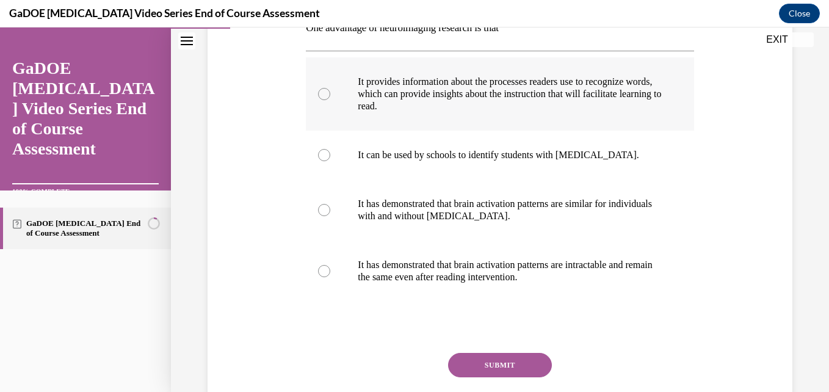
click at [584, 79] on p "It provides information about the processes readers use to recognize words, whi…" at bounding box center [510, 94] width 305 height 37
click at [330, 88] on input "It provides information about the processes readers use to recognize words, whi…" at bounding box center [324, 94] width 12 height 12
radio input "true"
click at [469, 374] on button "SUBMIT" at bounding box center [500, 365] width 104 height 24
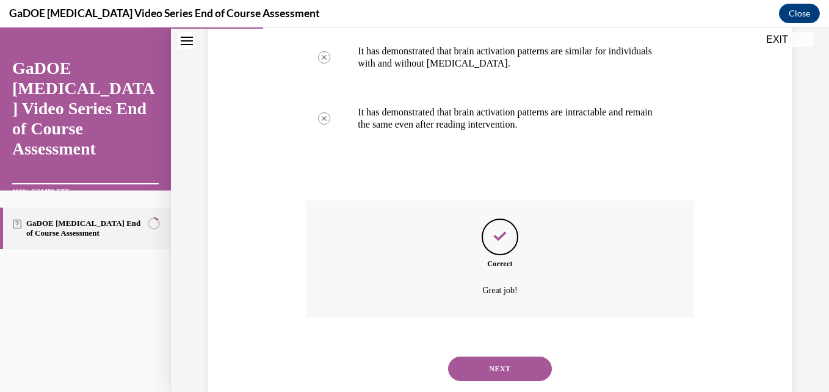
scroll to position [399, 0]
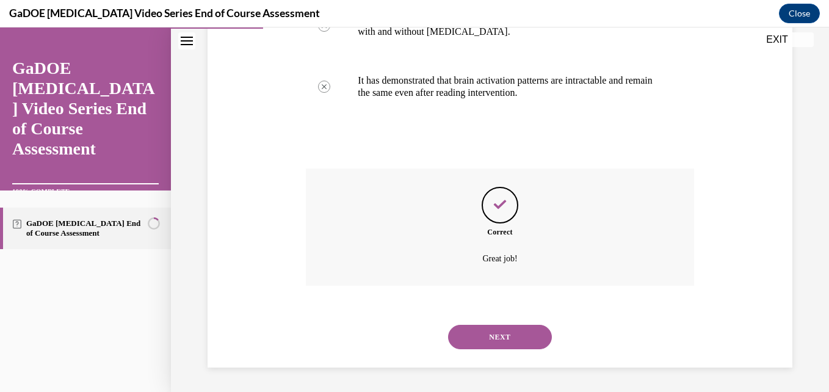
click at [501, 345] on button "NEXT" at bounding box center [500, 337] width 104 height 24
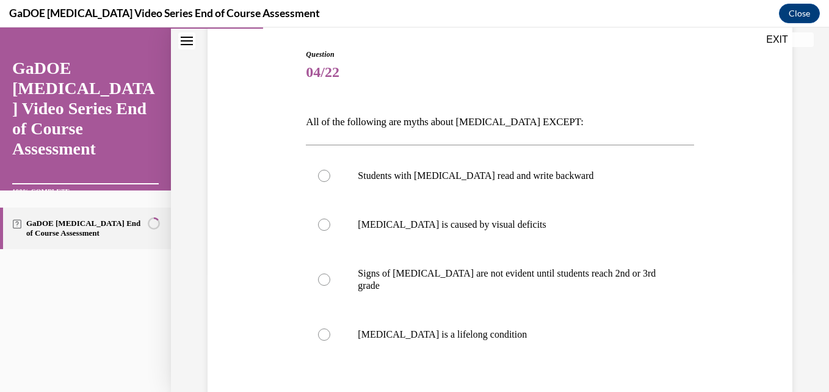
scroll to position [183, 0]
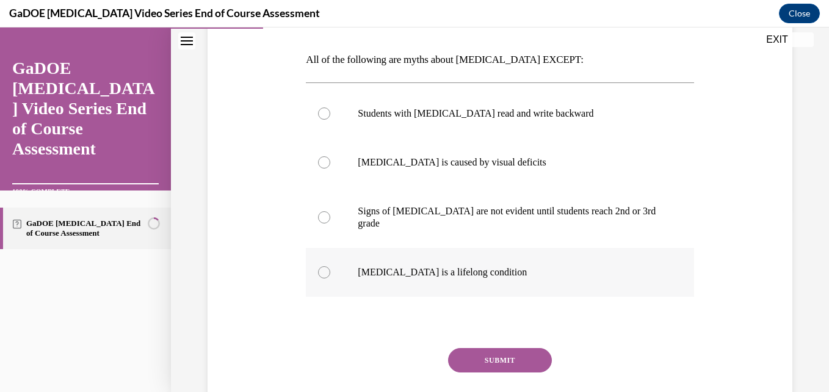
click at [501, 266] on p "Dyslexia is a lifelong condition" at bounding box center [510, 272] width 305 height 12
click at [330, 266] on input "Dyslexia is a lifelong condition" at bounding box center [324, 272] width 12 height 12
radio input "true"
click at [506, 352] on button "SUBMIT" at bounding box center [500, 360] width 104 height 24
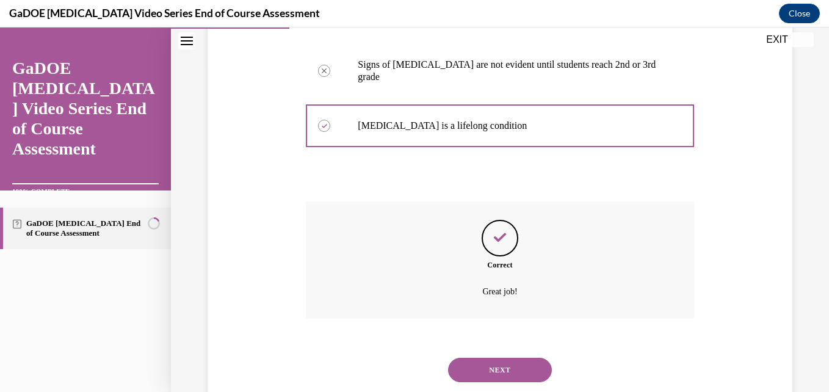
scroll to position [350, 0]
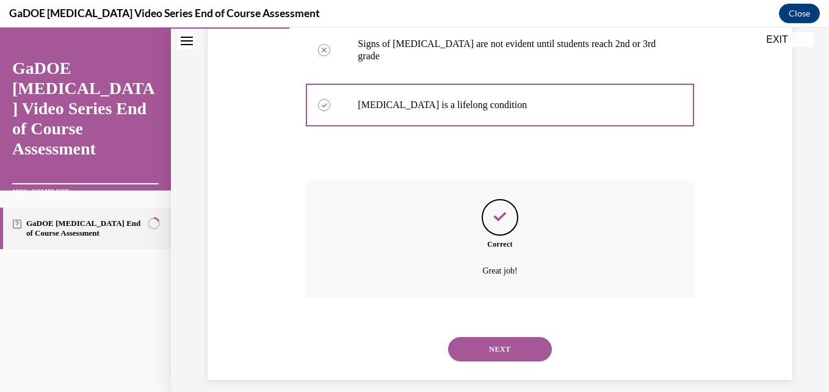
click at [482, 342] on button "NEXT" at bounding box center [500, 349] width 104 height 24
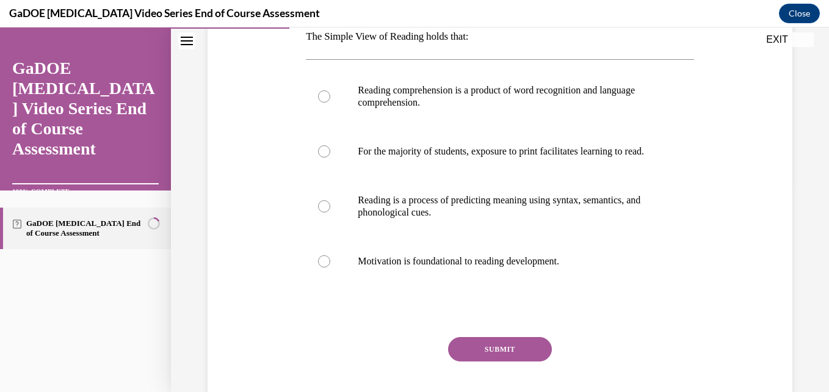
scroll to position [208, 0]
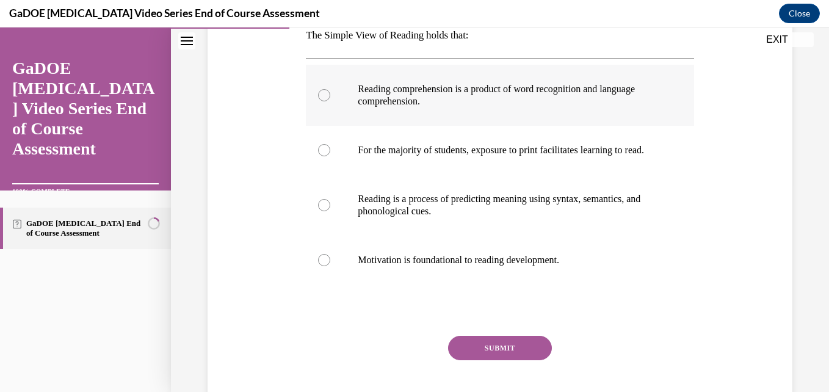
click at [534, 99] on p "Reading comprehension is a product of word recognition and language comprehensi…" at bounding box center [510, 95] width 305 height 24
click at [330, 99] on input "Reading comprehension is a product of word recognition and language comprehensi…" at bounding box center [324, 95] width 12 height 12
radio input "true"
click at [512, 357] on button "SUBMIT" at bounding box center [500, 348] width 104 height 24
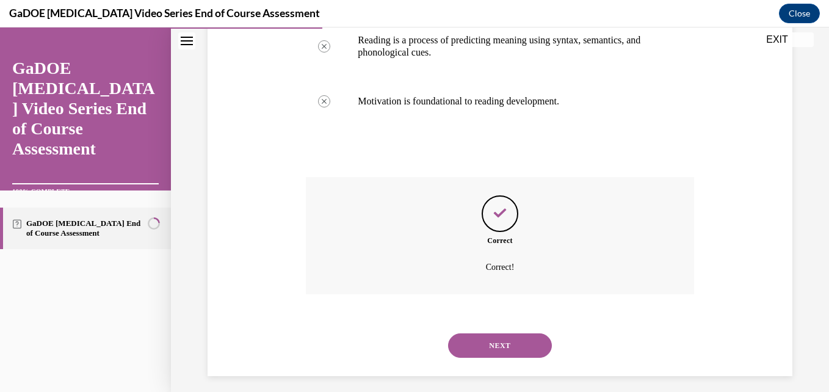
scroll to position [387, 0]
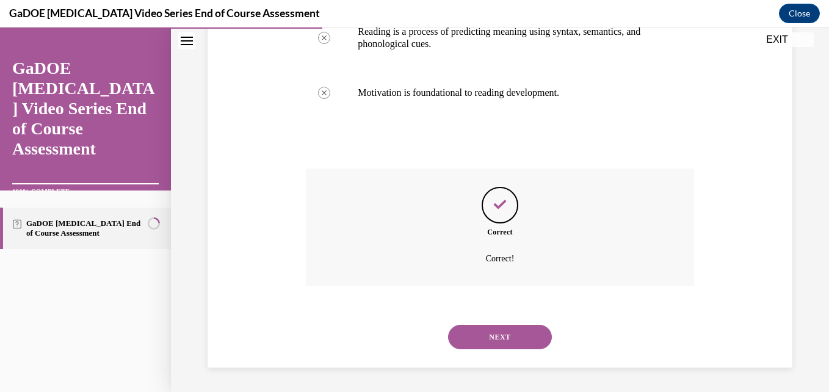
click at [512, 354] on div "NEXT" at bounding box center [500, 337] width 388 height 49
click at [502, 336] on button "NEXT" at bounding box center [500, 337] width 104 height 24
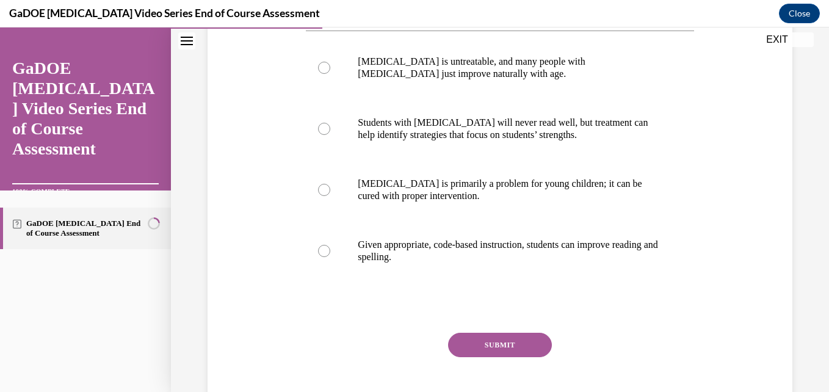
scroll to position [229, 0]
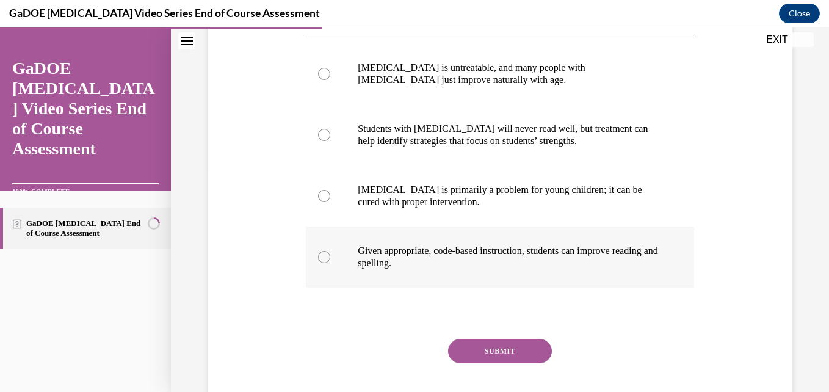
click at [606, 239] on label "Given appropriate, code-based instruction, students can improve reading and spe…" at bounding box center [500, 256] width 388 height 61
click at [330, 251] on input "Given appropriate, code-based instruction, students can improve reading and spe…" at bounding box center [324, 257] width 12 height 12
radio input "true"
click at [515, 346] on button "SUBMIT" at bounding box center [500, 351] width 104 height 24
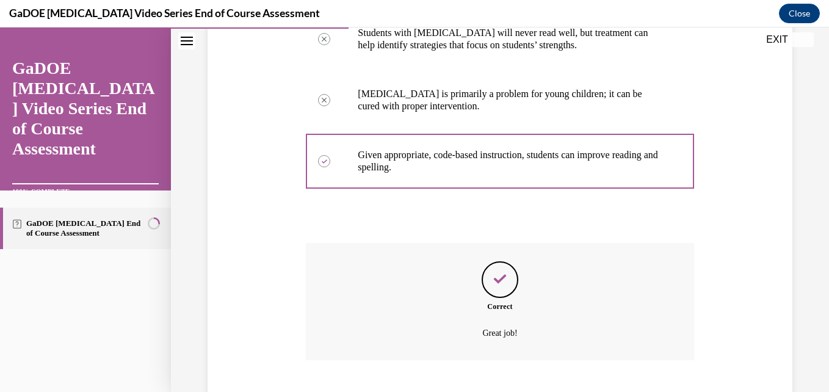
scroll to position [399, 0]
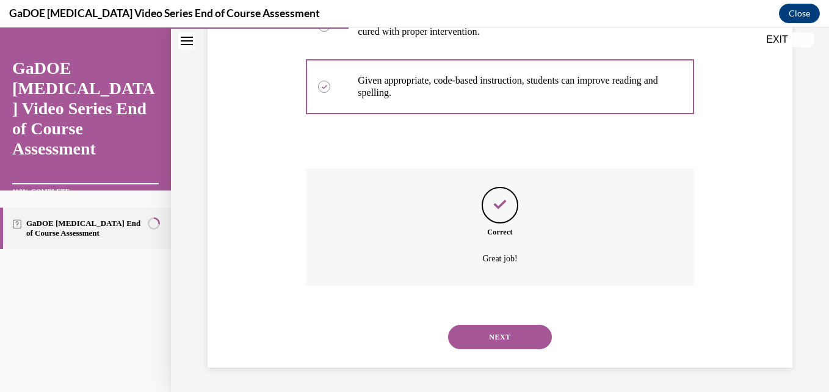
click at [485, 338] on button "NEXT" at bounding box center [500, 337] width 104 height 24
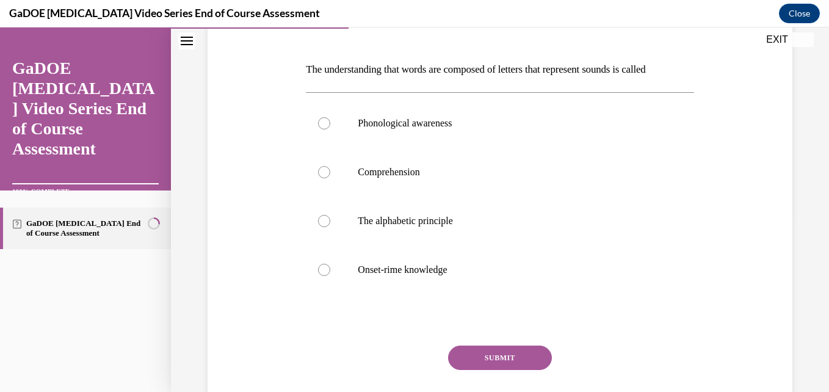
scroll to position [175, 0]
click at [527, 212] on label "The alphabetic principle" at bounding box center [500, 219] width 388 height 49
click at [330, 214] on input "The alphabetic principle" at bounding box center [324, 220] width 12 height 12
radio input "true"
click at [519, 358] on button "SUBMIT" at bounding box center [500, 356] width 104 height 24
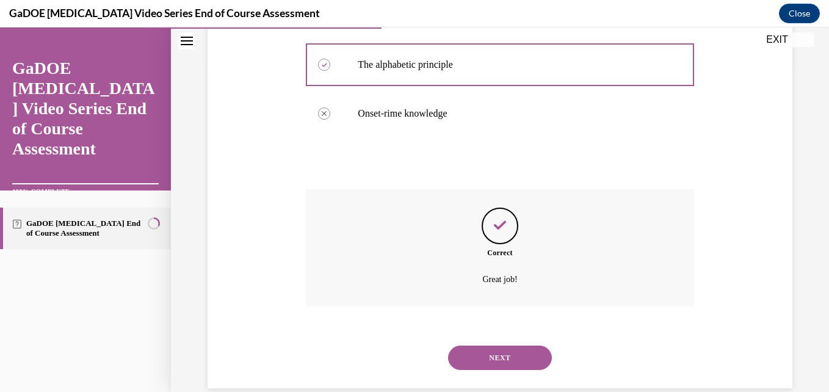
scroll to position [350, 0]
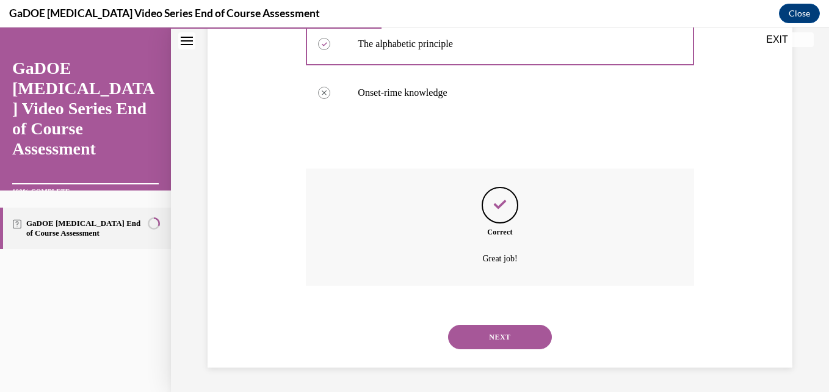
click at [464, 342] on button "NEXT" at bounding box center [500, 337] width 104 height 24
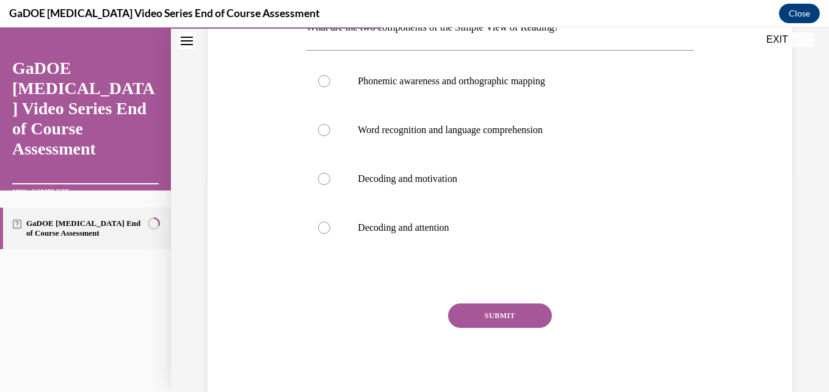
scroll to position [223, 0]
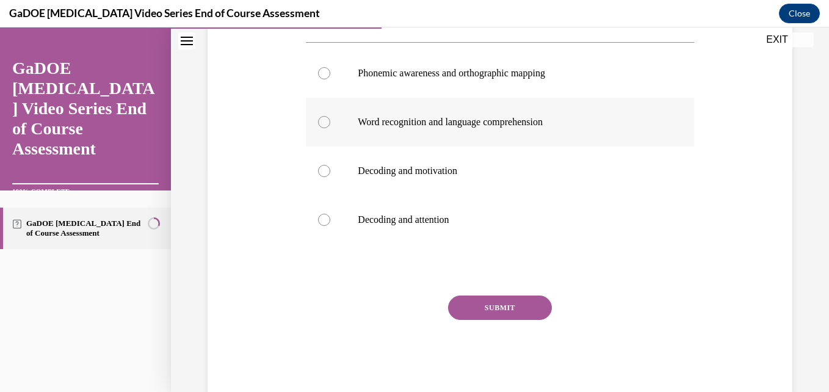
click at [515, 134] on label "Word recognition and language comprehension" at bounding box center [500, 122] width 388 height 49
click at [330, 128] on input "Word recognition and language comprehension" at bounding box center [324, 122] width 12 height 12
radio input "true"
click at [525, 299] on button "SUBMIT" at bounding box center [500, 307] width 104 height 24
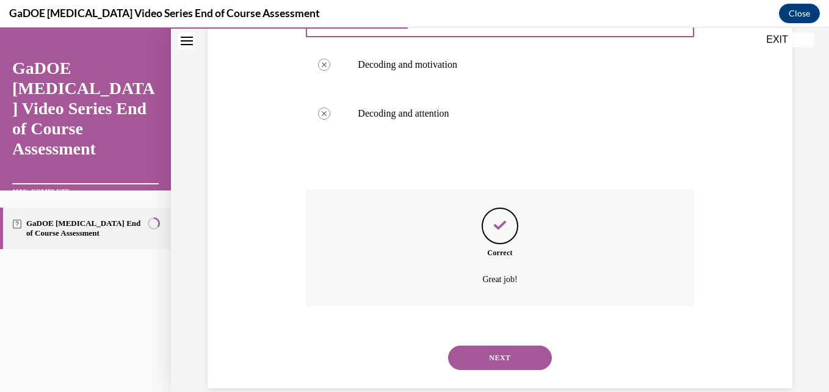
scroll to position [350, 0]
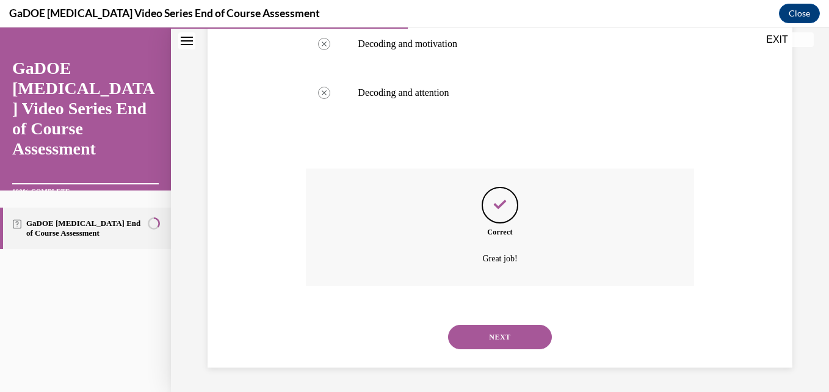
click at [510, 338] on button "NEXT" at bounding box center [500, 337] width 104 height 24
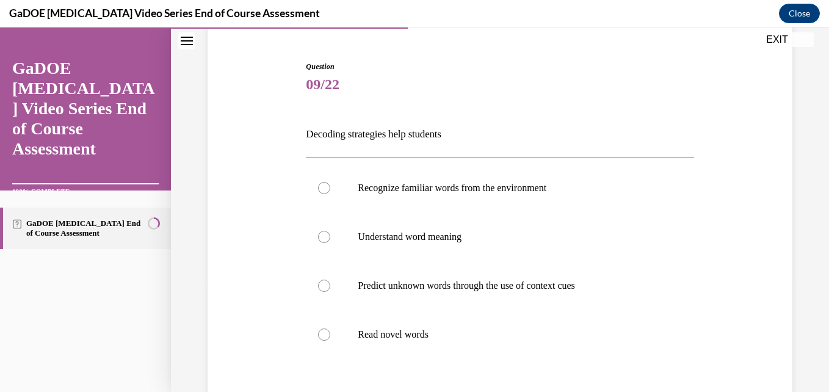
scroll to position [195, 0]
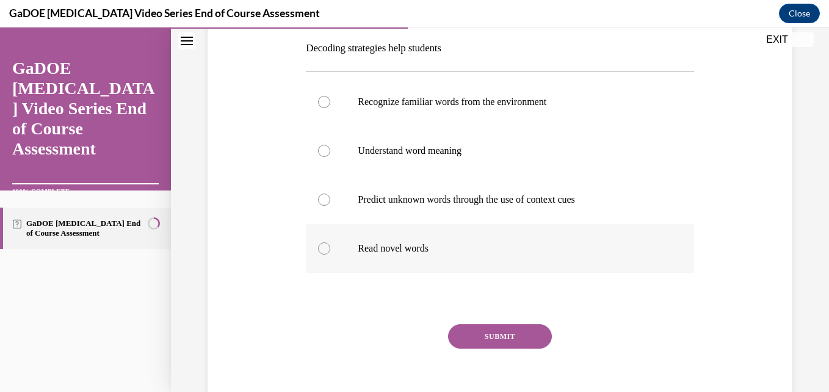
click at [497, 245] on p "Read novel words" at bounding box center [510, 248] width 305 height 12
click at [330, 245] on input "Read novel words" at bounding box center [324, 248] width 12 height 12
radio input "true"
click at [513, 336] on button "SUBMIT" at bounding box center [500, 336] width 104 height 24
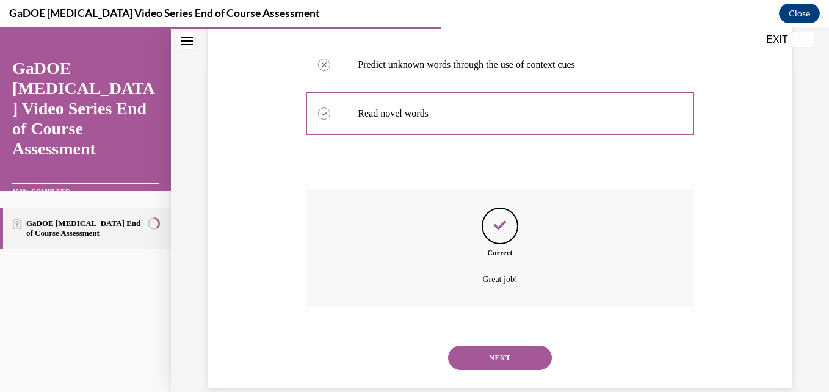
scroll to position [350, 0]
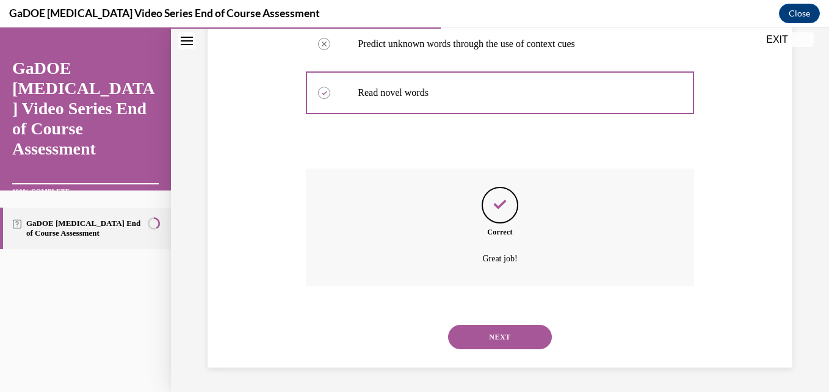
click at [513, 338] on button "NEXT" at bounding box center [500, 337] width 104 height 24
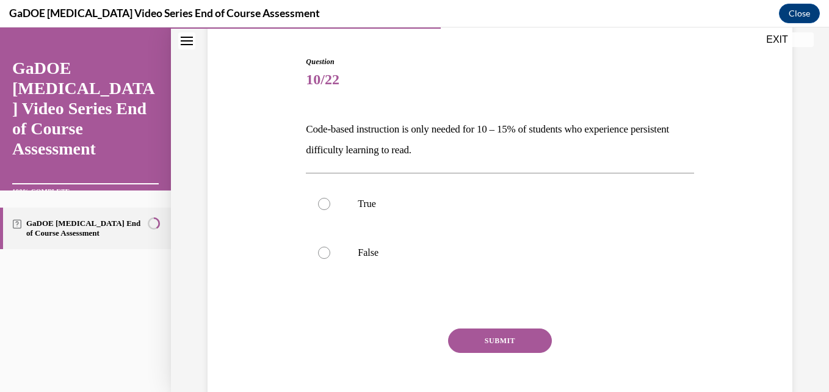
scroll to position [115, 0]
click at [433, 250] on p "False" at bounding box center [510, 251] width 305 height 12
click at [330, 250] on input "False" at bounding box center [324, 251] width 12 height 12
radio input "true"
click at [494, 336] on button "SUBMIT" at bounding box center [500, 339] width 104 height 24
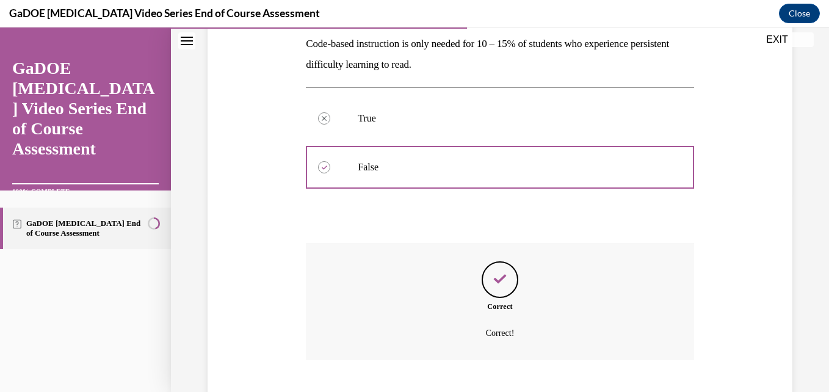
scroll to position [273, 0]
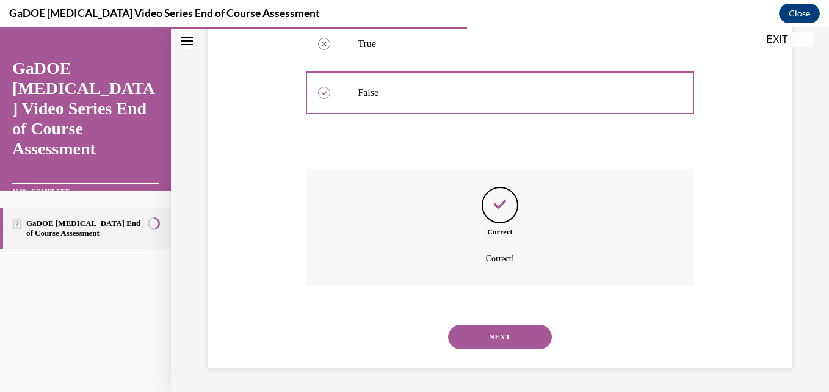
click at [502, 344] on button "NEXT" at bounding box center [500, 337] width 104 height 24
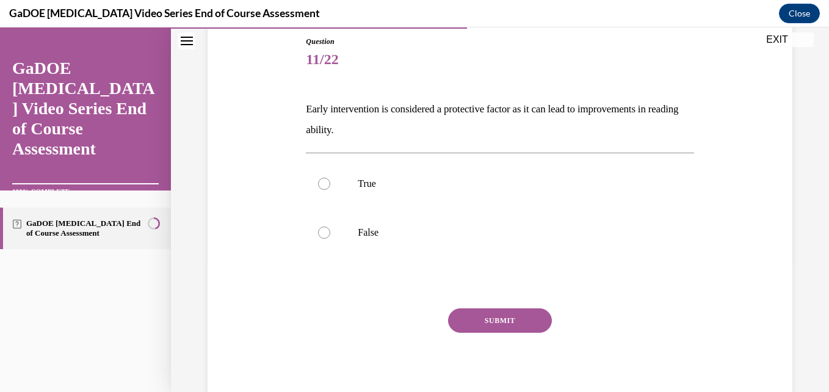
scroll to position [139, 0]
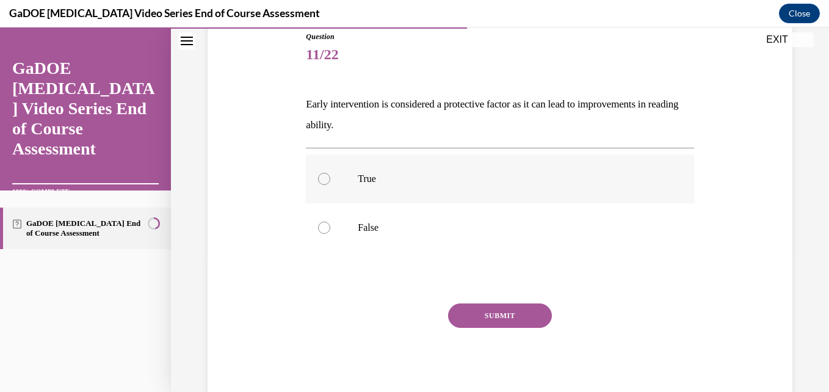
click at [516, 170] on label "True" at bounding box center [500, 178] width 388 height 49
click at [330, 173] on input "True" at bounding box center [324, 179] width 12 height 12
radio input "true"
click at [530, 311] on button "SUBMIT" at bounding box center [500, 315] width 104 height 24
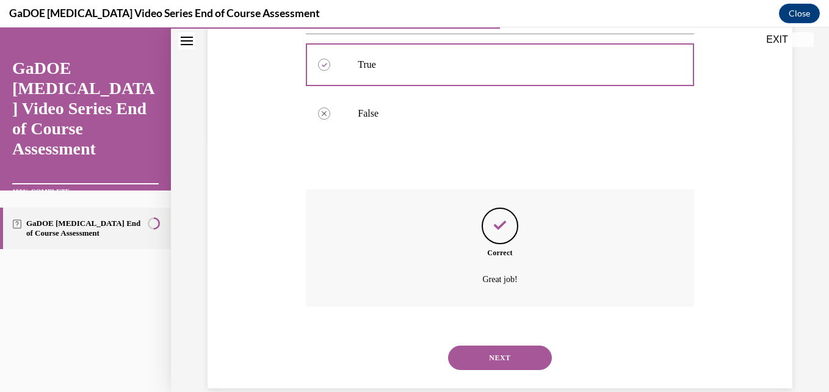
scroll to position [273, 0]
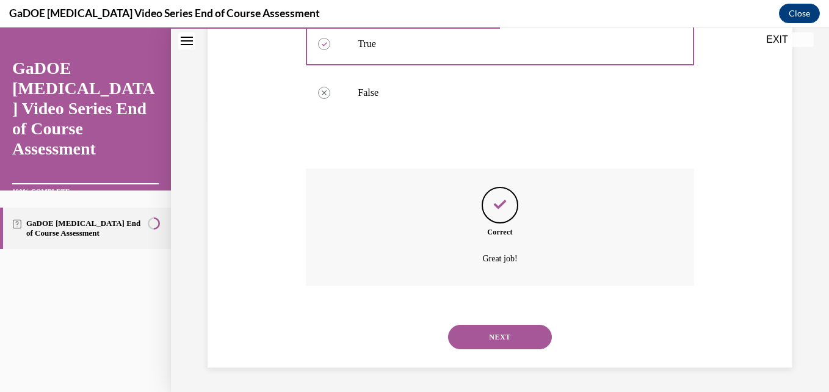
click at [490, 345] on button "NEXT" at bounding box center [500, 337] width 104 height 24
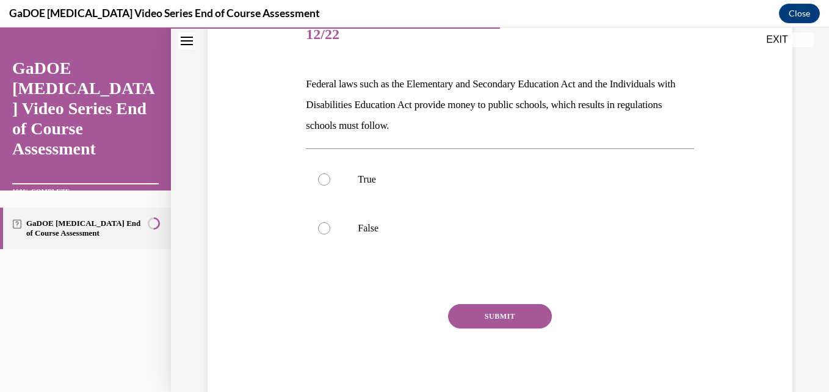
scroll to position [169, 0]
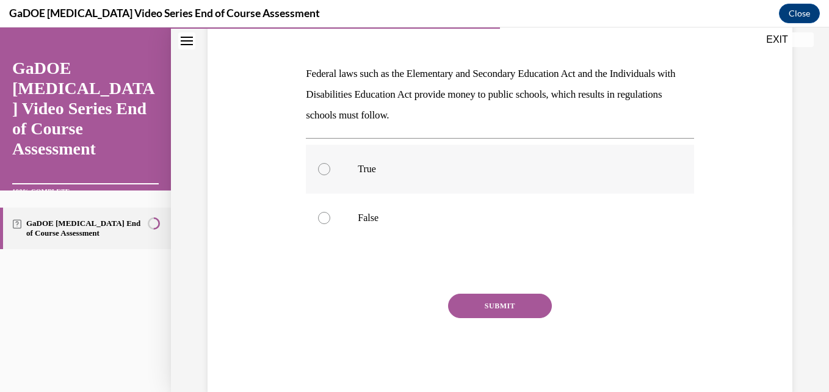
click at [474, 173] on p "True" at bounding box center [510, 169] width 305 height 12
click at [330, 173] on input "True" at bounding box center [324, 169] width 12 height 12
radio input "true"
click at [508, 300] on button "SUBMIT" at bounding box center [500, 306] width 104 height 24
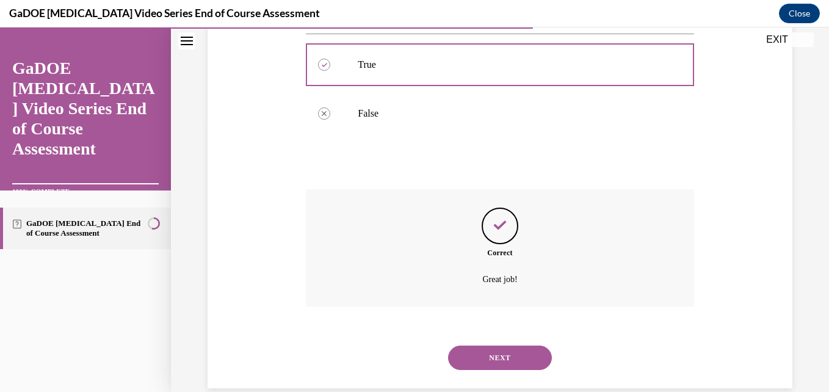
scroll to position [294, 0]
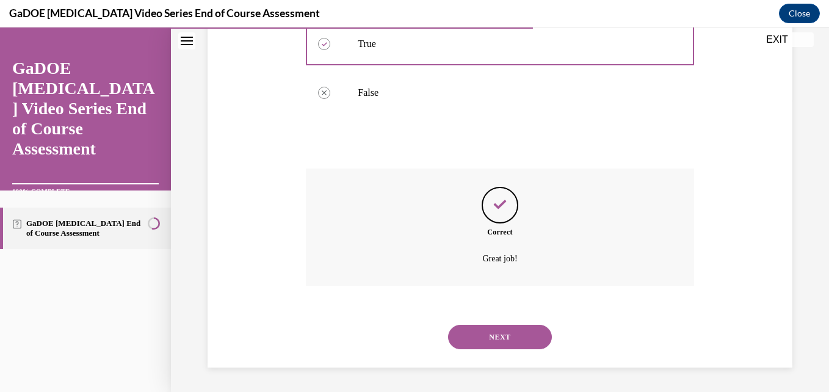
click at [496, 338] on button "NEXT" at bounding box center [500, 337] width 104 height 24
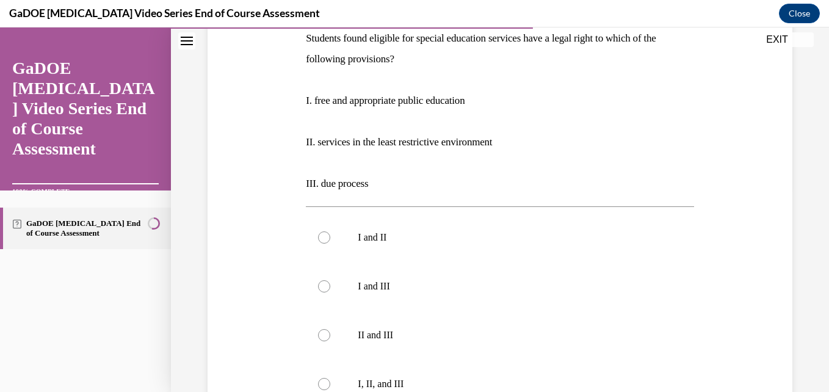
scroll to position [393, 0]
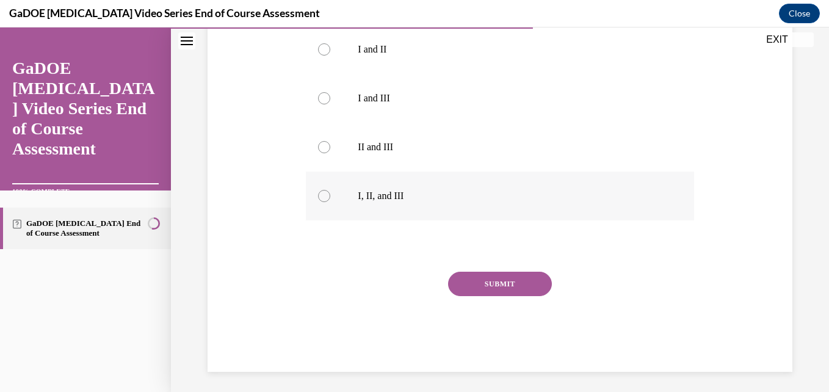
click at [386, 182] on label "I, II, and III" at bounding box center [500, 196] width 388 height 49
click at [330, 190] on input "I, II, and III" at bounding box center [324, 196] width 12 height 12
radio input "true"
click at [482, 281] on button "SUBMIT" at bounding box center [500, 284] width 104 height 24
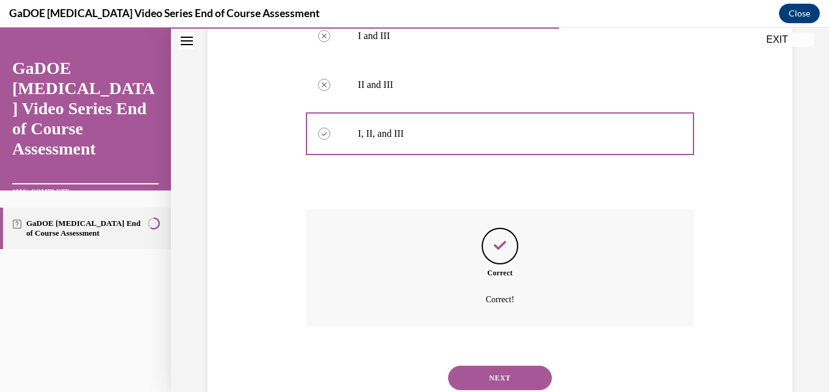
scroll to position [496, 0]
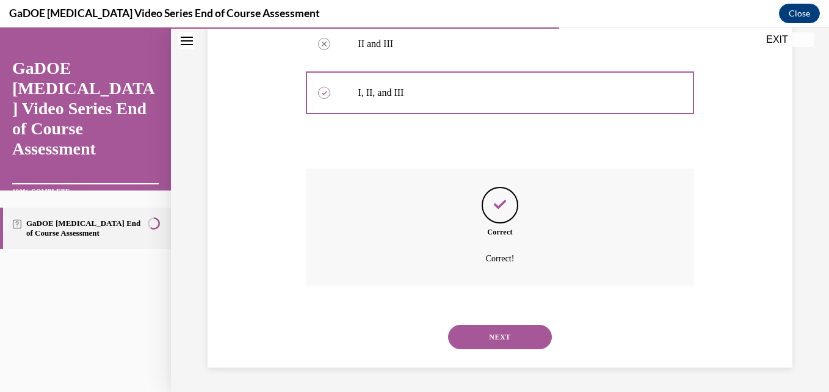
click at [500, 339] on button "NEXT" at bounding box center [500, 337] width 104 height 24
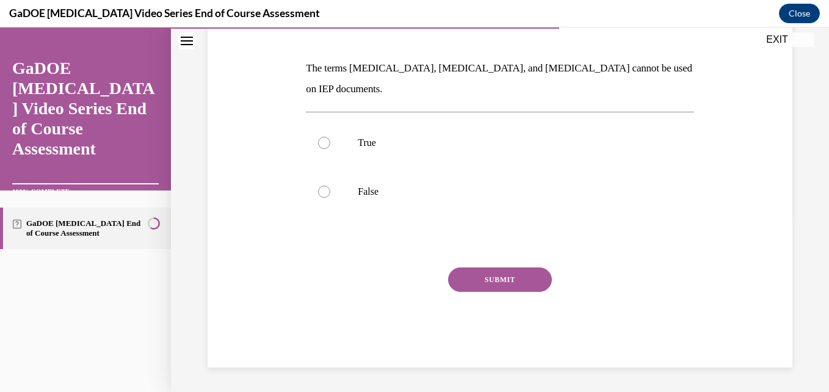
scroll to position [136, 0]
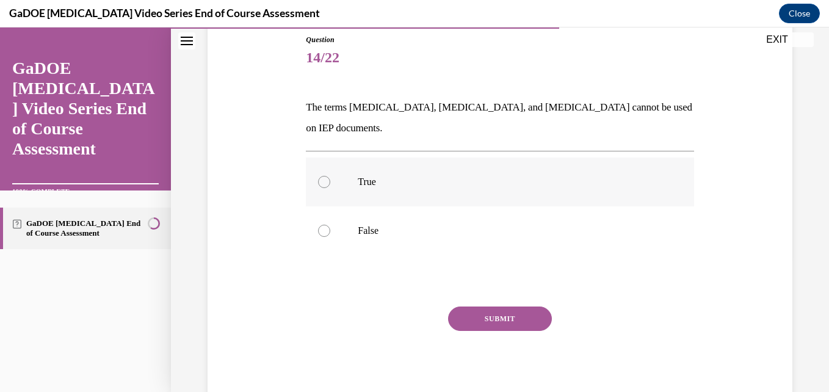
click at [491, 179] on label "True" at bounding box center [500, 181] width 388 height 49
click at [330, 179] on input "True" at bounding box center [324, 182] width 12 height 12
radio input "true"
click at [494, 225] on p "False" at bounding box center [510, 231] width 305 height 12
click at [330, 225] on input "False" at bounding box center [324, 231] width 12 height 12
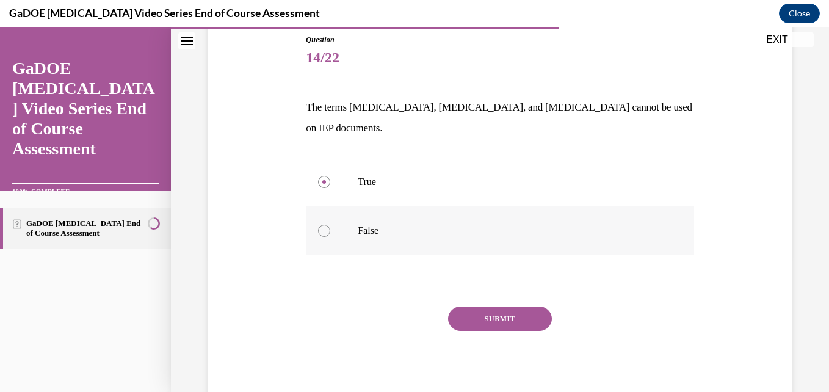
radio input "true"
click at [504, 306] on button "SUBMIT" at bounding box center [500, 318] width 104 height 24
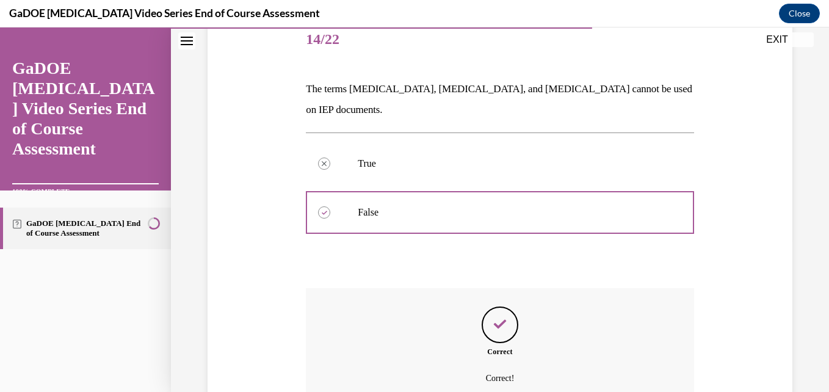
scroll to position [253, 0]
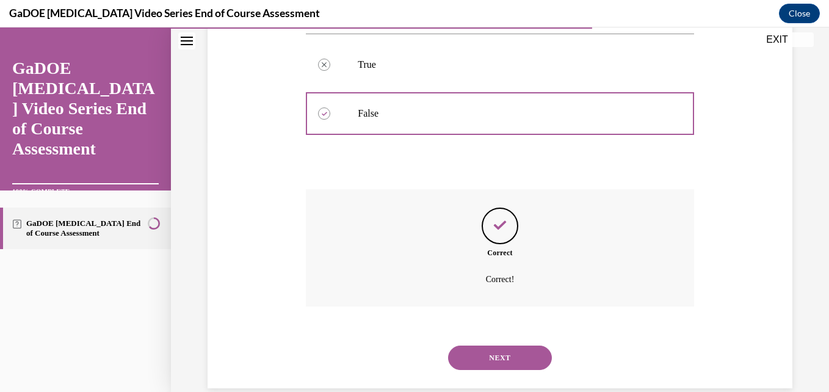
click at [493, 345] on button "NEXT" at bounding box center [500, 357] width 104 height 24
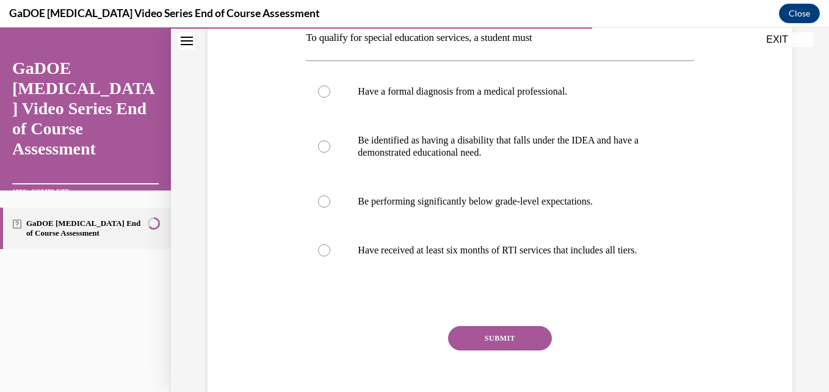
scroll to position [207, 0]
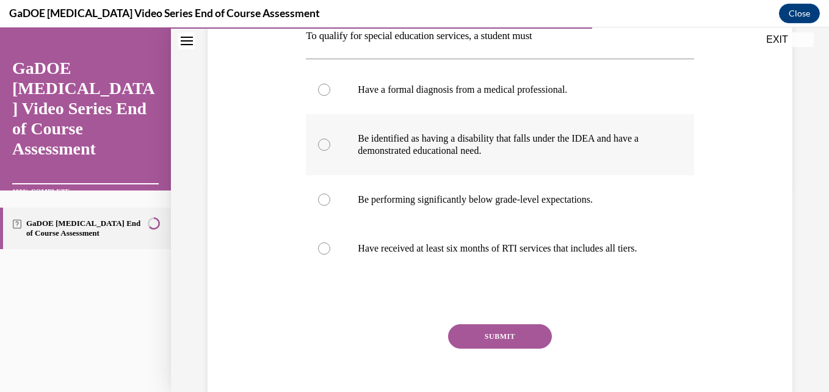
click at [542, 163] on label "Be identified as having a disability that falls under the IDEA and have a demon…" at bounding box center [500, 144] width 388 height 61
click at [330, 151] on input "Be identified as having a disability that falls under the IDEA and have a demon…" at bounding box center [324, 145] width 12 height 12
radio input "true"
click at [505, 345] on button "SUBMIT" at bounding box center [500, 336] width 104 height 24
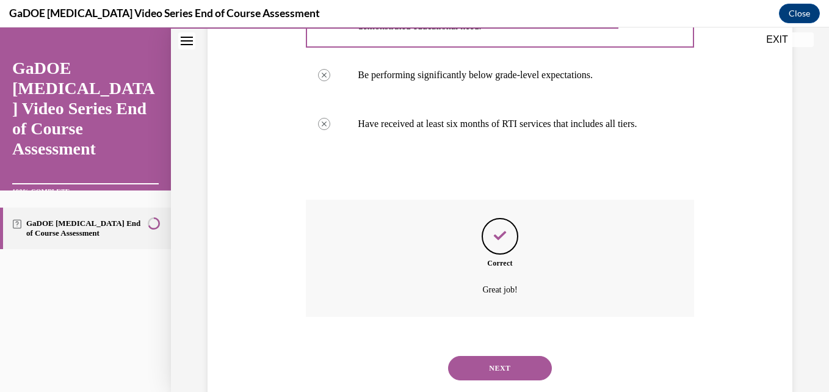
scroll to position [375, 0]
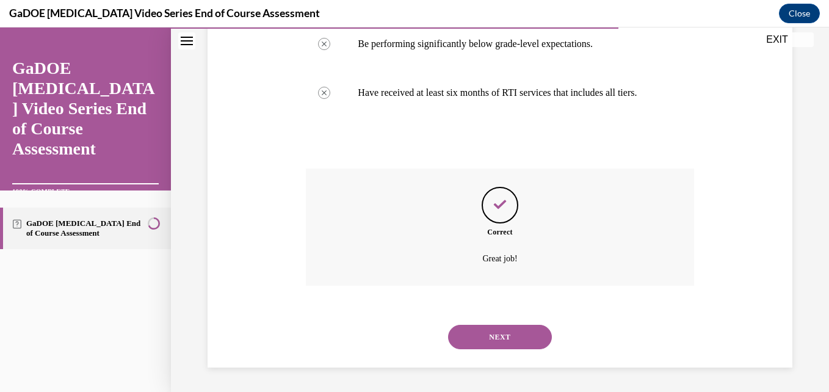
click at [497, 333] on button "NEXT" at bounding box center [500, 337] width 104 height 24
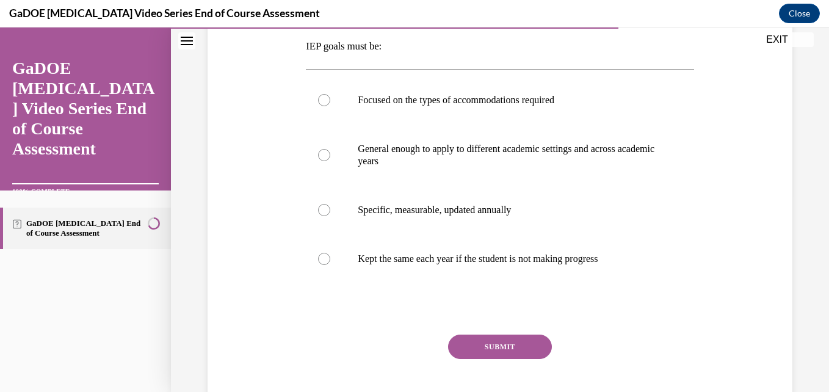
scroll to position [198, 0]
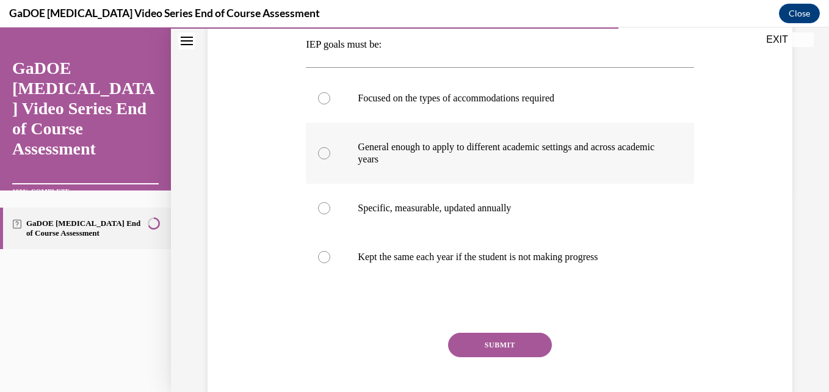
click at [593, 163] on p "General enough to apply to different academic settings and across academic years" at bounding box center [510, 153] width 305 height 24
click at [330, 159] on input "General enough to apply to different academic settings and across academic years" at bounding box center [324, 153] width 12 height 12
radio input "true"
click at [538, 212] on p "Specific, measurable, updated annually" at bounding box center [510, 208] width 305 height 12
click at [330, 212] on input "Specific, measurable, updated annually" at bounding box center [324, 208] width 12 height 12
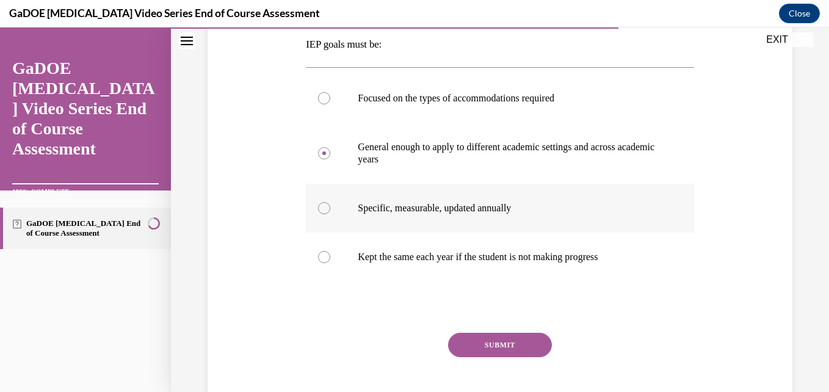
radio input "true"
click at [507, 350] on button "SUBMIT" at bounding box center [500, 345] width 104 height 24
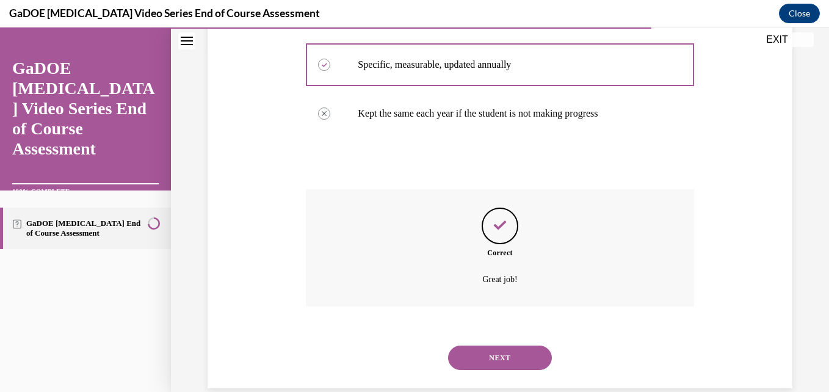
scroll to position [363, 0]
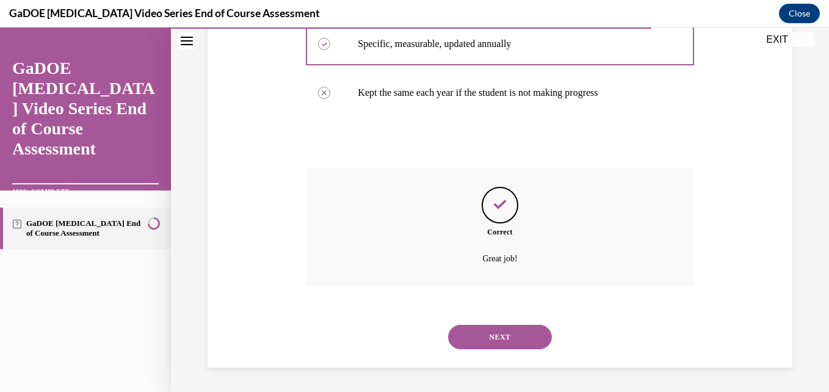
click at [502, 337] on button "NEXT" at bounding box center [500, 337] width 104 height 24
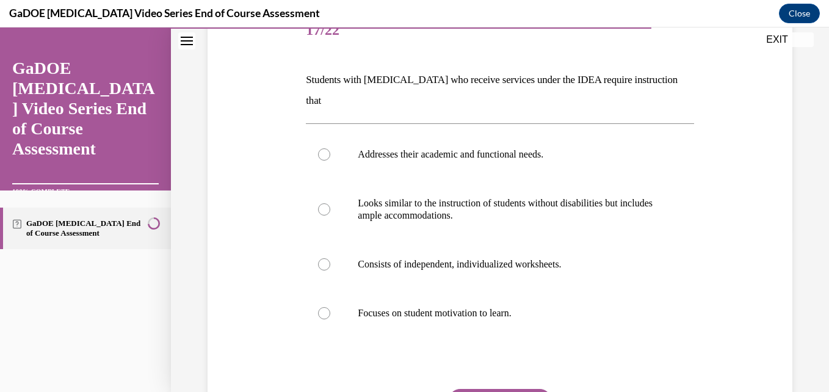
scroll to position [164, 0]
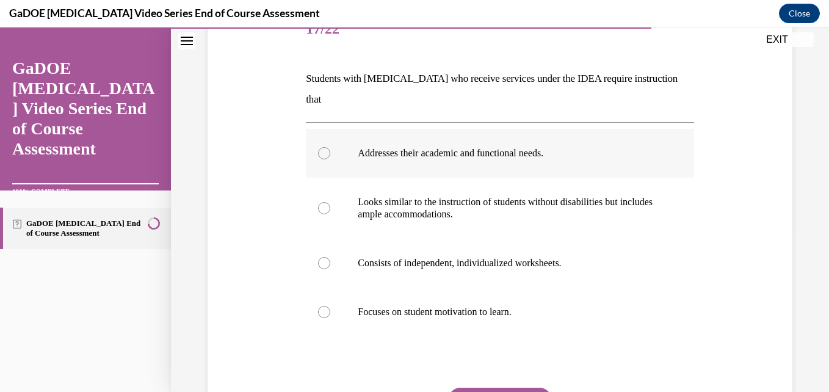
click at [572, 150] on label "Addresses their academic and functional needs." at bounding box center [500, 153] width 388 height 49
click at [330, 150] on input "Addresses their academic and functional needs." at bounding box center [324, 153] width 12 height 12
radio input "true"
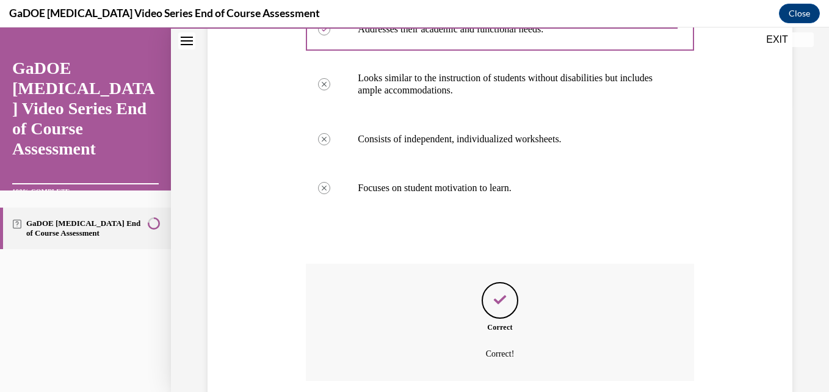
scroll to position [363, 0]
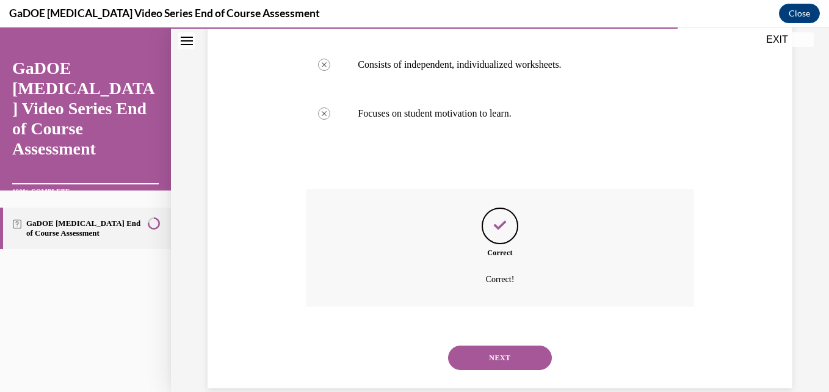
click at [490, 345] on button "NEXT" at bounding box center [500, 357] width 104 height 24
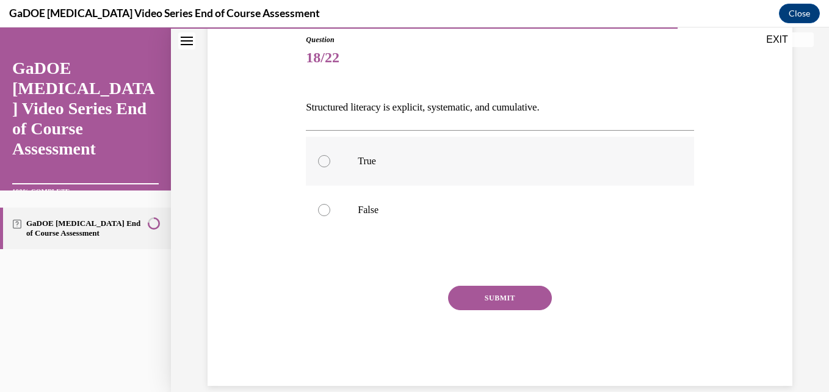
click at [487, 181] on label "True" at bounding box center [500, 161] width 388 height 49
click at [330, 167] on input "True" at bounding box center [324, 161] width 12 height 12
radio input "true"
click at [508, 295] on button "SUBMIT" at bounding box center [500, 298] width 104 height 24
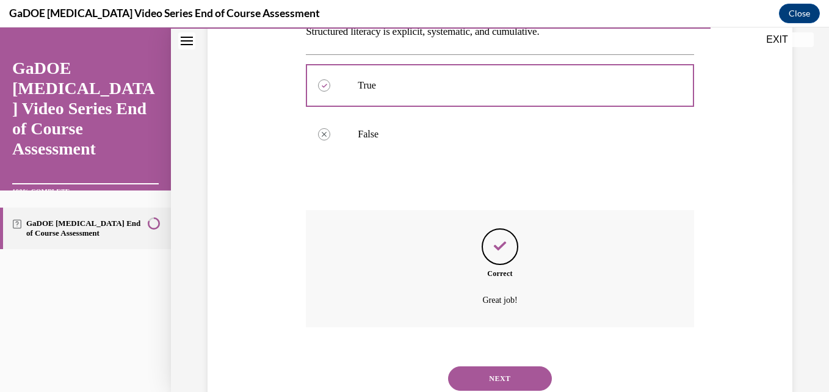
scroll to position [253, 0]
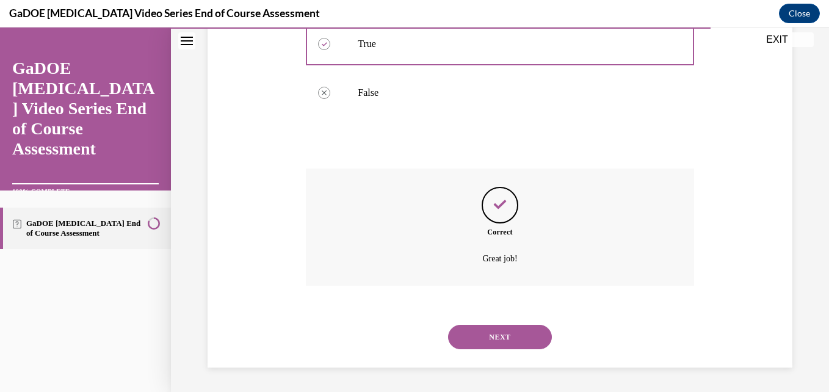
click at [504, 330] on button "NEXT" at bounding box center [500, 337] width 104 height 24
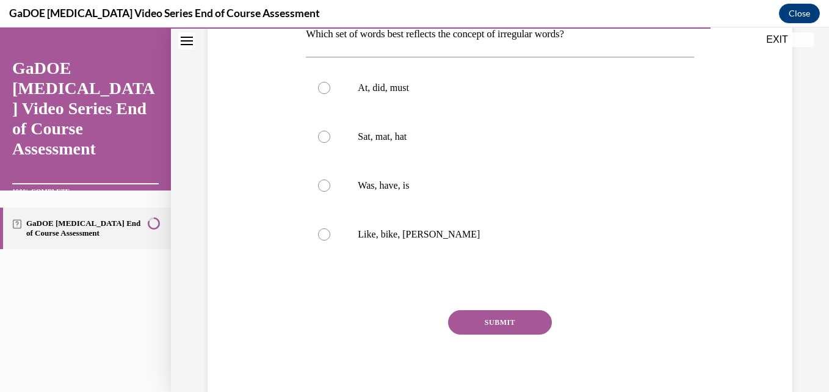
scroll to position [220, 0]
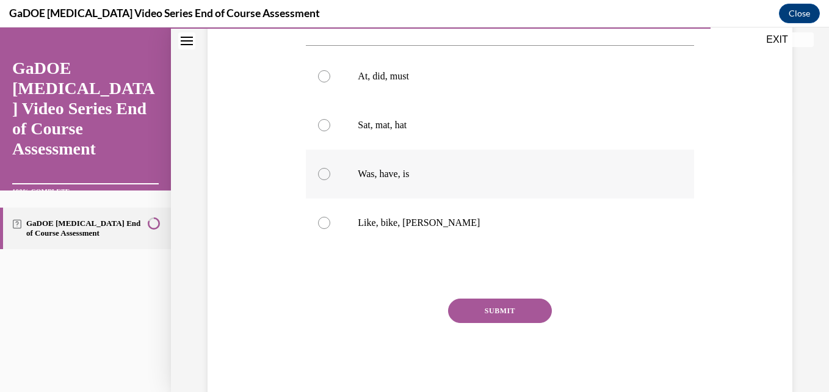
click at [471, 166] on label "Was, have, is" at bounding box center [500, 174] width 388 height 49
click at [330, 168] on input "Was, have, is" at bounding box center [324, 174] width 12 height 12
radio input "true"
click at [502, 309] on button "SUBMIT" at bounding box center [500, 310] width 104 height 24
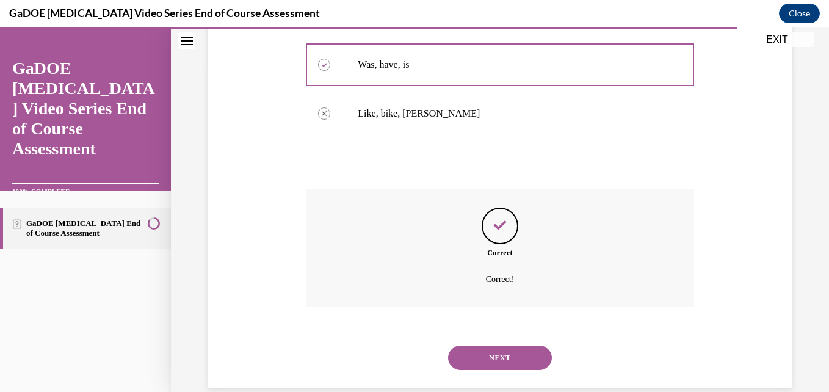
scroll to position [350, 0]
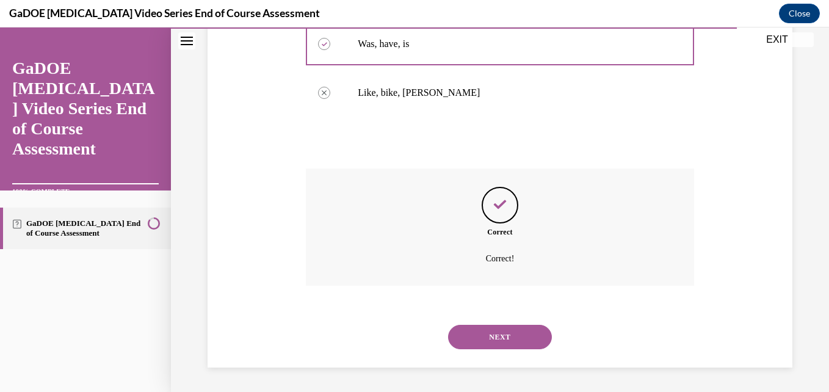
click at [503, 339] on button "NEXT" at bounding box center [500, 337] width 104 height 24
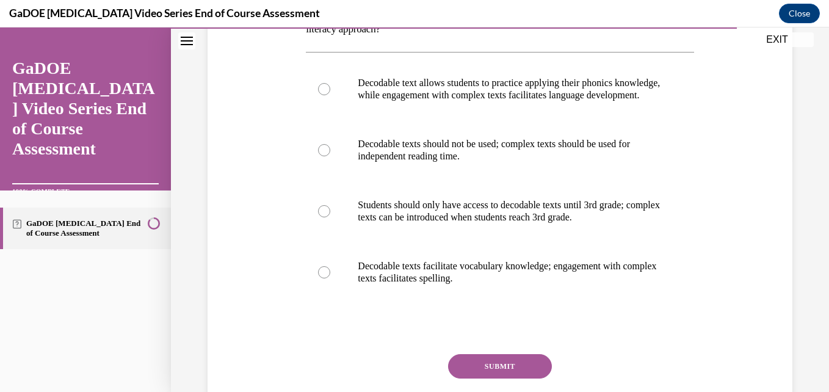
scroll to position [247, 0]
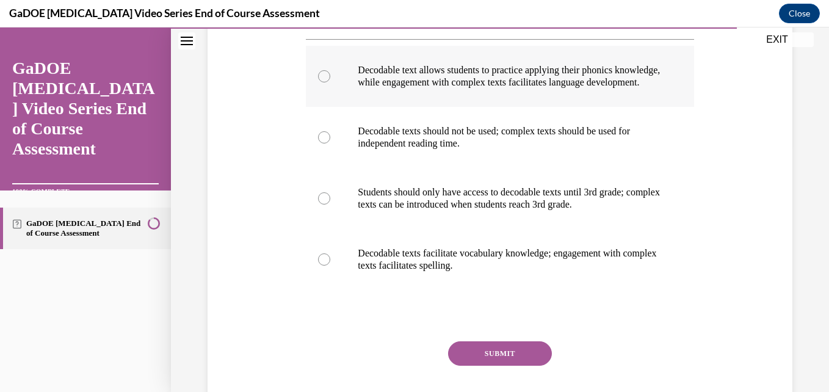
click at [584, 74] on p "Decodable text allows students to practice applying their phonics knowledge, wh…" at bounding box center [510, 76] width 305 height 24
click at [330, 74] on input "Decodable text allows students to practice applying their phonics knowledge, wh…" at bounding box center [324, 76] width 12 height 12
radio input "true"
click at [521, 360] on button "SUBMIT" at bounding box center [500, 353] width 104 height 24
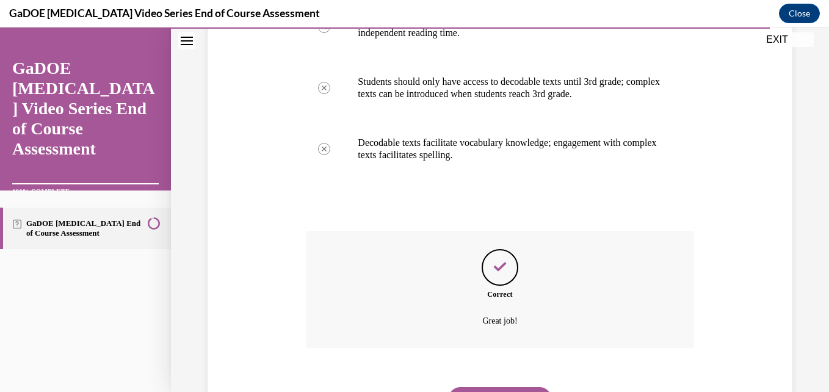
scroll to position [432, 0]
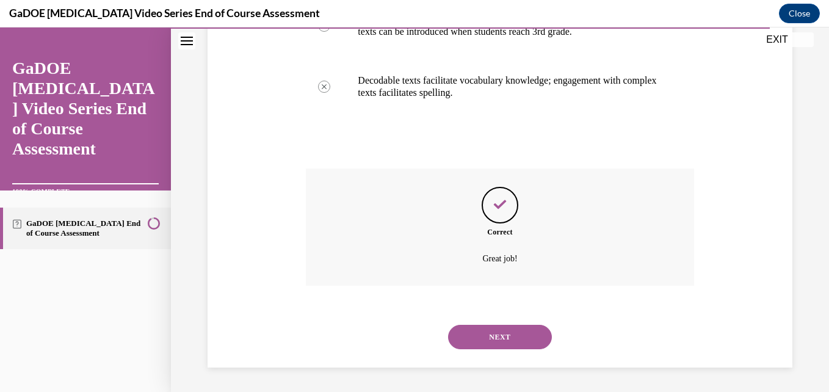
click at [493, 345] on button "NEXT" at bounding box center [500, 337] width 104 height 24
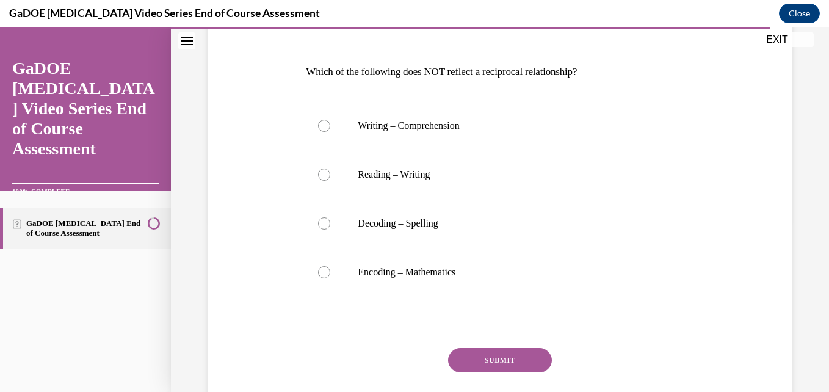
scroll to position [172, 0]
click at [479, 273] on p "Encoding – Mathematics" at bounding box center [510, 271] width 305 height 12
click at [330, 273] on input "Encoding – Mathematics" at bounding box center [324, 271] width 12 height 12
radio input "true"
click at [493, 356] on button "SUBMIT" at bounding box center [500, 359] width 104 height 24
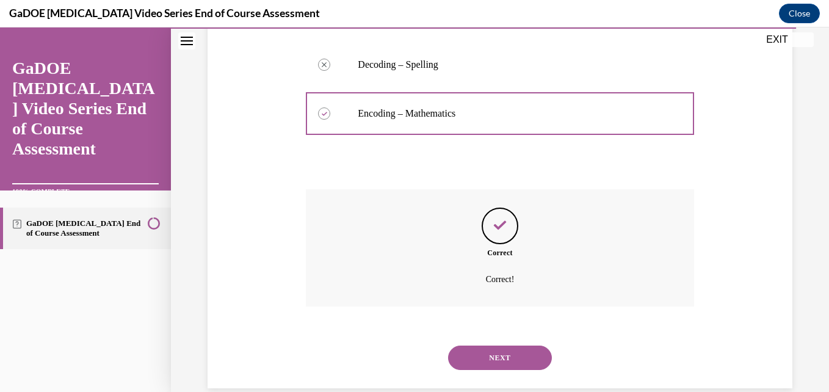
scroll to position [350, 0]
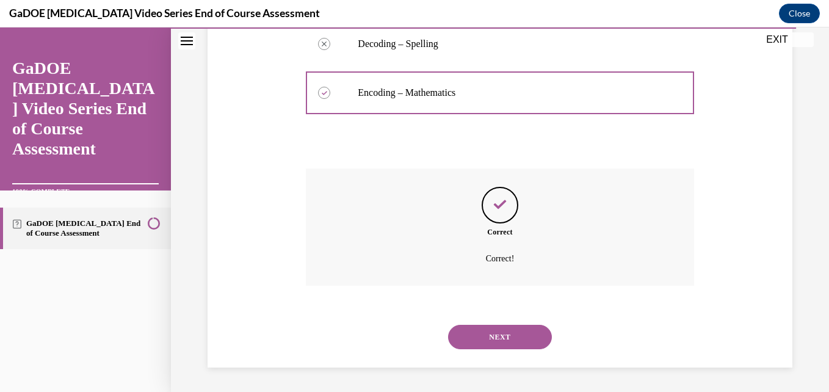
click at [491, 341] on button "NEXT" at bounding box center [500, 337] width 104 height 24
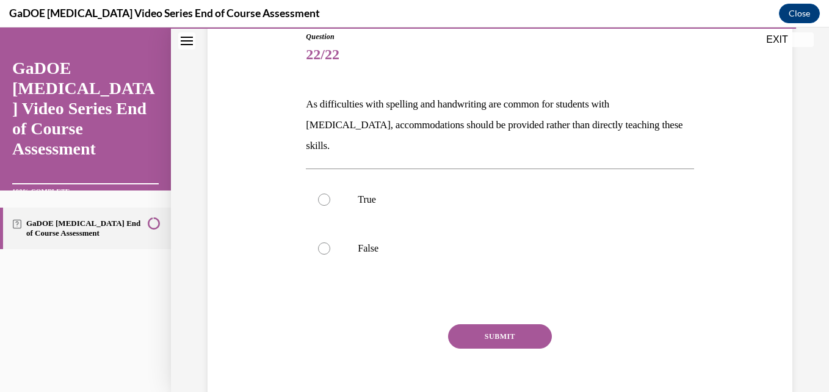
scroll to position [143, 0]
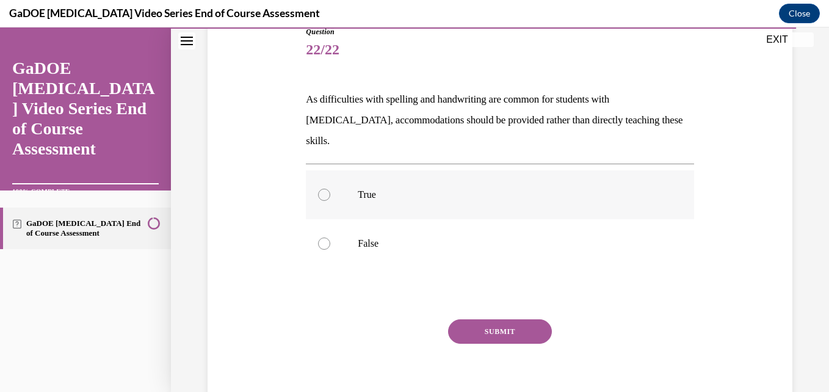
click at [487, 189] on p "True" at bounding box center [510, 195] width 305 height 12
click at [330, 189] on input "True" at bounding box center [324, 195] width 12 height 12
radio input "true"
click at [485, 237] on p "False" at bounding box center [510, 243] width 305 height 12
click at [330, 237] on input "False" at bounding box center [324, 243] width 12 height 12
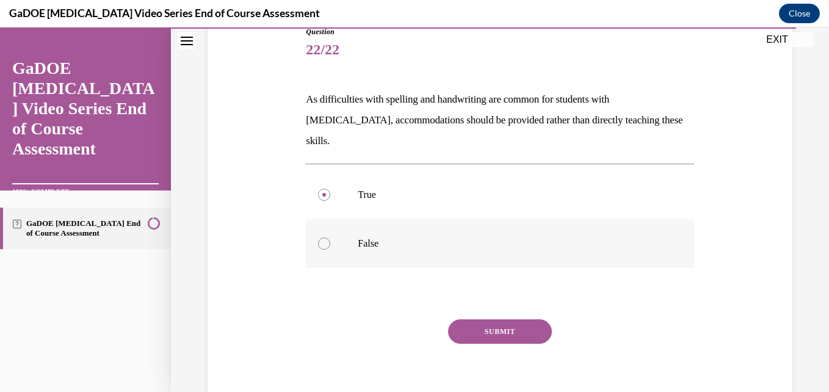
radio input "true"
click at [506, 319] on button "SUBMIT" at bounding box center [500, 331] width 104 height 24
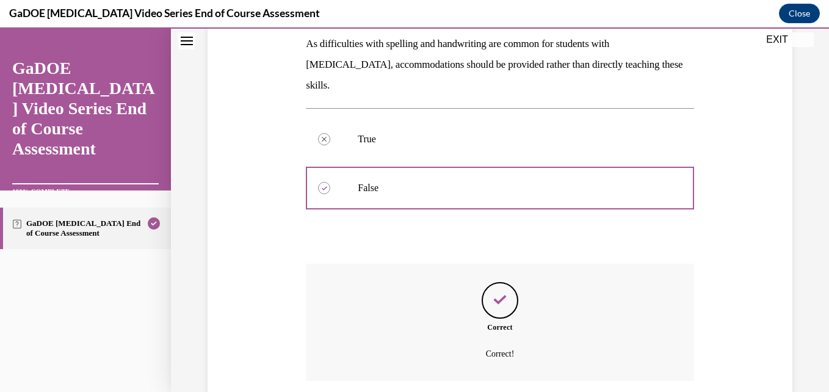
scroll to position [273, 0]
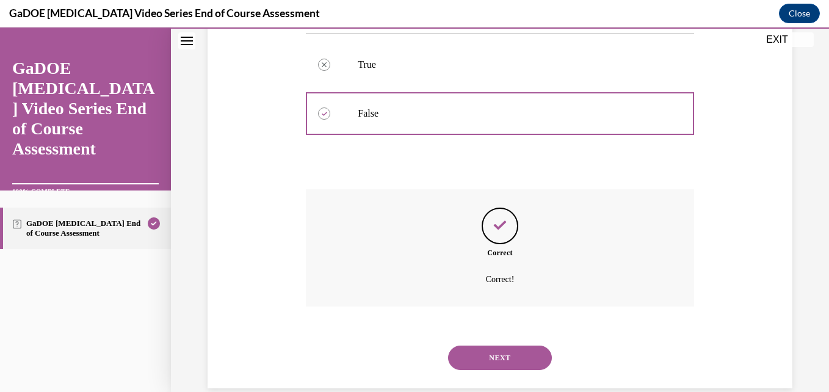
click at [507, 345] on button "NEXT" at bounding box center [500, 357] width 104 height 24
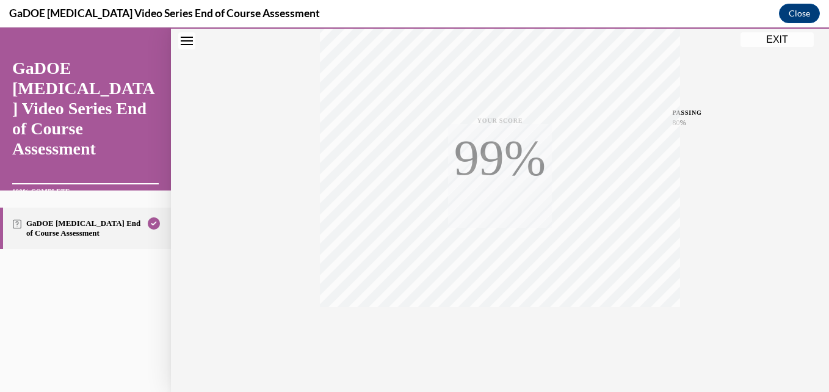
scroll to position [261, 0]
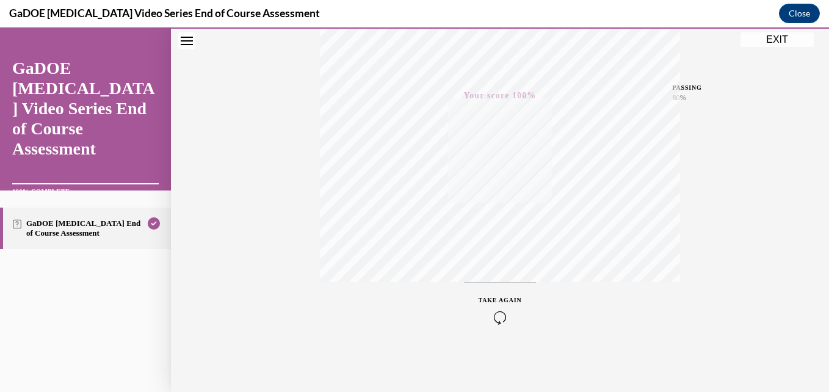
click at [763, 40] on button "EXIT" at bounding box center [776, 39] width 73 height 15
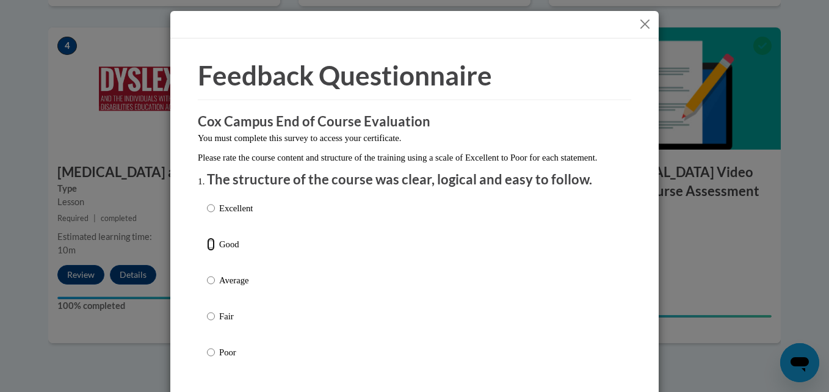
click at [208, 251] on input "Good" at bounding box center [211, 243] width 8 height 13
radio input "true"
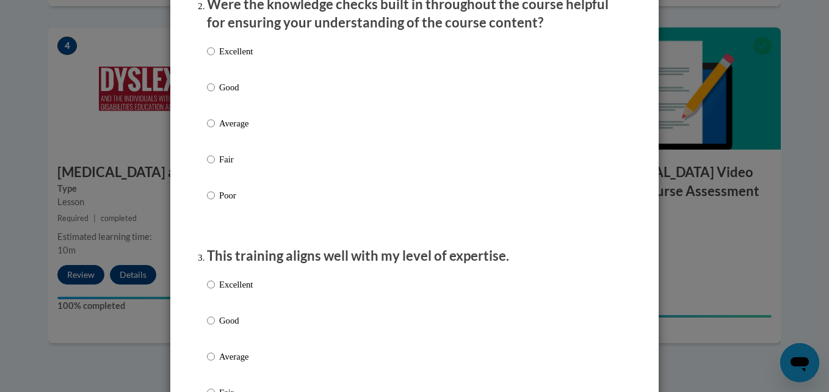
scroll to position [404, 0]
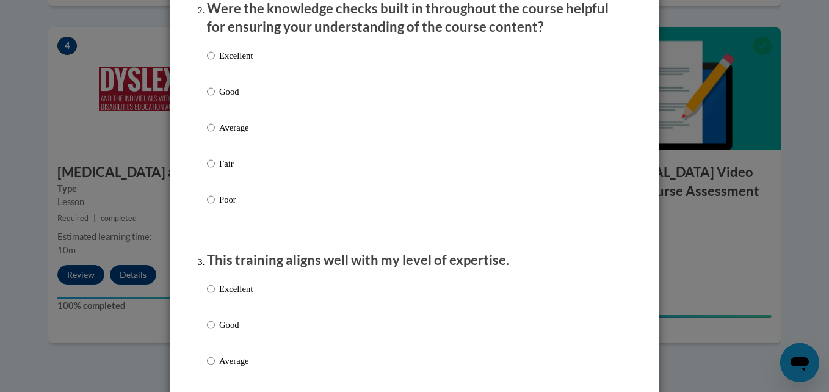
click at [220, 98] on p "Good" at bounding box center [236, 91] width 34 height 13
click at [215, 98] on input "Good" at bounding box center [211, 91] width 8 height 13
radio input "true"
click at [219, 331] on p "Good" at bounding box center [236, 324] width 34 height 13
click at [215, 331] on input "Good" at bounding box center [211, 324] width 8 height 13
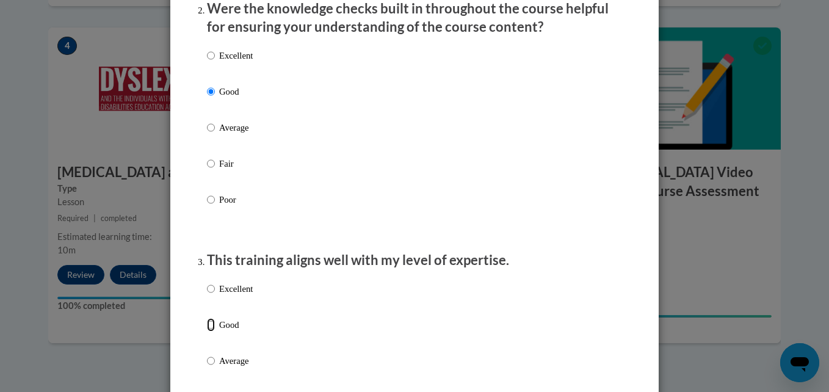
radio input "true"
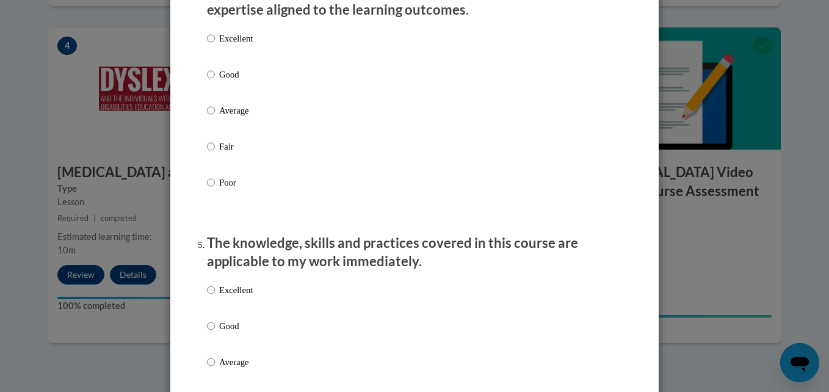
scroll to position [911, 0]
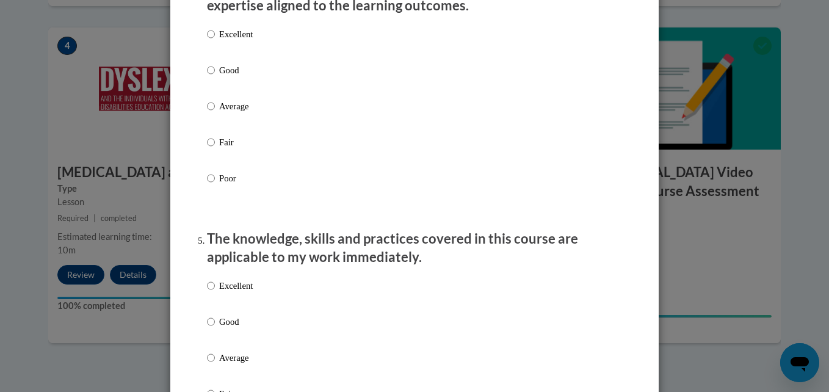
click at [211, 88] on label "Good" at bounding box center [230, 79] width 46 height 33
click at [211, 77] on input "Good" at bounding box center [211, 69] width 8 height 13
radio input "true"
click at [220, 328] on p "Good" at bounding box center [236, 321] width 34 height 13
click at [215, 328] on input "Good" at bounding box center [211, 321] width 8 height 13
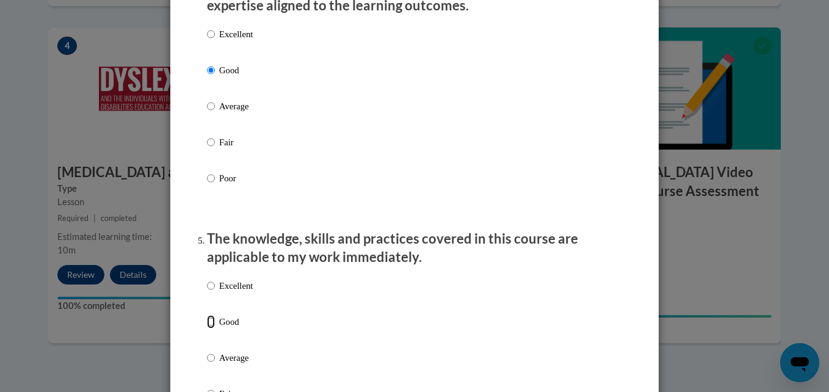
radio input "true"
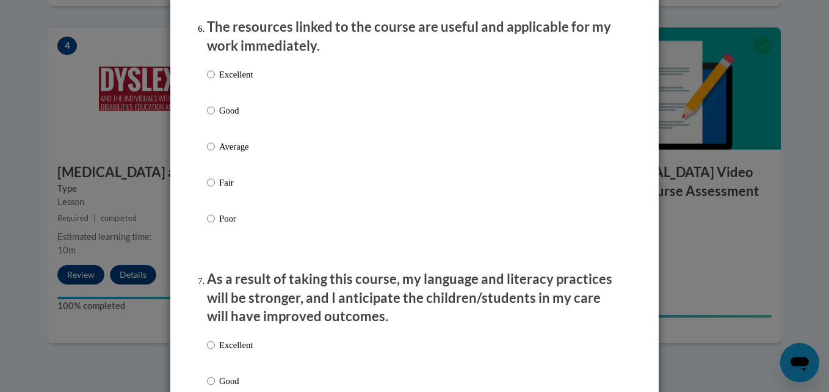
scroll to position [1383, 0]
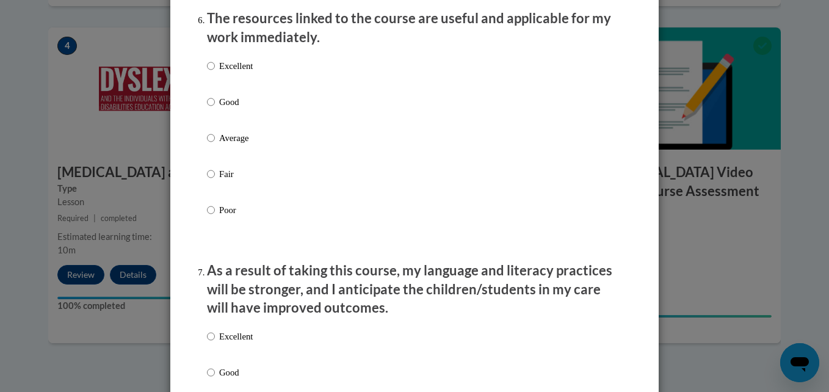
click at [223, 109] on p "Good" at bounding box center [236, 101] width 34 height 13
click at [215, 109] on input "Good" at bounding box center [211, 101] width 8 height 13
radio input "true"
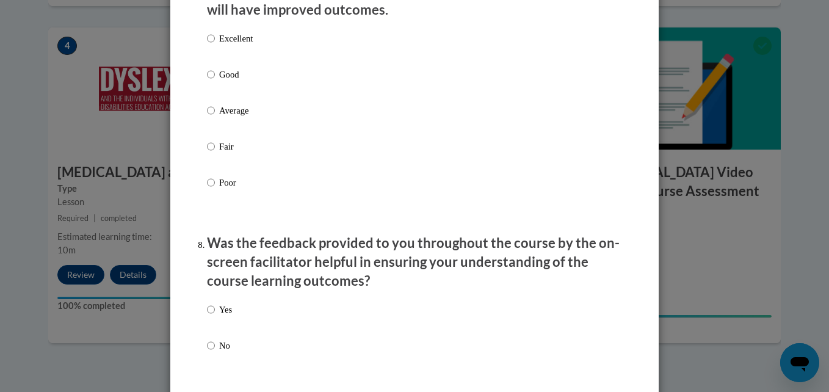
scroll to position [1698, 0]
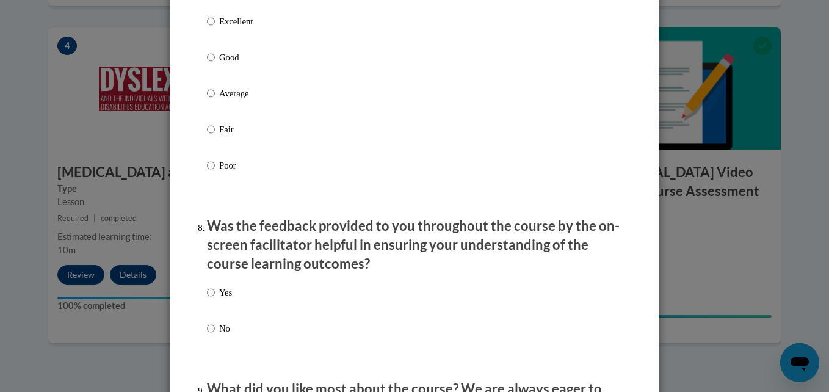
click at [219, 64] on p "Good" at bounding box center [236, 57] width 34 height 13
click at [214, 64] on input "Good" at bounding box center [211, 57] width 8 height 13
radio input "true"
click at [212, 301] on label "Yes" at bounding box center [219, 302] width 25 height 33
click at [212, 299] on input "Yes" at bounding box center [211, 292] width 8 height 13
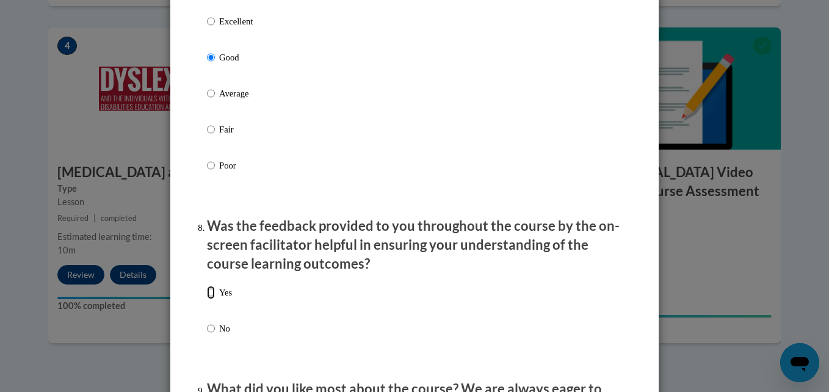
radio input "true"
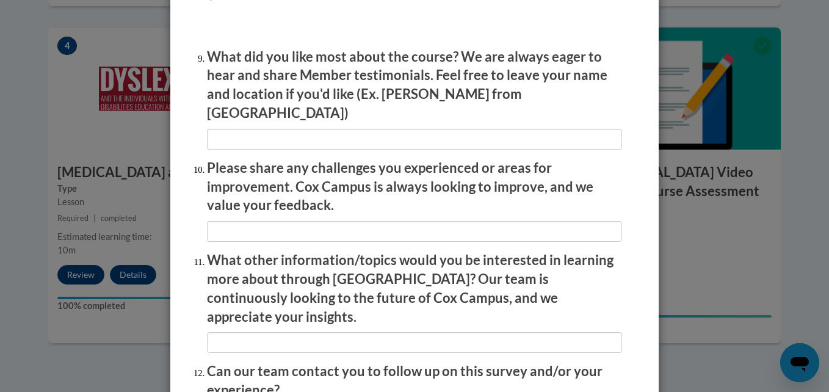
scroll to position [2144, 0]
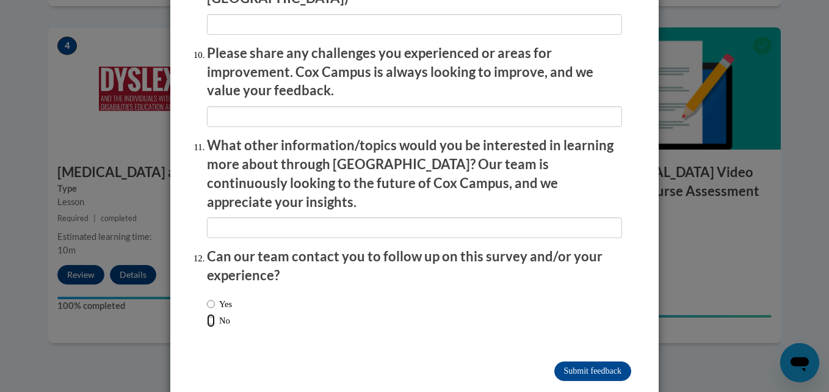
click at [208, 314] on input "No" at bounding box center [211, 320] width 8 height 13
radio input "true"
click at [593, 361] on input "Submit feedback" at bounding box center [592, 371] width 77 height 20
